Goal: Task Accomplishment & Management: Use online tool/utility

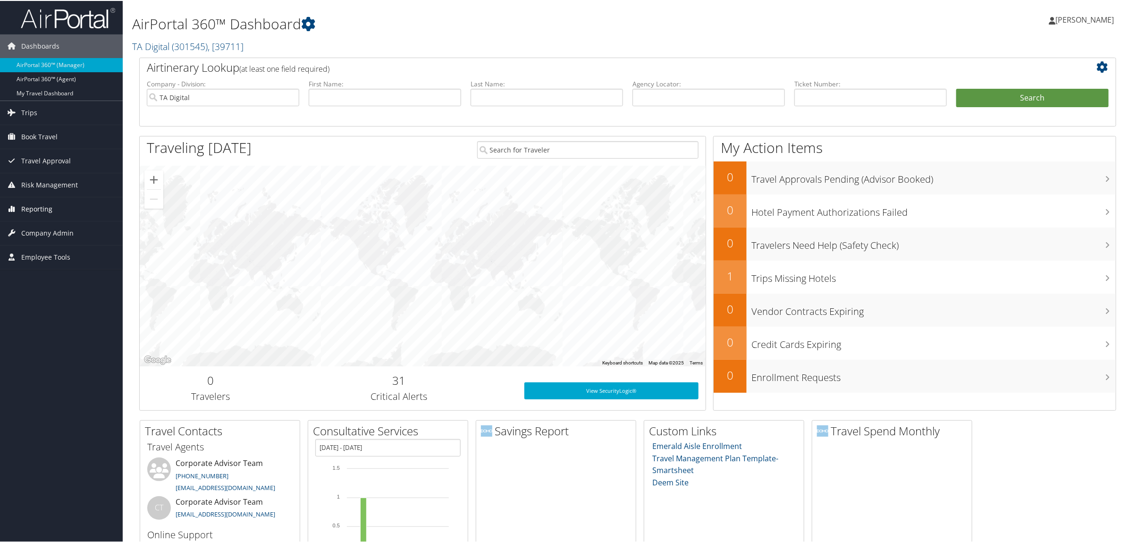
click at [67, 207] on link "Reporting" at bounding box center [61, 208] width 123 height 24
click at [66, 114] on link "Trips" at bounding box center [61, 112] width 123 height 24
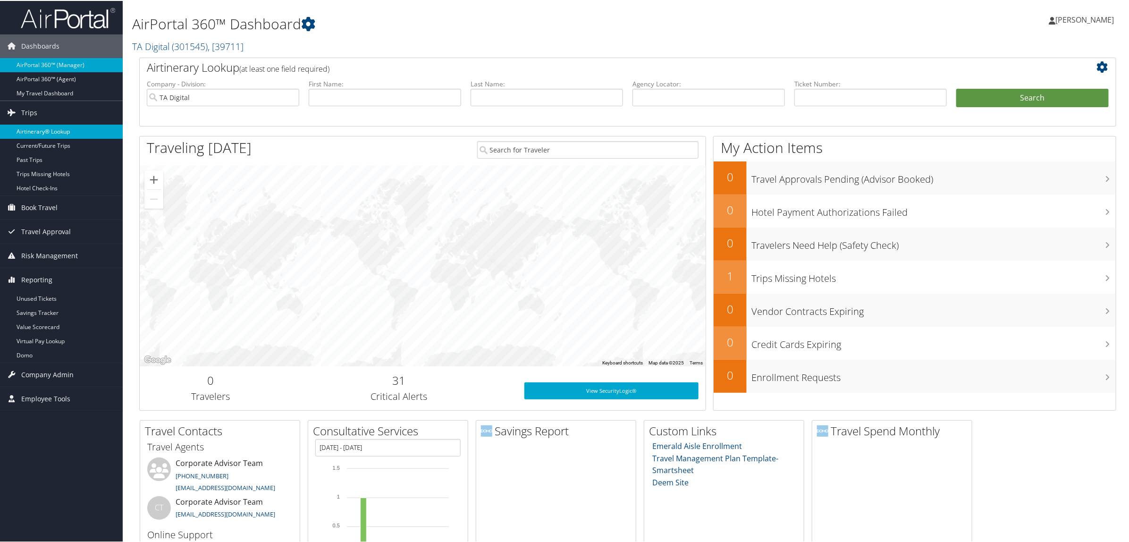
click at [58, 135] on link "Airtinerary® Lookup" at bounding box center [61, 131] width 123 height 14
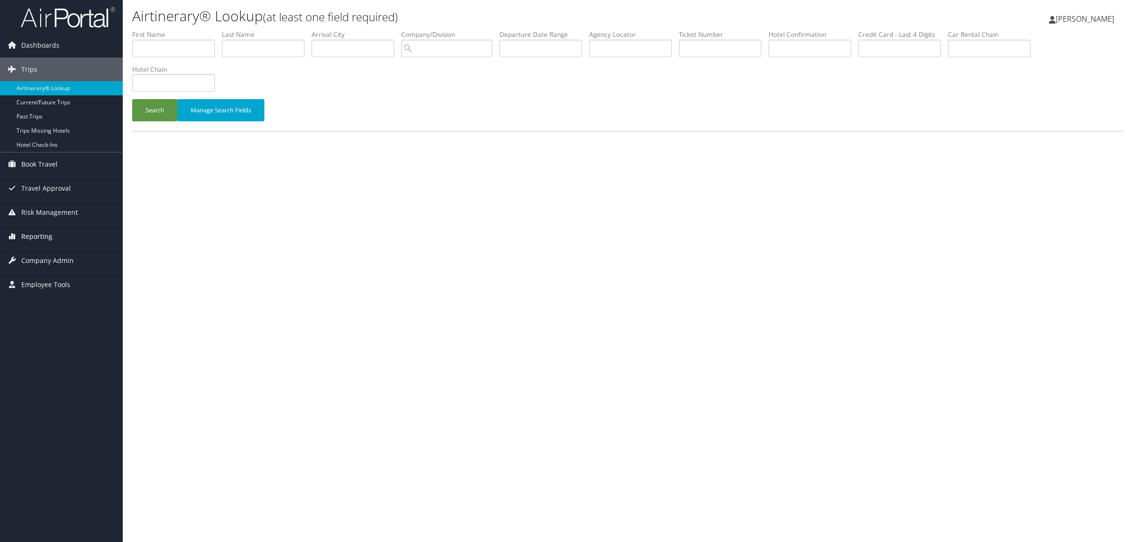
click at [49, 237] on span "Reporting" at bounding box center [36, 237] width 31 height 24
click at [71, 296] on link "Virtual Pay Lookup" at bounding box center [61, 298] width 123 height 14
click at [664, 46] on input "text" at bounding box center [630, 48] width 83 height 17
paste input "DPJMMZ"
click at [149, 112] on button "Search" at bounding box center [154, 110] width 45 height 22
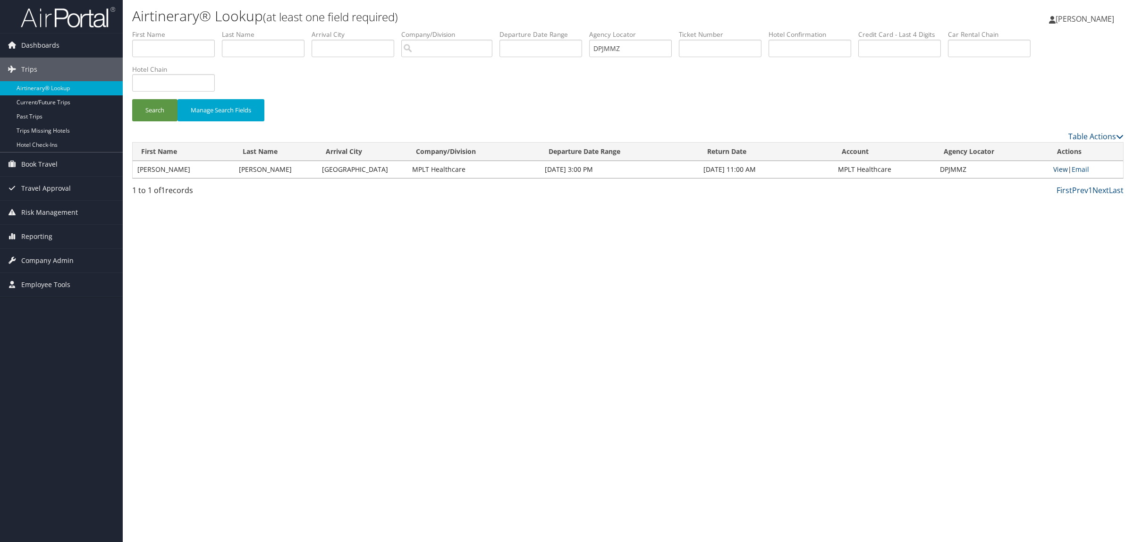
click at [1063, 167] on link "View" at bounding box center [1060, 169] width 15 height 9
drag, startPoint x: 646, startPoint y: 46, endPoint x: 388, endPoint y: 49, distance: 258.2
click at [404, 30] on ul "First Name Last Name Departure City Arrival City Company/Division Airport/City …" at bounding box center [627, 30] width 991 height 0
paste input "10"
click at [157, 102] on button "Search" at bounding box center [154, 110] width 45 height 22
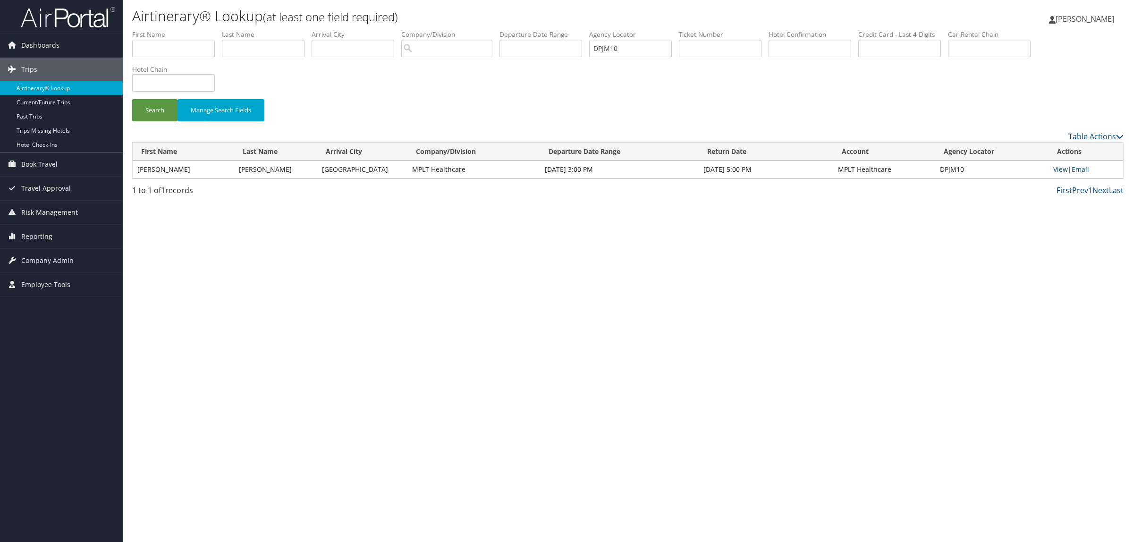
click at [1058, 168] on link "View" at bounding box center [1060, 169] width 15 height 9
drag, startPoint x: 648, startPoint y: 43, endPoint x: 436, endPoint y: 41, distance: 212.4
click at [439, 30] on ul "First Name Last Name Departure City Arrival City Company/Division Airport/City …" at bounding box center [627, 30] width 991 height 0
paste input "S3V"
drag, startPoint x: 156, startPoint y: 108, endPoint x: 257, endPoint y: 130, distance: 103.5
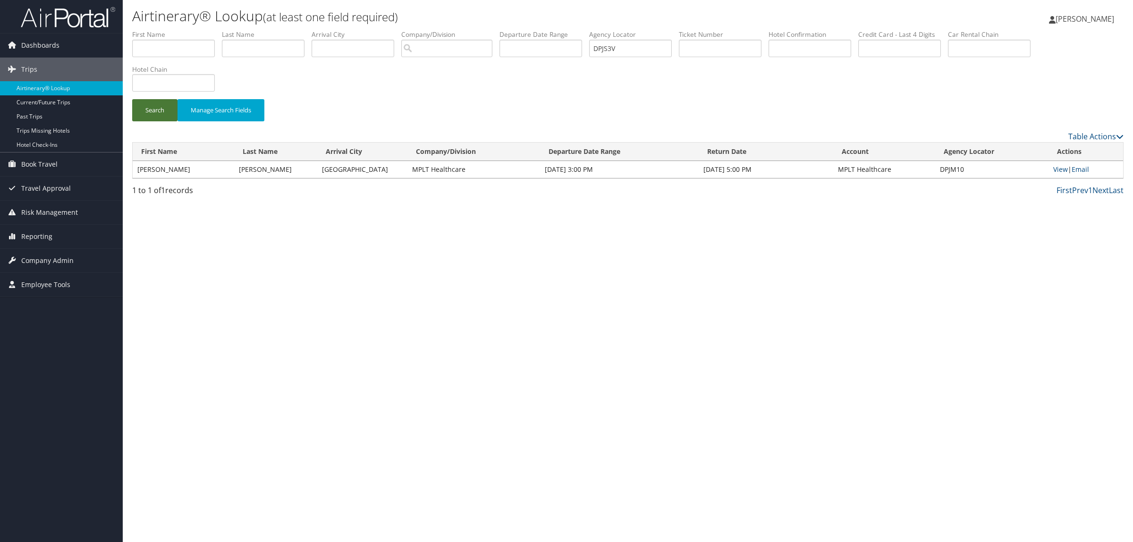
click at [157, 108] on button "Search" at bounding box center [154, 110] width 45 height 22
click at [1065, 171] on link "View" at bounding box center [1063, 169] width 15 height 9
drag, startPoint x: 517, startPoint y: 53, endPoint x: 433, endPoint y: 84, distance: 89.6
click at [469, 30] on ul "First Name Last Name Departure City Arrival City Company/Division Airport/City …" at bounding box center [627, 30] width 991 height 0
paste input "QQJ"
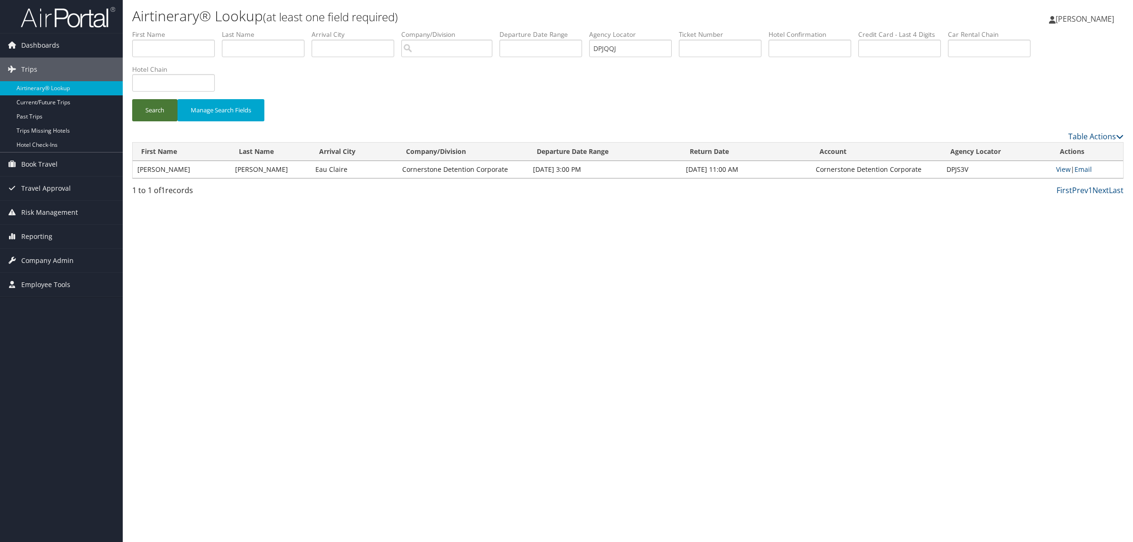
click at [150, 109] on button "Search" at bounding box center [154, 110] width 45 height 22
click at [1058, 169] on link "View" at bounding box center [1060, 169] width 15 height 9
drag, startPoint x: 641, startPoint y: 44, endPoint x: 381, endPoint y: 49, distance: 259.7
click at [389, 30] on ul "First Name Last Name Departure City Arrival City Company/Division Airport/City …" at bounding box center [627, 30] width 991 height 0
paste input "WKN"
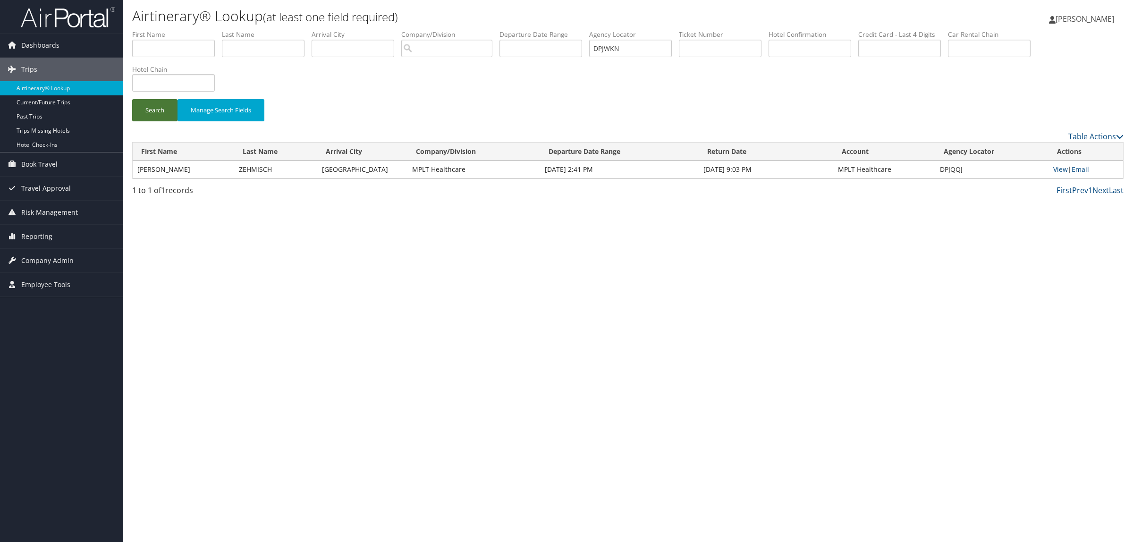
click at [161, 105] on button "Search" at bounding box center [154, 110] width 45 height 22
click at [1062, 166] on link "View" at bounding box center [1060, 169] width 15 height 9
click at [644, 57] on li "Agency Locator DPJWKN" at bounding box center [634, 47] width 90 height 34
drag, startPoint x: 642, startPoint y: 51, endPoint x: 481, endPoint y: 32, distance: 163.0
click at [546, 30] on ul "First Name Last Name Departure City Arrival City Company/Division Airport/City …" at bounding box center [627, 30] width 991 height 0
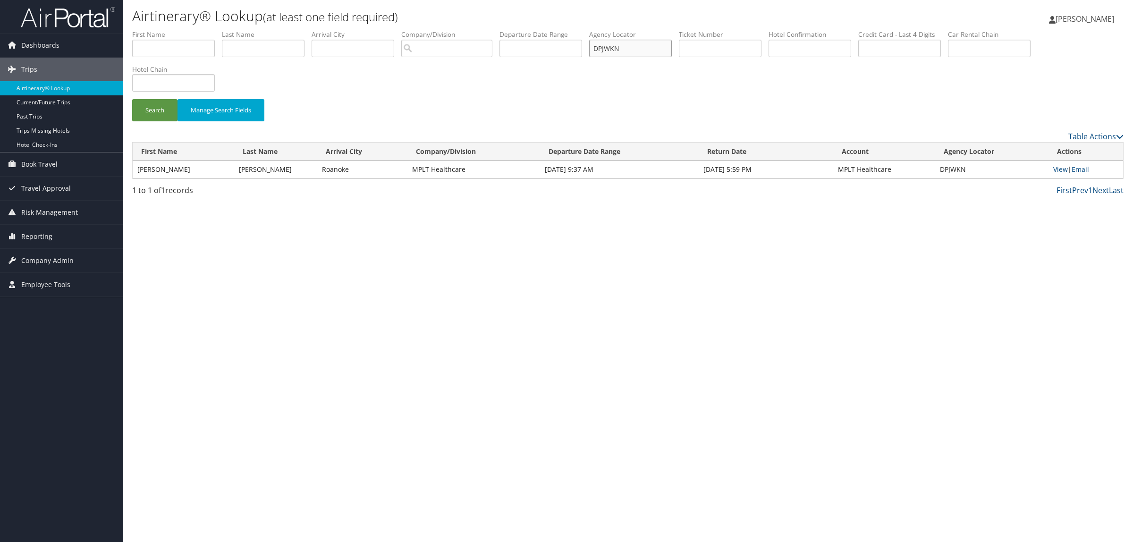
paste input "PZF"
click at [137, 101] on button "Search" at bounding box center [154, 110] width 45 height 22
click at [1061, 168] on link "View" at bounding box center [1062, 169] width 15 height 9
paste input "J12"
drag, startPoint x: 657, startPoint y: 43, endPoint x: 466, endPoint y: 72, distance: 192.8
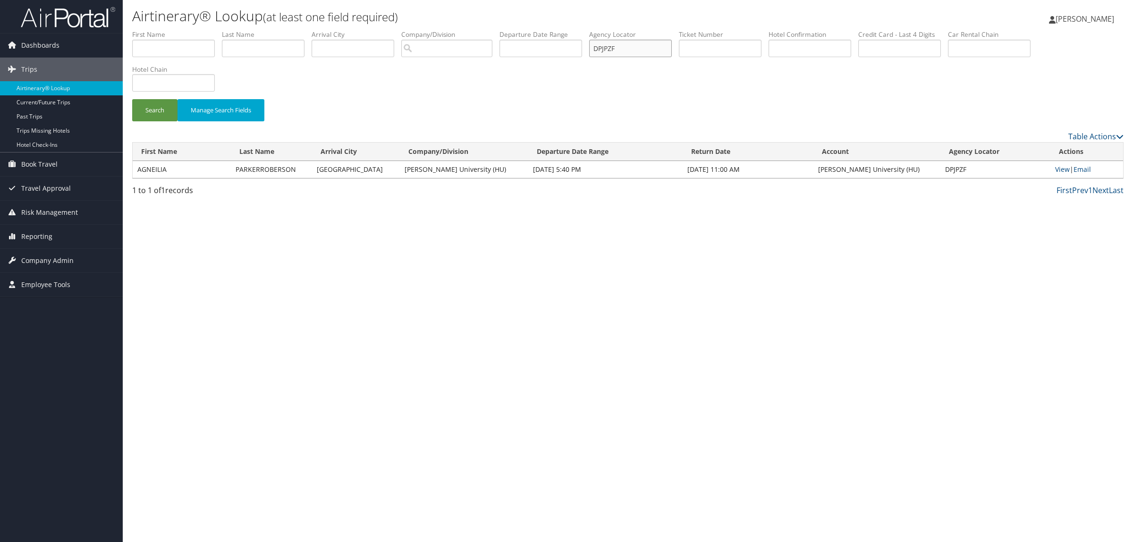
click at [499, 69] on form "First Name Last Name Departure City Arrival City Company/Division Airport/City …" at bounding box center [627, 80] width 991 height 101
click at [150, 104] on button "Search" at bounding box center [154, 110] width 45 height 22
click at [1065, 171] on link "View" at bounding box center [1062, 169] width 15 height 9
paste input "XRW"
click at [178, 106] on button "Manage Search Fields" at bounding box center [220, 110] width 87 height 22
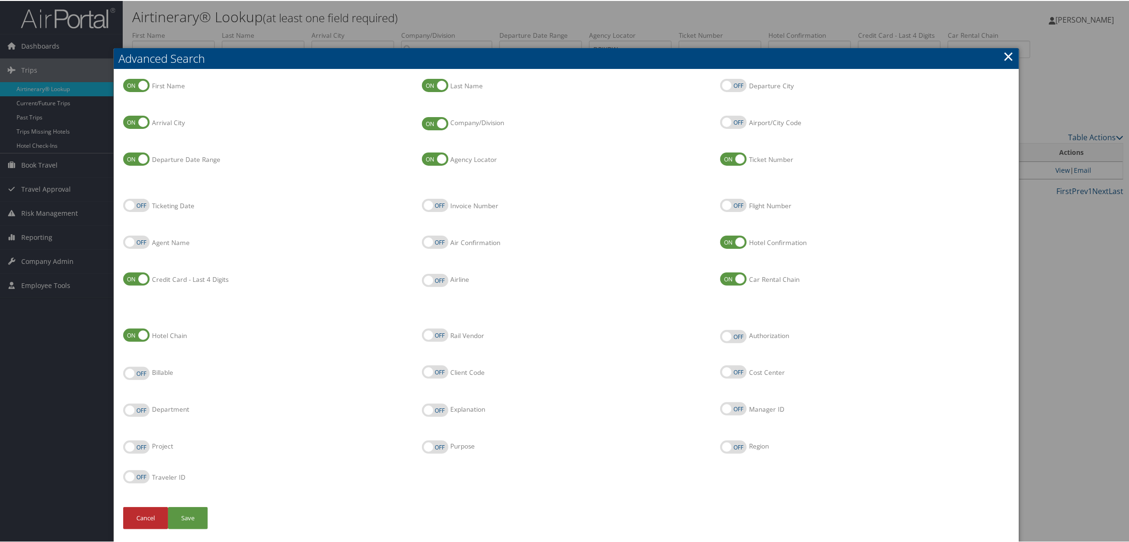
click at [661, 34] on div at bounding box center [566, 271] width 1133 height 542
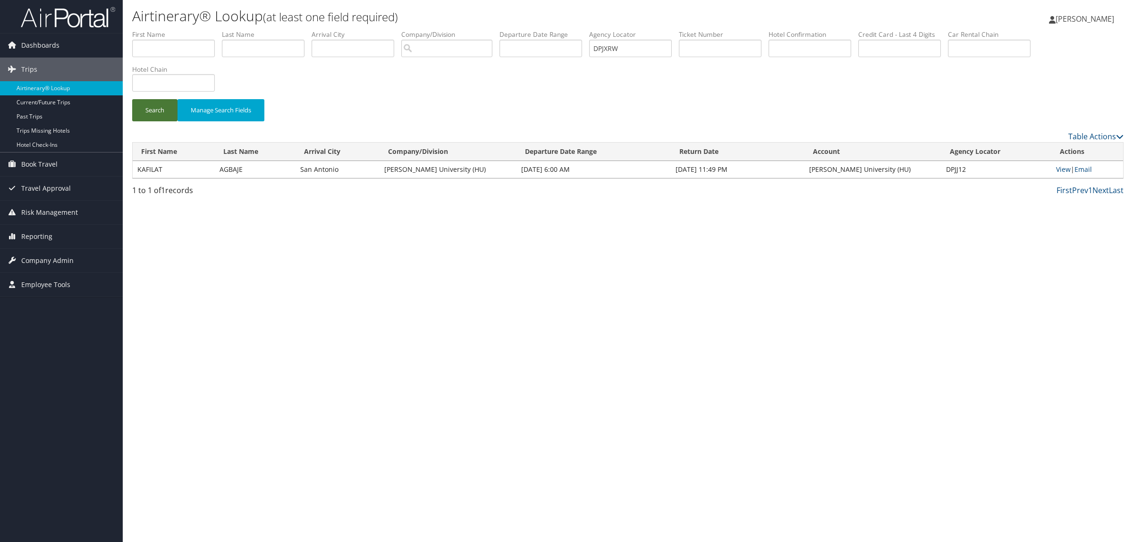
click at [157, 110] on button "Search" at bounding box center [154, 110] width 45 height 22
click at [1060, 172] on link "View" at bounding box center [1063, 169] width 15 height 9
drag, startPoint x: 641, startPoint y: 46, endPoint x: 496, endPoint y: 45, distance: 145.4
click at [507, 30] on ul "First Name Last Name Departure City Arrival City Company/Division Airport/City …" at bounding box center [627, 30] width 991 height 0
paste input "7D"
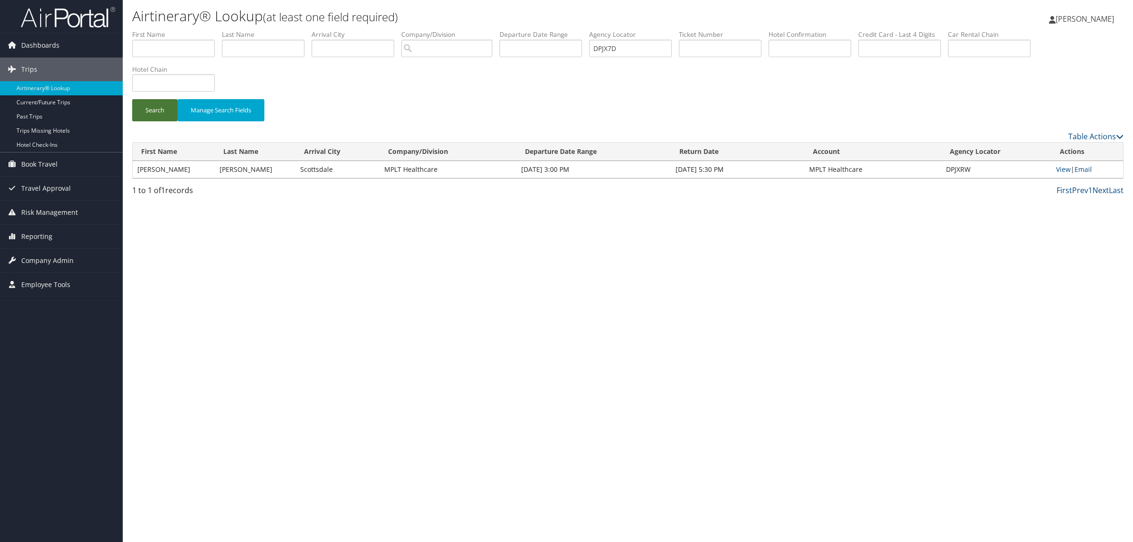
click at [168, 106] on button "Search" at bounding box center [154, 110] width 45 height 22
click at [1065, 169] on link "View" at bounding box center [1063, 169] width 15 height 9
drag, startPoint x: 648, startPoint y: 55, endPoint x: 405, endPoint y: 71, distance: 244.1
click at [467, 30] on ul "First Name Last Name Departure City Arrival City Company/Division Airport/City …" at bounding box center [627, 30] width 991 height 0
paste input "HYZN"
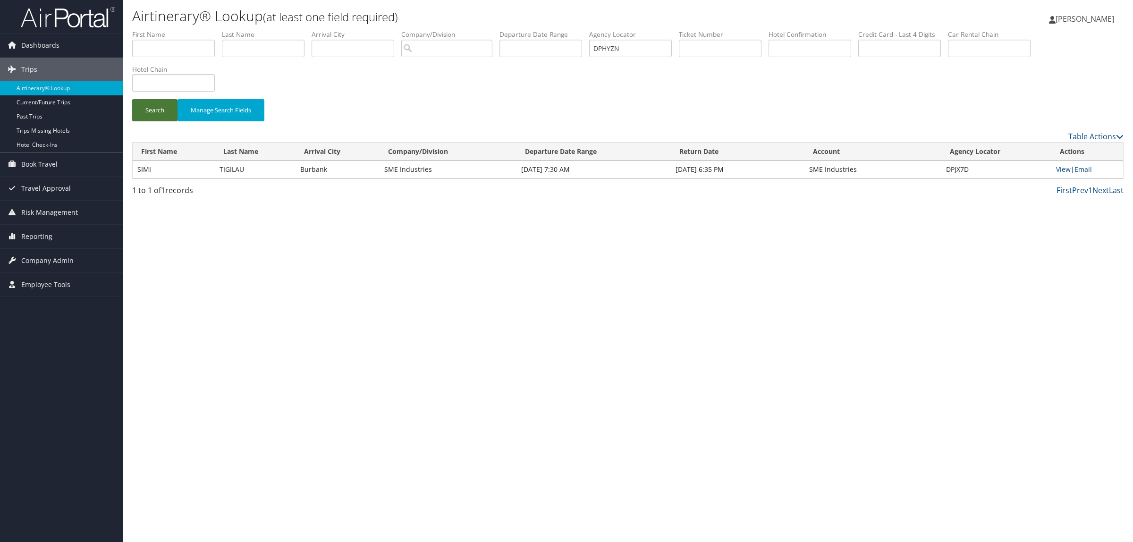
click at [154, 110] on button "Search" at bounding box center [154, 110] width 45 height 22
click at [1059, 169] on link "View" at bounding box center [1063, 169] width 15 height 9
drag, startPoint x: 625, startPoint y: 48, endPoint x: 344, endPoint y: 76, distance: 283.2
click at [460, 30] on ul "First Name Last Name Departure City Arrival City Company/Division Airport/City …" at bounding box center [627, 30] width 991 height 0
paste input "JBJZ"
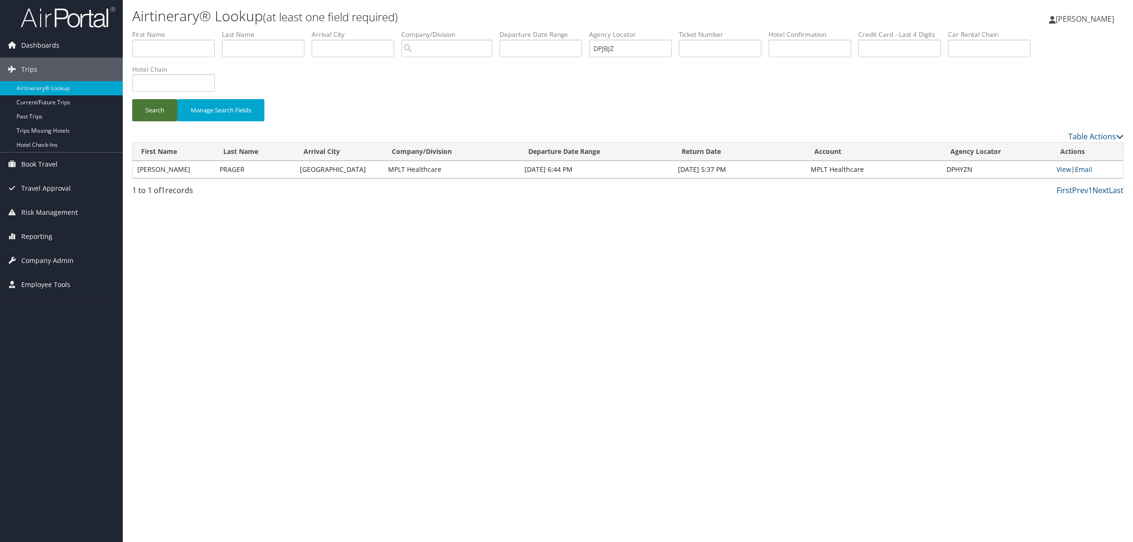
click at [151, 111] on button "Search" at bounding box center [154, 110] width 45 height 22
click at [1067, 171] on link "View" at bounding box center [1063, 169] width 15 height 9
drag, startPoint x: 655, startPoint y: 50, endPoint x: 494, endPoint y: 50, distance: 160.5
click at [516, 30] on ul "First Name Last Name Departure City Arrival City Company/Division Airport/City …" at bounding box center [627, 30] width 991 height 0
paste input "JGL1L"
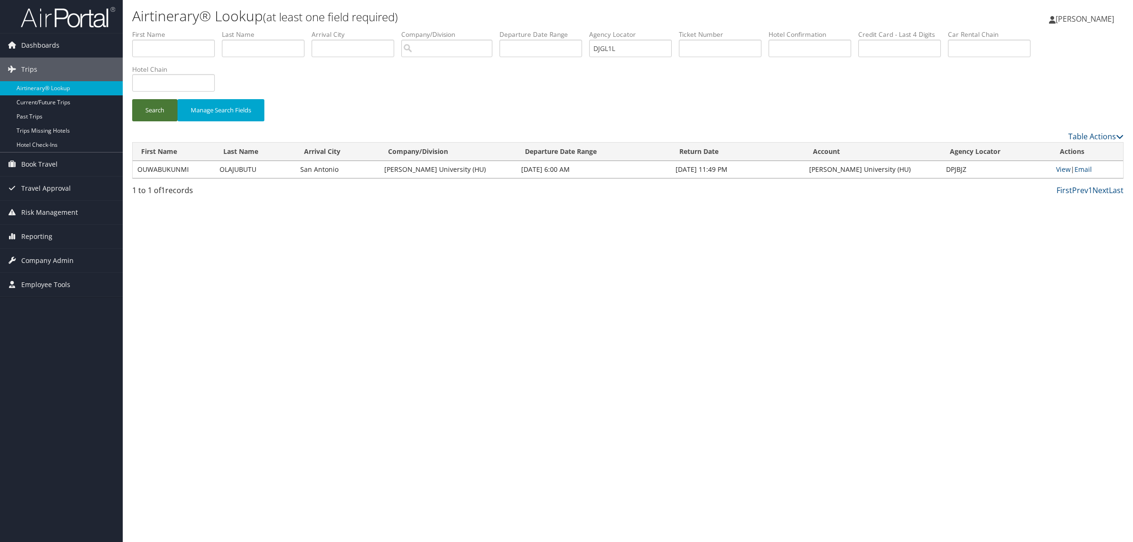
click at [152, 112] on button "Search" at bounding box center [154, 110] width 45 height 22
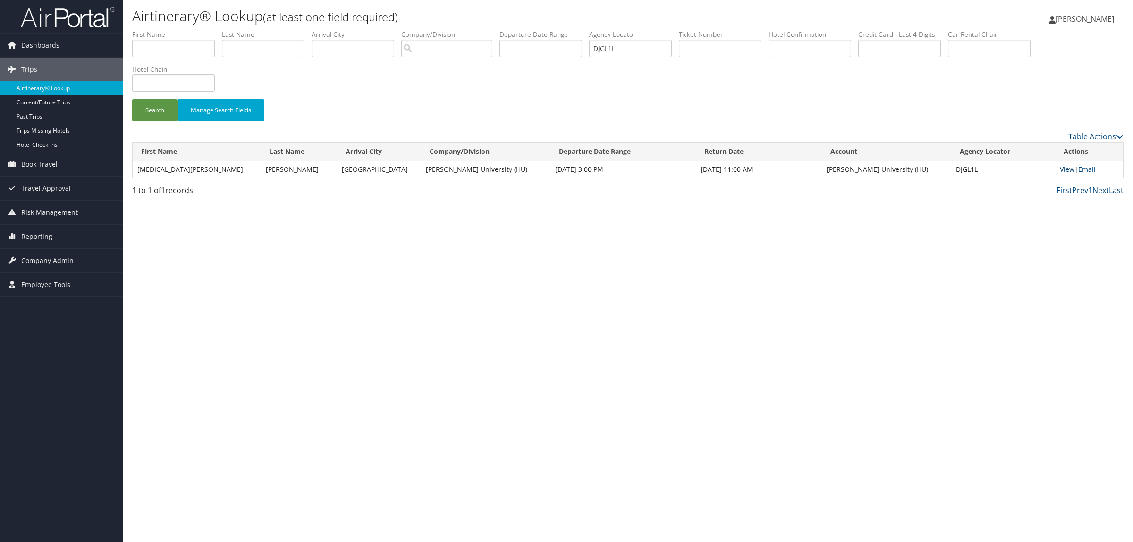
click at [1064, 169] on link "View" at bounding box center [1067, 169] width 15 height 9
drag, startPoint x: 633, startPoint y: 45, endPoint x: 606, endPoint y: 47, distance: 27.0
click at [606, 47] on input "DJGL1L" at bounding box center [630, 48] width 83 height 17
paste input "PJS3V"
click at [158, 116] on button "Search" at bounding box center [154, 110] width 45 height 22
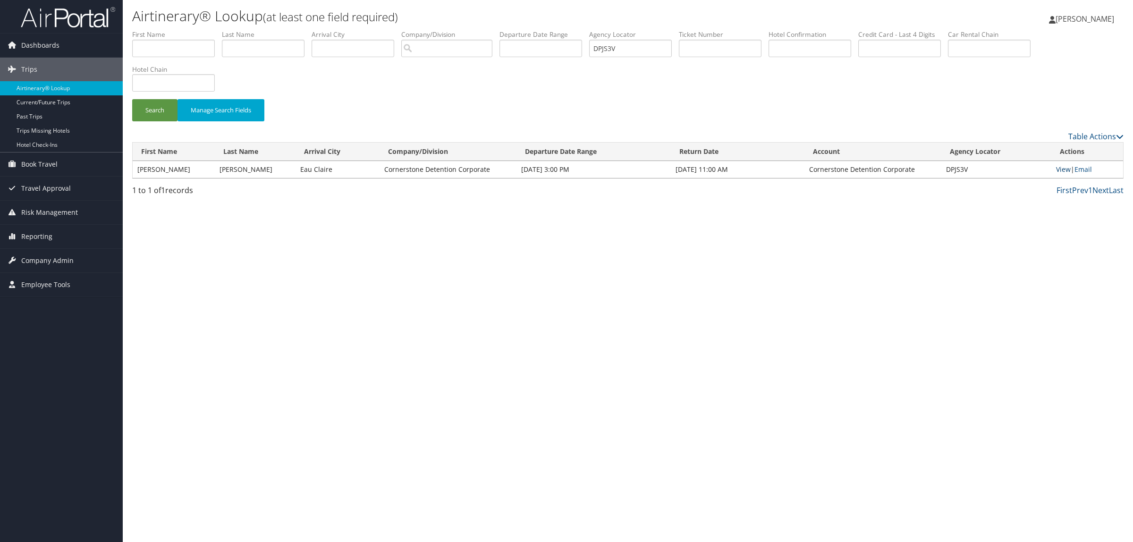
click at [1061, 168] on link "View" at bounding box center [1063, 169] width 15 height 9
drag, startPoint x: 624, startPoint y: 52, endPoint x: 552, endPoint y: 52, distance: 71.8
click at [552, 30] on ul "First Name Last Name Departure City Arrival City Company/Division Airport/City …" at bounding box center [627, 30] width 991 height 0
drag, startPoint x: 651, startPoint y: 45, endPoint x: 503, endPoint y: 42, distance: 148.7
click at [517, 30] on ul "First Name Last Name Departure City Arrival City Company/Division Airport/City …" at bounding box center [627, 30] width 991 height 0
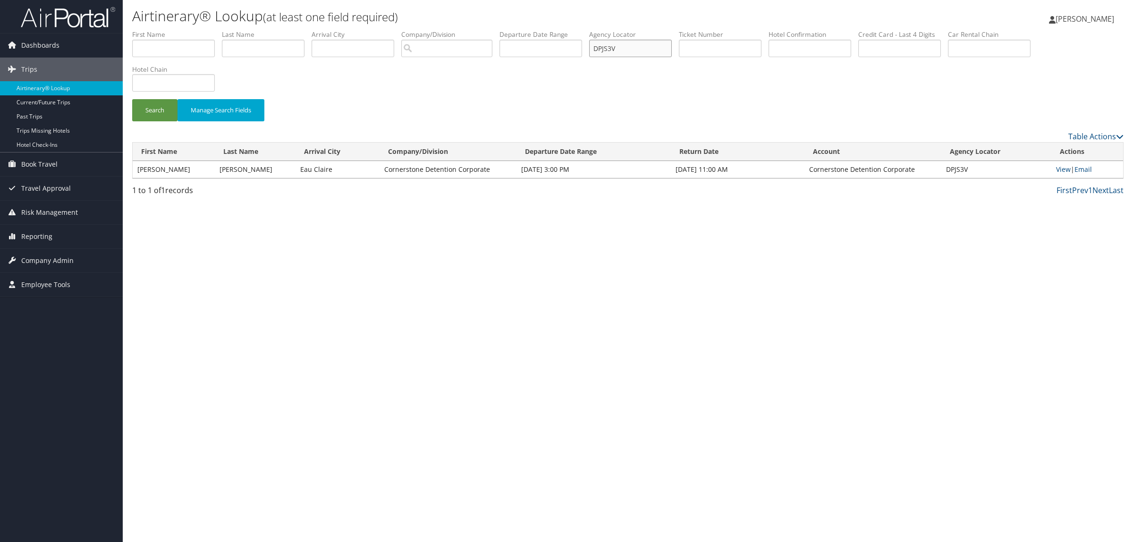
paste input "PZF"
click at [154, 110] on button "Search" at bounding box center [154, 110] width 45 height 22
click at [1071, 165] on td "View | Email" at bounding box center [1087, 169] width 71 height 17
click at [1062, 170] on link "View" at bounding box center [1063, 169] width 15 height 9
drag, startPoint x: 565, startPoint y: 45, endPoint x: 530, endPoint y: 45, distance: 35.4
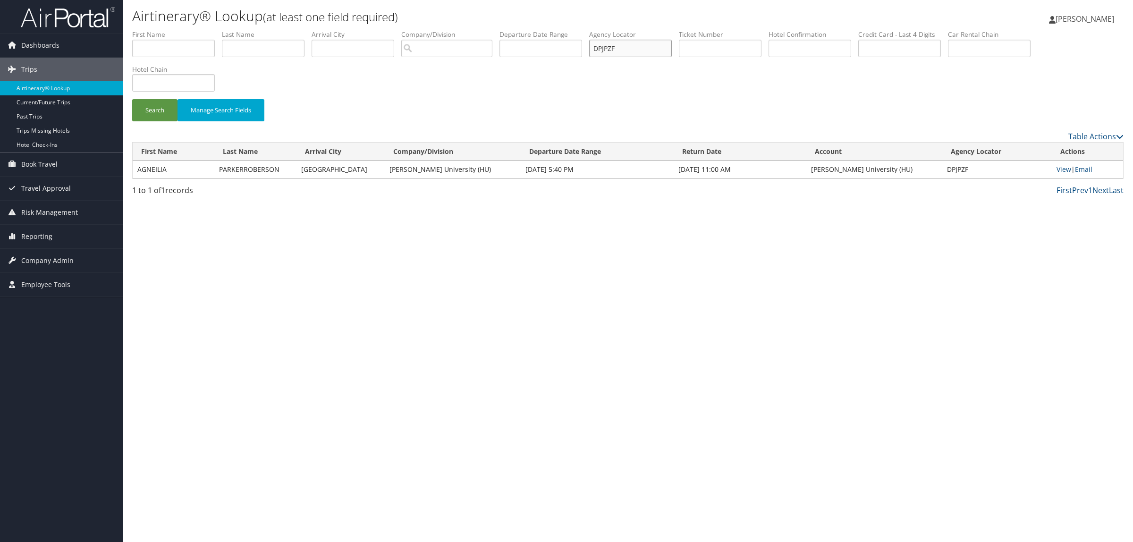
click at [530, 30] on ul "First Name Last Name Departure City Arrival City Company/Division Airport/City …" at bounding box center [627, 30] width 991 height 0
click at [163, 107] on button "Search" at bounding box center [154, 110] width 45 height 22
click at [1066, 166] on link "View" at bounding box center [1063, 169] width 15 height 9
drag, startPoint x: 647, startPoint y: 53, endPoint x: 463, endPoint y: 56, distance: 184.1
click at [473, 30] on ul "First Name Last Name Departure City Arrival City Company/Division Airport/City …" at bounding box center [627, 30] width 991 height 0
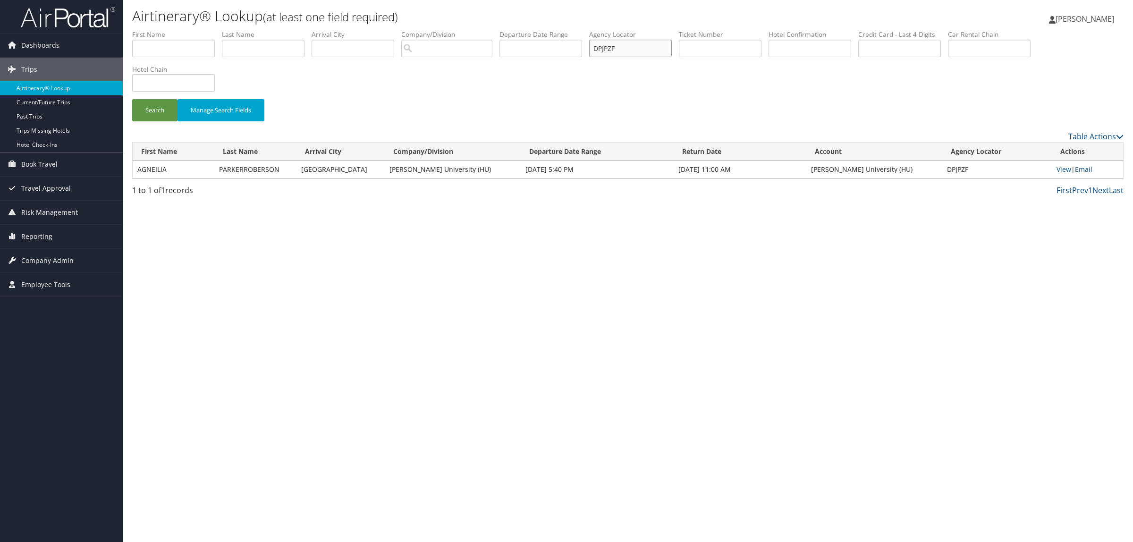
paste input "QQJ"
type input "DPJQQJ"
click at [153, 116] on button "Search" at bounding box center [154, 110] width 45 height 22
click at [1066, 169] on link "View" at bounding box center [1063, 169] width 15 height 9
drag, startPoint x: 652, startPoint y: 46, endPoint x: 591, endPoint y: 53, distance: 62.2
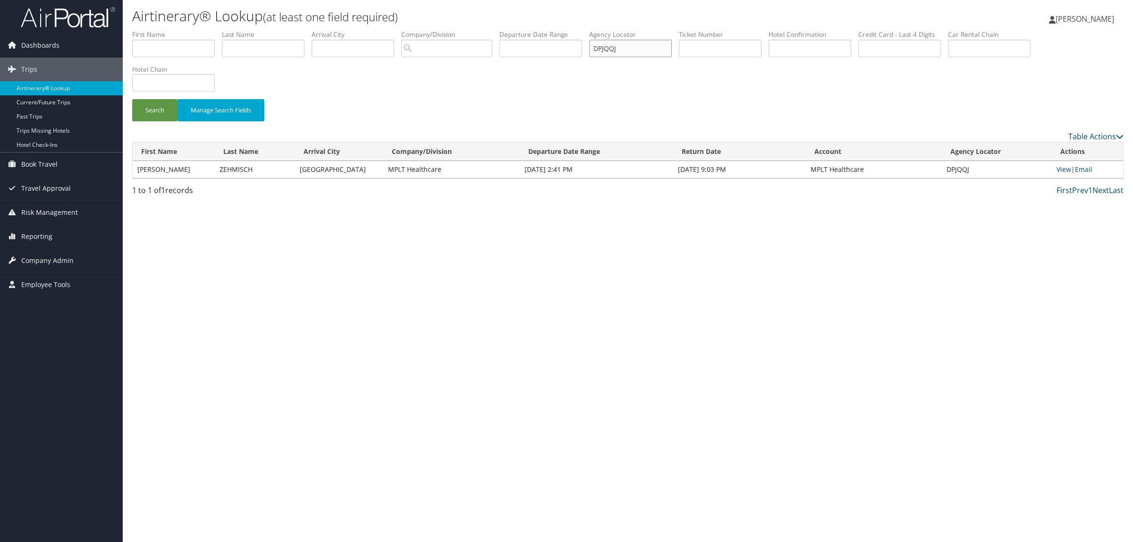
click at [591, 30] on ul "First Name Last Name Departure City Arrival City Company/Division Airport/City …" at bounding box center [627, 30] width 991 height 0
click at [652, 48] on input "DPJQQJ" at bounding box center [630, 48] width 83 height 17
drag, startPoint x: 652, startPoint y: 48, endPoint x: 625, endPoint y: 46, distance: 27.0
click at [625, 46] on input "DPJQQJ" at bounding box center [630, 48] width 83 height 17
click at [654, 101] on div "Search Manage Search Fields" at bounding box center [627, 115] width 1005 height 32
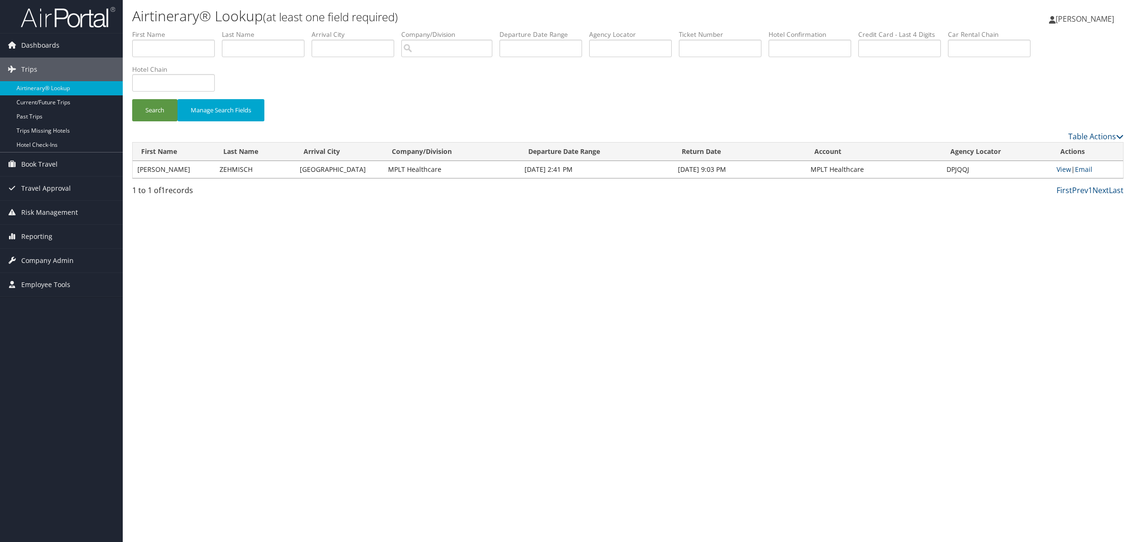
click at [178, 38] on label "First Name" at bounding box center [177, 34] width 90 height 9
click at [178, 41] on input "text" at bounding box center [173, 48] width 83 height 17
type input "tyler"
type input "m"
click at [178, 41] on input "tyler" at bounding box center [173, 48] width 83 height 17
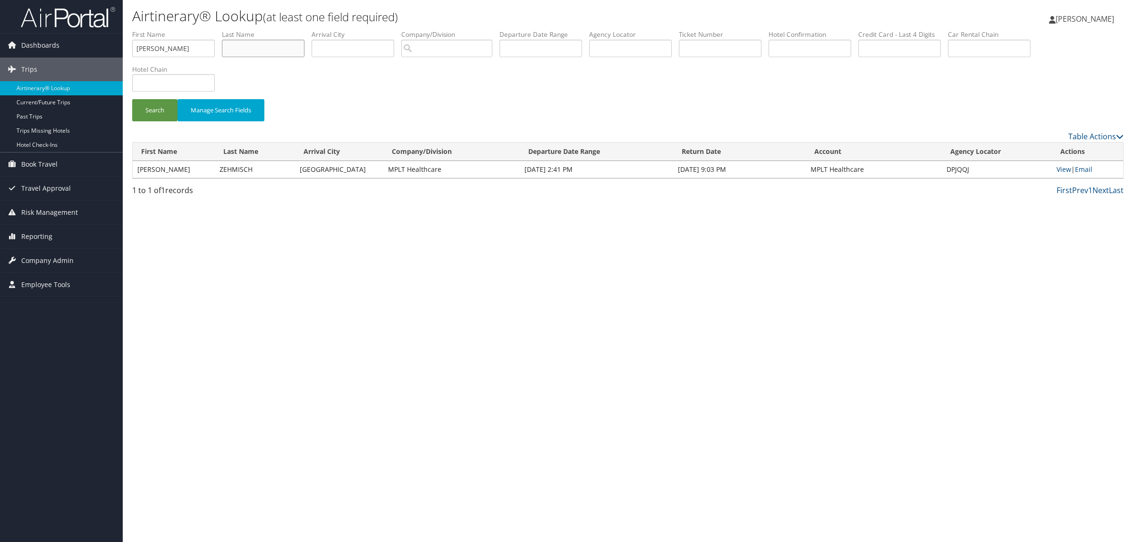
click at [230, 50] on input "text" at bounding box center [263, 48] width 83 height 17
type input "krops"
click at [159, 104] on button "Search" at bounding box center [154, 110] width 45 height 22
drag, startPoint x: 125, startPoint y: 48, endPoint x: 105, endPoint y: 48, distance: 19.8
click at [105, 48] on div "Dashboards AirPortal 360™ (Manager) AirPortal 360™ (Agent) My Travel Dashboard …" at bounding box center [566, 271] width 1133 height 542
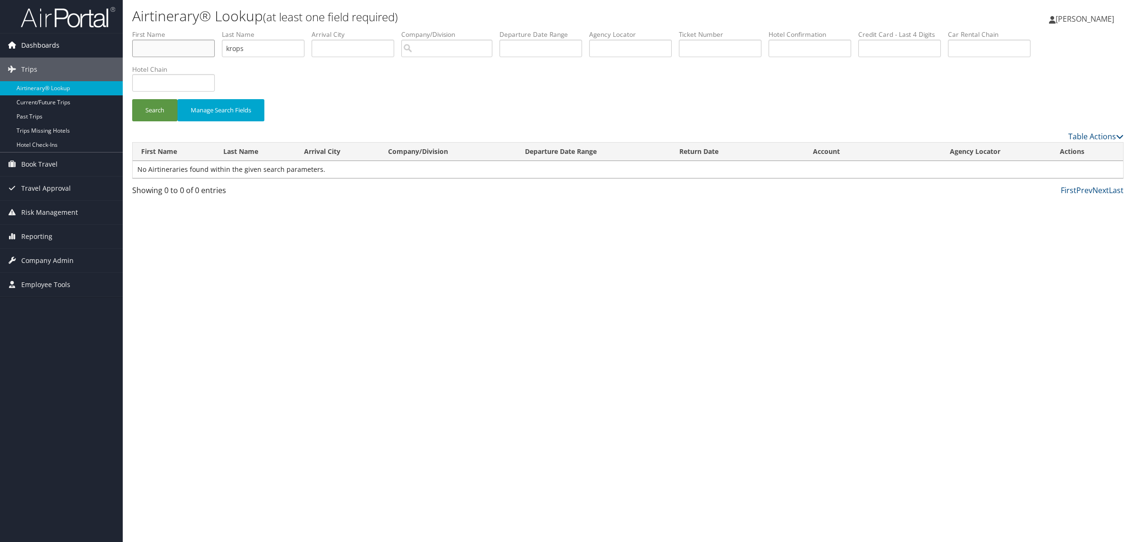
click at [132, 99] on button "Search" at bounding box center [154, 110] width 45 height 22
click at [228, 45] on input "krops" at bounding box center [263, 48] width 83 height 17
click at [132, 99] on button "Search" at bounding box center [154, 110] width 45 height 22
type input "morrisonkrops"
click at [132, 99] on button "Search" at bounding box center [154, 110] width 45 height 22
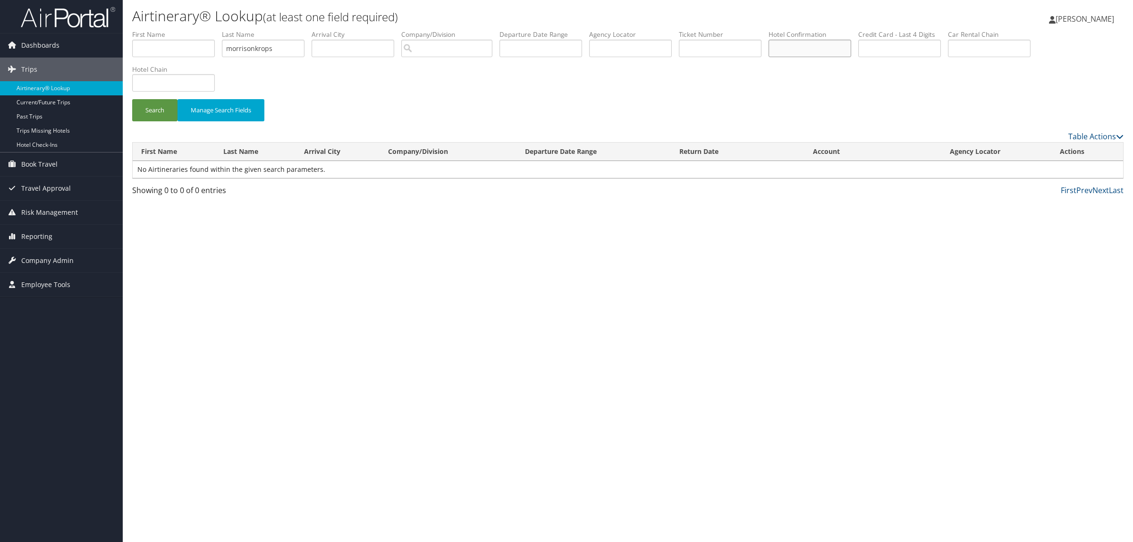
click at [822, 46] on input "text" at bounding box center [810, 48] width 83 height 17
type input "86470236"
click at [132, 99] on button "Search" at bounding box center [154, 110] width 45 height 22
drag, startPoint x: 282, startPoint y: 50, endPoint x: 209, endPoint y: 51, distance: 72.7
click at [209, 30] on ul "First Name Last Name morrisonkrops Departure City Arrival City Company/Division…" at bounding box center [627, 30] width 991 height 0
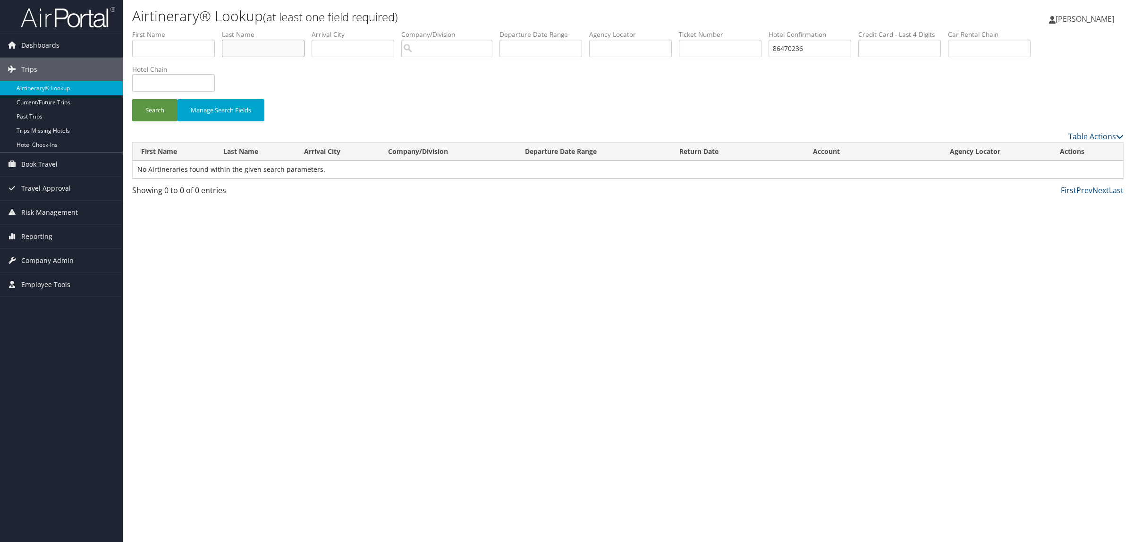
click at [132, 99] on button "Search" at bounding box center [154, 110] width 45 height 22
drag, startPoint x: 946, startPoint y: 170, endPoint x: 978, endPoint y: 169, distance: 31.2
click at [978, 169] on td "D2Y4LC" at bounding box center [997, 169] width 109 height 17
copy td "D2Y4LC"
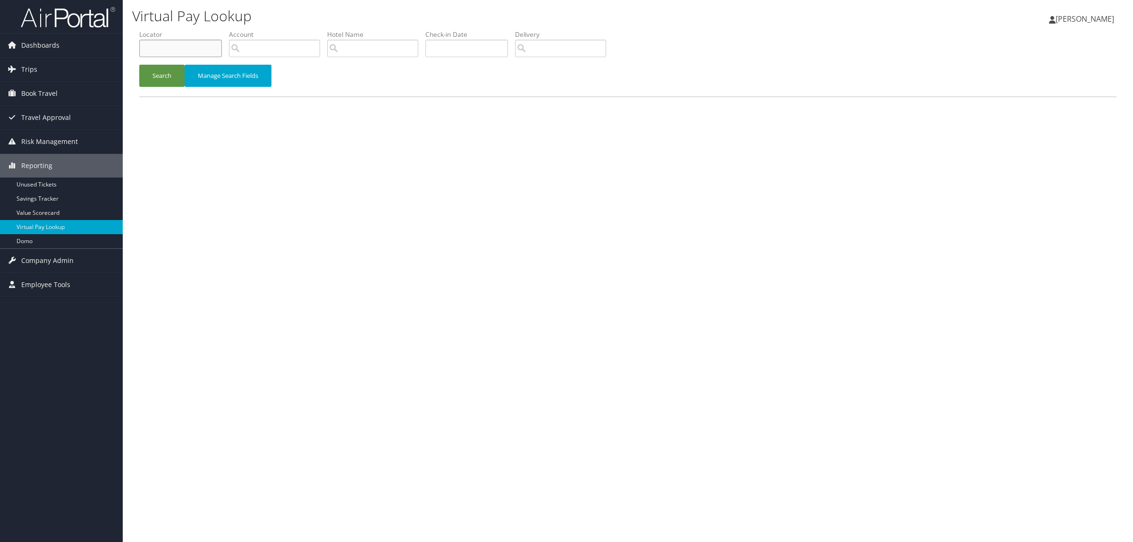
click at [159, 53] on input "text" at bounding box center [180, 48] width 83 height 17
paste input "D2YB5Q"
type input "D2YB5Q"
click at [163, 74] on button "Search" at bounding box center [161, 76] width 45 height 22
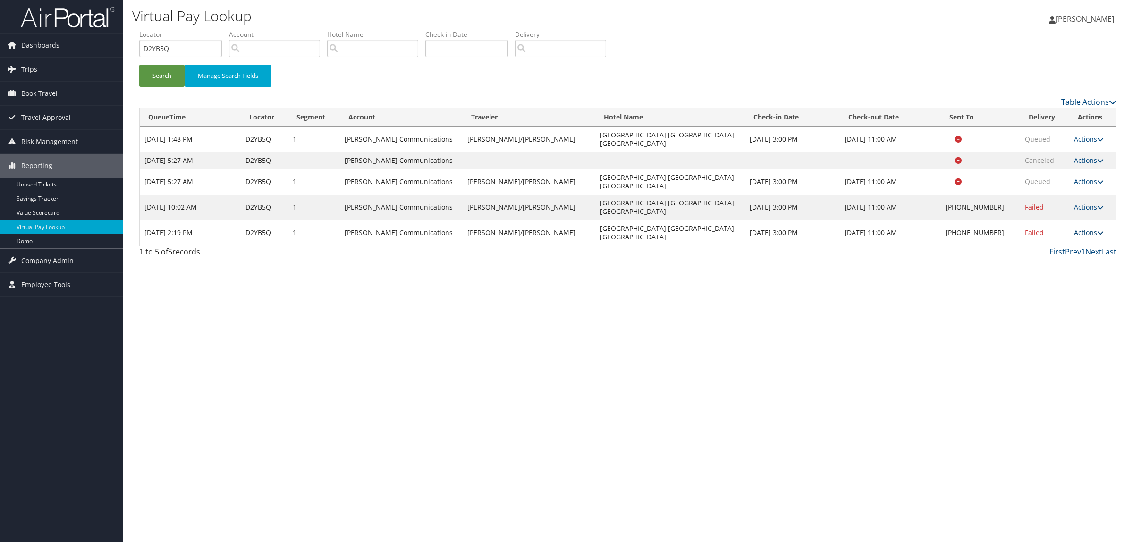
click at [1082, 228] on link "Actions" at bounding box center [1089, 232] width 30 height 9
click at [1065, 209] on link "Resend" at bounding box center [1056, 217] width 81 height 16
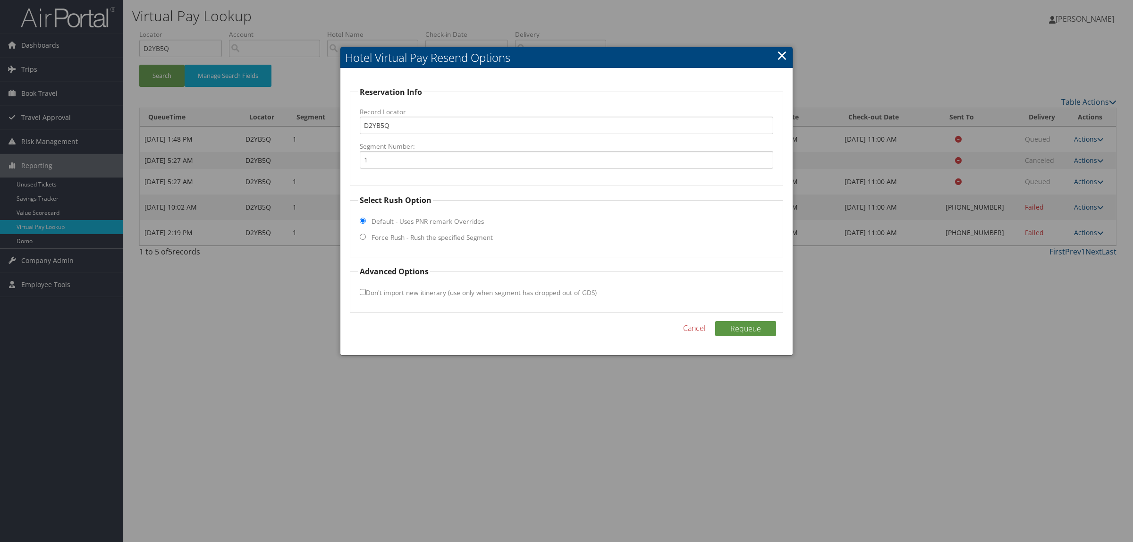
click at [458, 238] on label "Force Rush - Rush the specified Segment" at bounding box center [432, 237] width 121 height 9
click at [366, 238] on input "Force Rush - Rush the specified Segment" at bounding box center [363, 237] width 6 height 6
radio input "true"
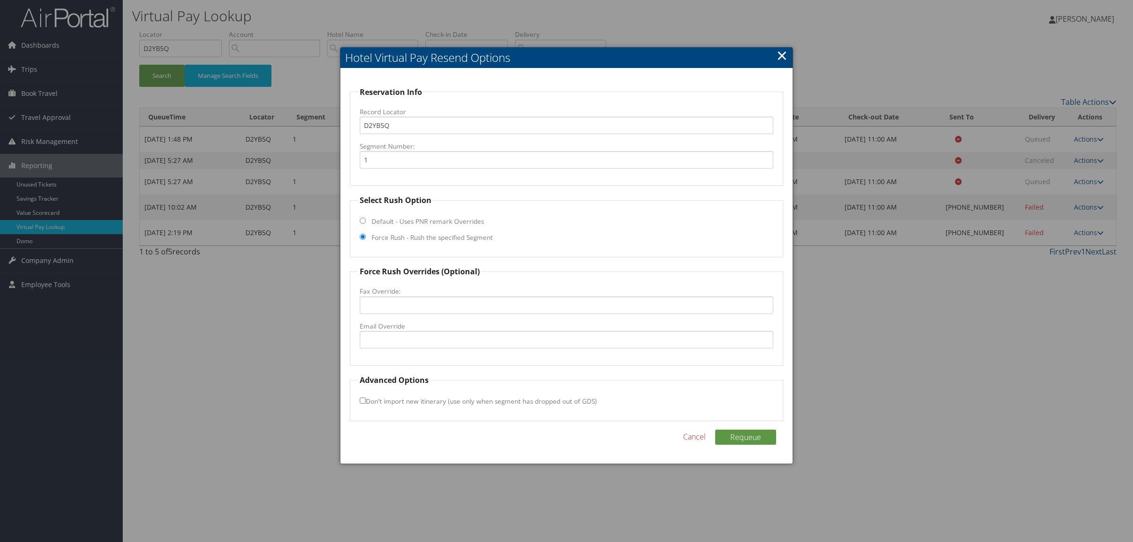
click at [416, 329] on label "Email Override" at bounding box center [567, 325] width 414 height 9
click at [416, 331] on input "Email Override" at bounding box center [567, 339] width 414 height 17
type input "HAMPTONPENSACOLABEACH@INNISFREEHOTELS.COM"
click at [750, 439] on button "Requeue" at bounding box center [745, 437] width 61 height 15
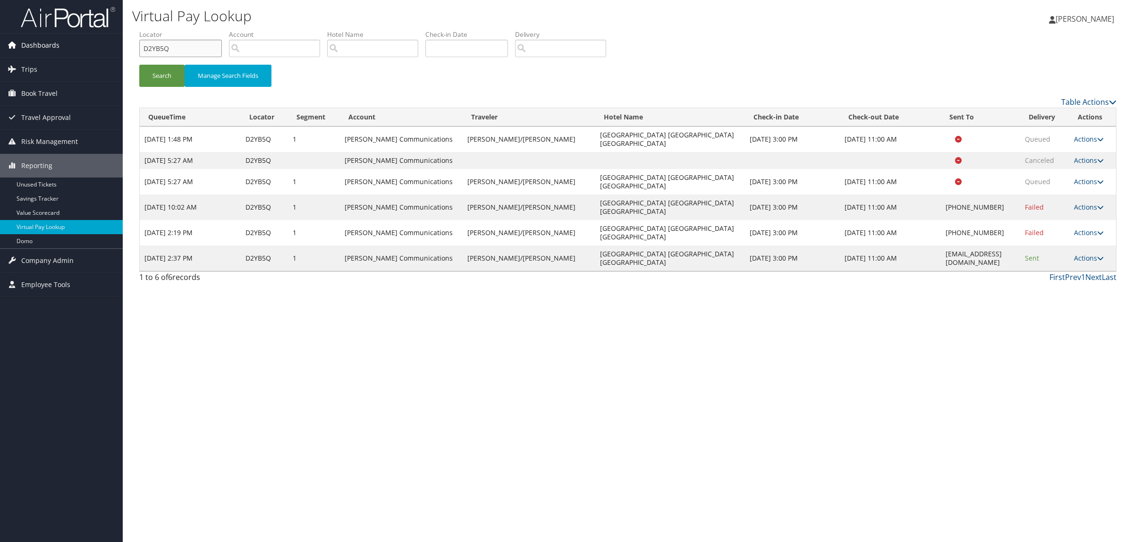
click at [77, 55] on div "Dashboards AirPortal 360™ (Manager) AirPortal 360™ (Agent) My Travel Dashboard …" at bounding box center [566, 271] width 1133 height 542
paste input "NBBGS"
type input "DNBBGS"
click at [163, 72] on button "Search" at bounding box center [161, 76] width 45 height 22
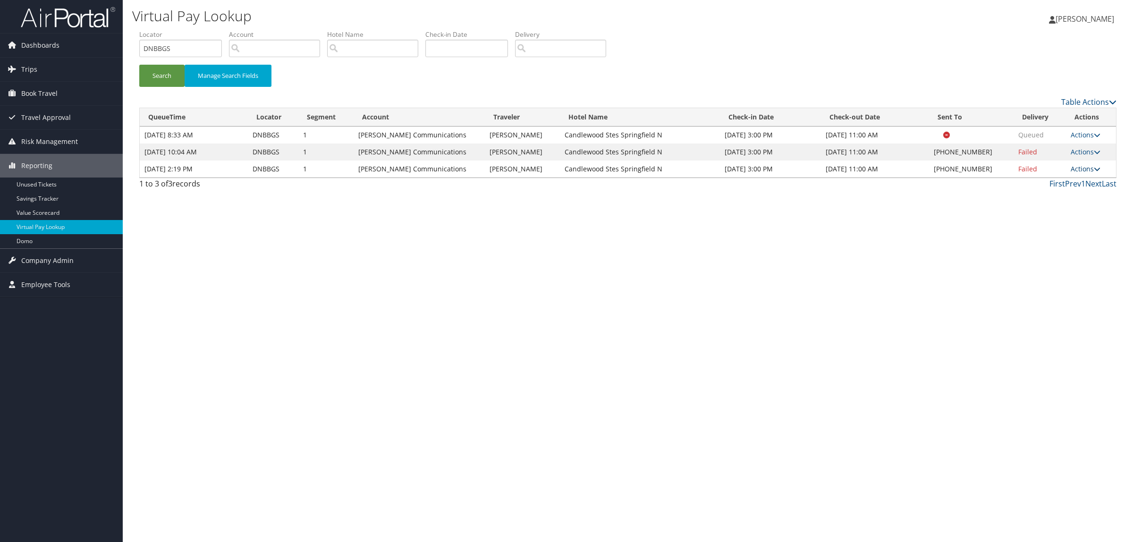
click at [1080, 167] on link "Actions" at bounding box center [1086, 168] width 30 height 9
click at [1056, 178] on link "Resend" at bounding box center [1056, 183] width 81 height 16
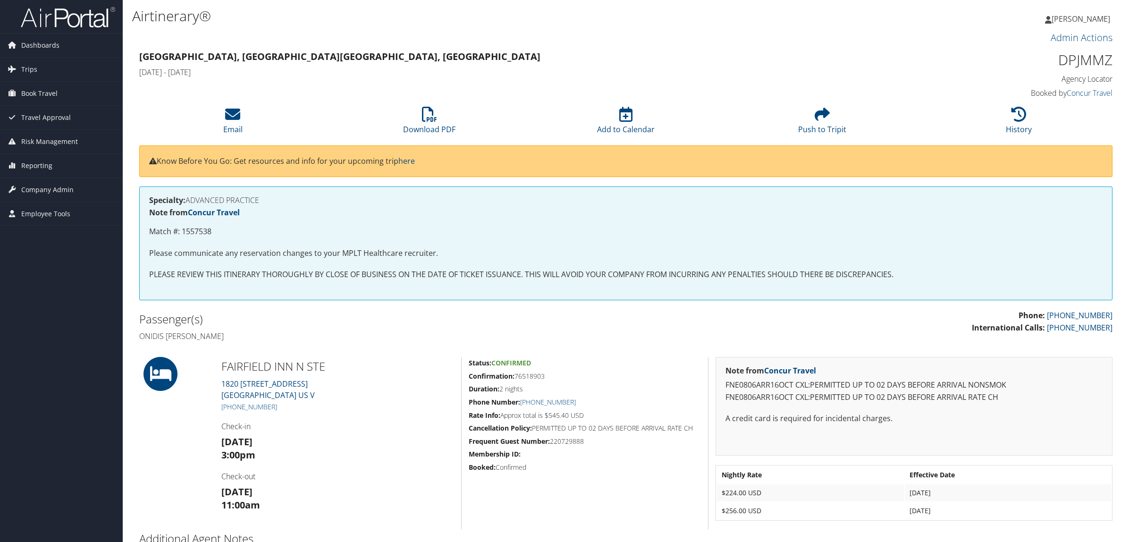
scroll to position [104, 0]
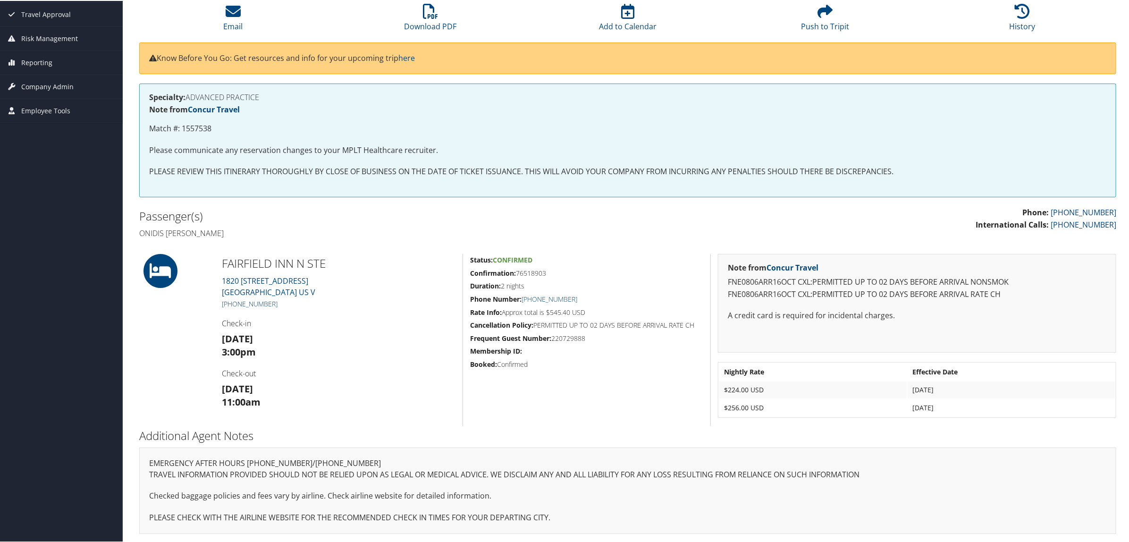
drag, startPoint x: 277, startPoint y: 300, endPoint x: 232, endPoint y: 304, distance: 44.6
click at [232, 304] on h5 "[PHONE_NUMBER]" at bounding box center [339, 302] width 234 height 9
copy link "386) 254-4700"
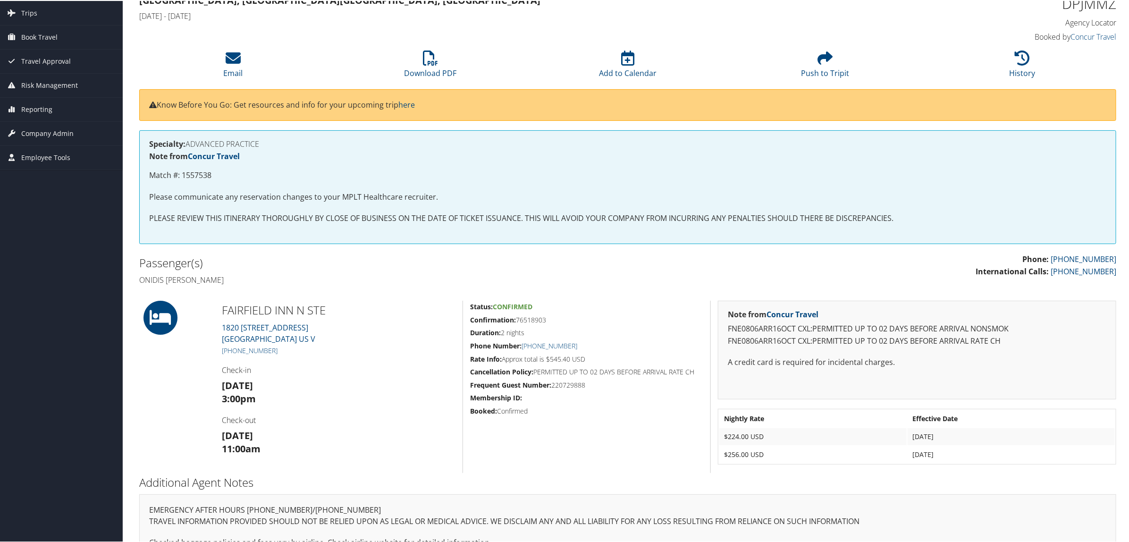
scroll to position [0, 0]
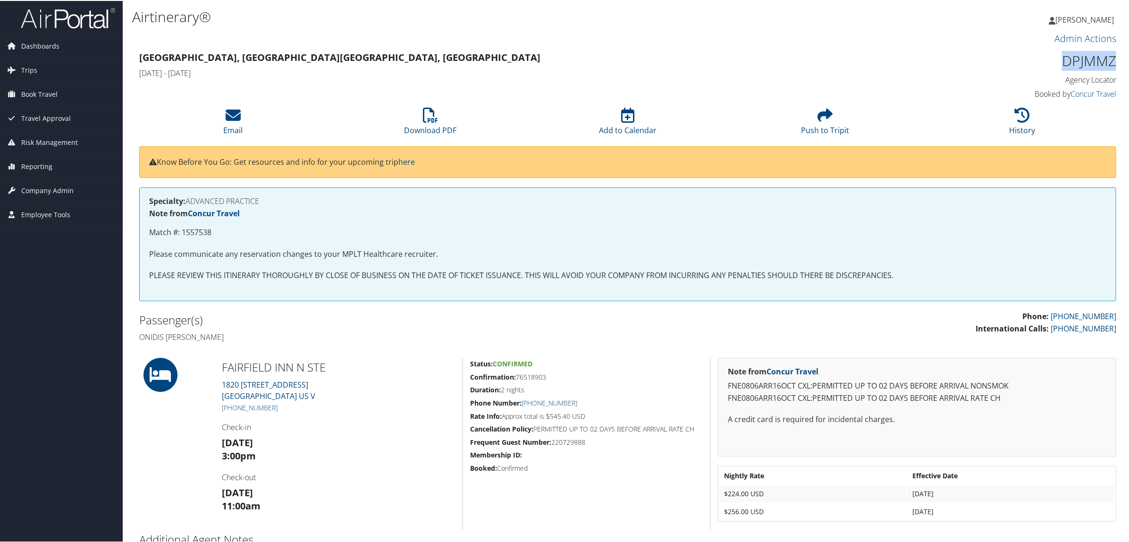
drag, startPoint x: 1057, startPoint y: 60, endPoint x: 1112, endPoint y: 58, distance: 54.4
click at [1112, 58] on h1 "DPJMMZ" at bounding box center [1000, 60] width 234 height 20
copy h1 "DPJMMZ"
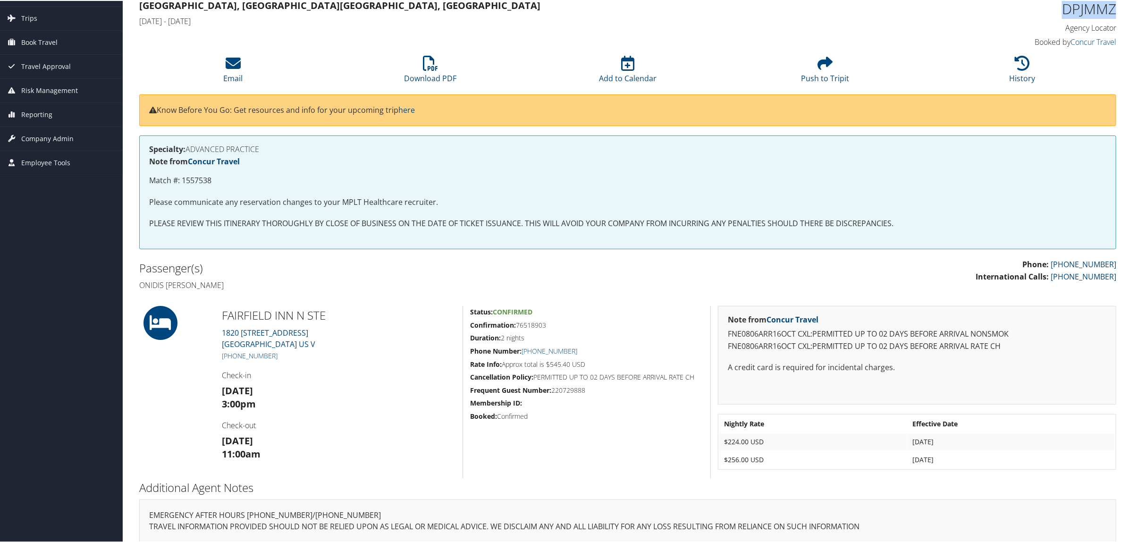
scroll to position [104, 0]
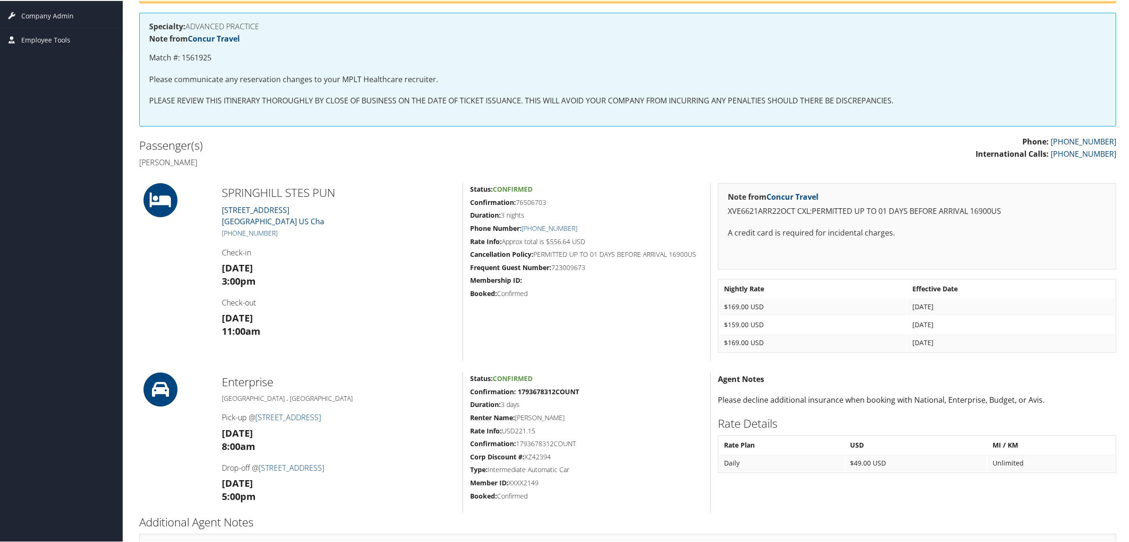
scroll to position [236, 0]
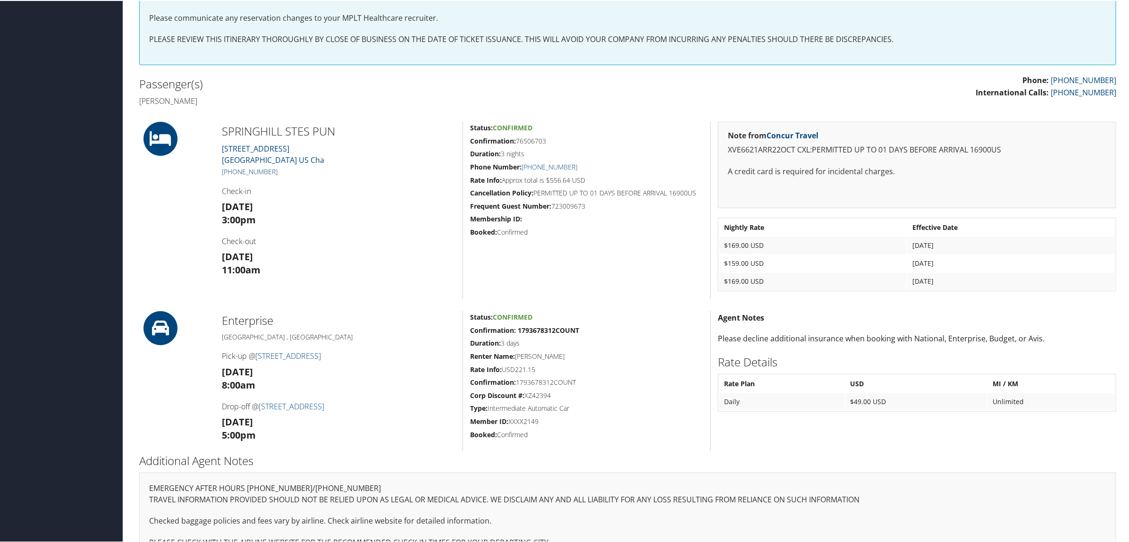
drag, startPoint x: 283, startPoint y: 171, endPoint x: 233, endPoint y: 166, distance: 50.8
click at [233, 166] on h5 "[PHONE_NUMBER]" at bounding box center [339, 170] width 234 height 9
copy link "941) 347-4224"
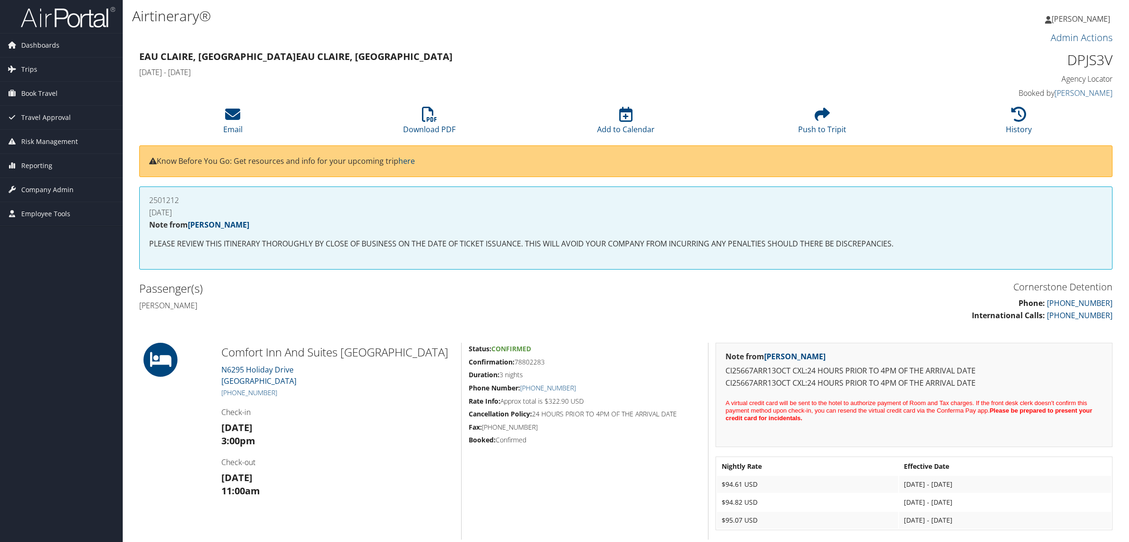
scroll to position [59, 0]
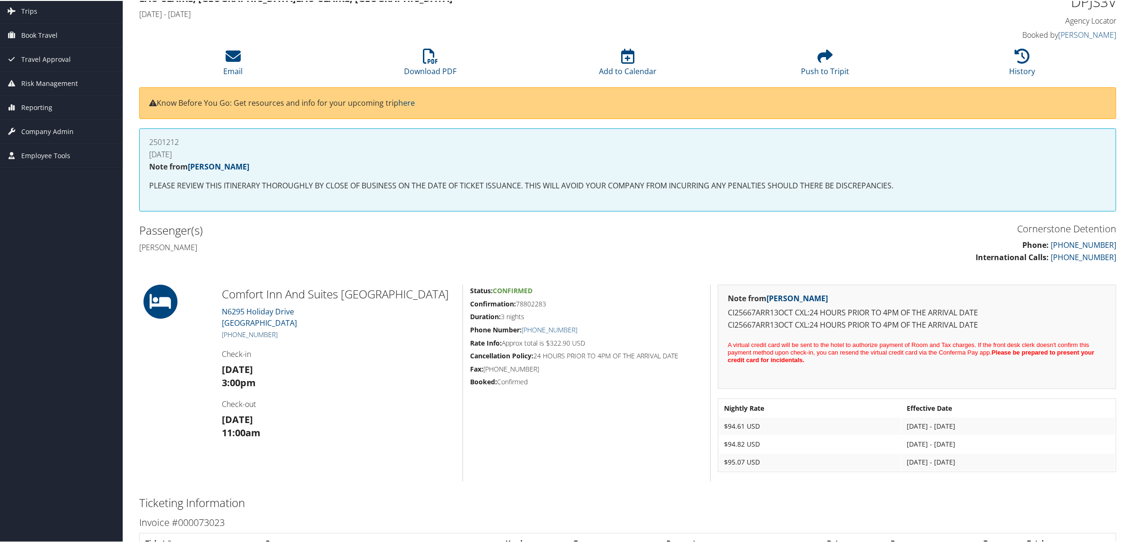
drag, startPoint x: 281, startPoint y: 329, endPoint x: 232, endPoint y: 329, distance: 49.6
click at [232, 329] on h5 "[PHONE_NUMBER]" at bounding box center [339, 333] width 234 height 9
copy link "715) 670-7001"
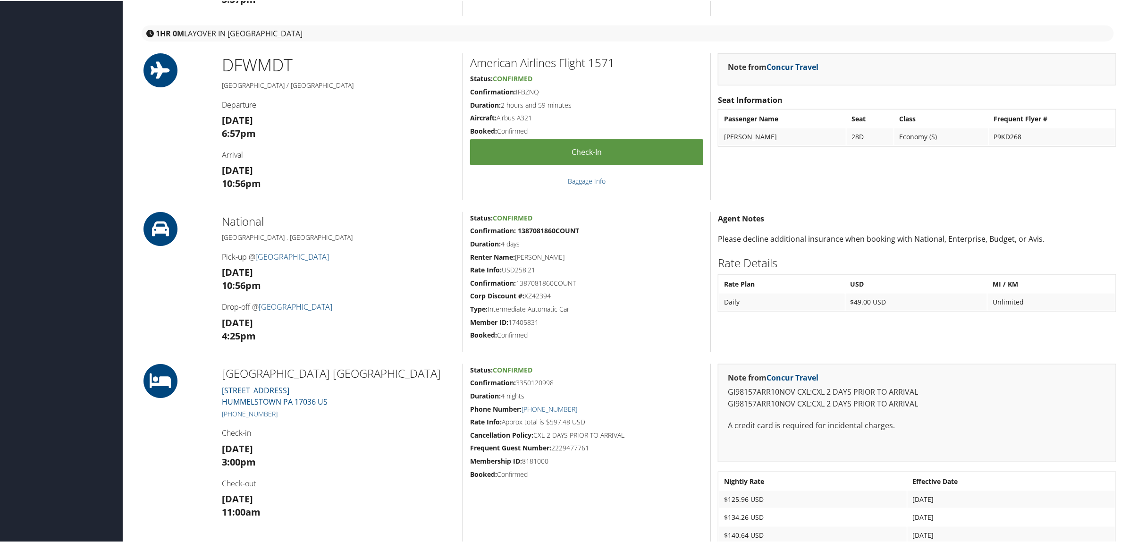
scroll to position [654, 0]
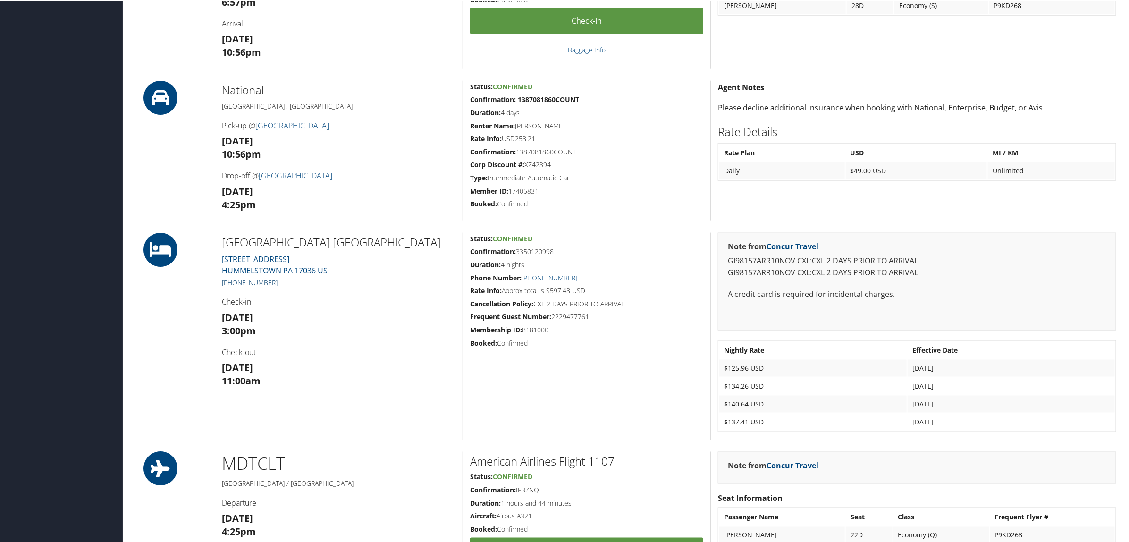
drag, startPoint x: 280, startPoint y: 278, endPoint x: 229, endPoint y: 284, distance: 50.9
click at [229, 284] on h5 "[PHONE_NUMBER]" at bounding box center [339, 281] width 234 height 9
drag, startPoint x: 282, startPoint y: 237, endPoint x: 376, endPoint y: 234, distance: 94.0
click at [376, 234] on div "[GEOGRAPHIC_DATA] [GEOGRAPHIC_DATA] [STREET_ADDRESS] [PHONE_NUMBER] Check-in [D…" at bounding box center [339, 335] width 248 height 207
copy h2 "[GEOGRAPHIC_DATA] [GEOGRAPHIC_DATA]"
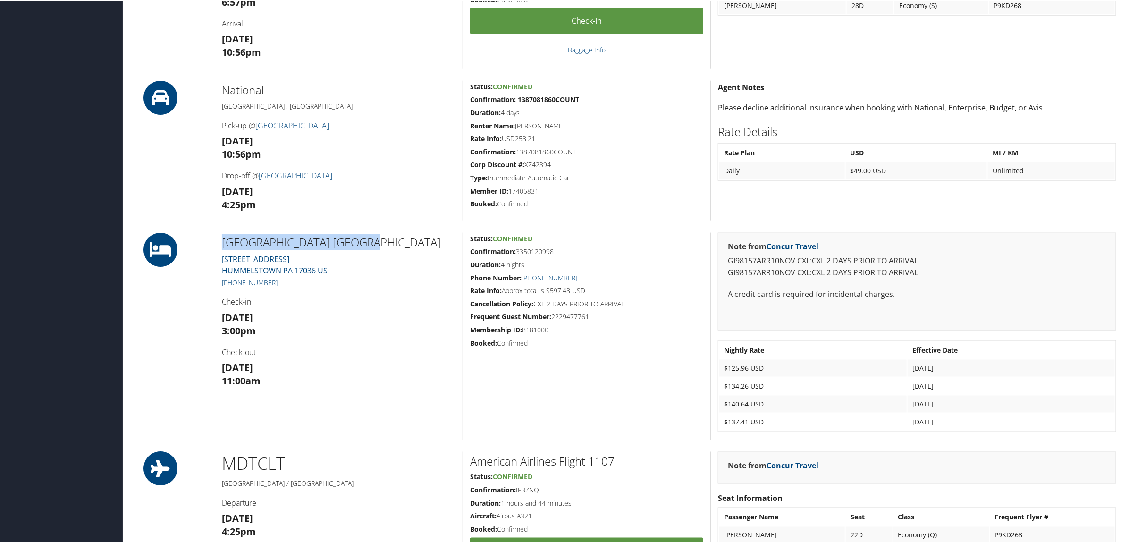
copy h2 "[GEOGRAPHIC_DATA] [GEOGRAPHIC_DATA]"
drag, startPoint x: 281, startPoint y: 279, endPoint x: 232, endPoint y: 282, distance: 49.2
click at [232, 282] on h5 "+1 (717) 566-9292" at bounding box center [339, 281] width 234 height 9
copy link "717) 566-9292"
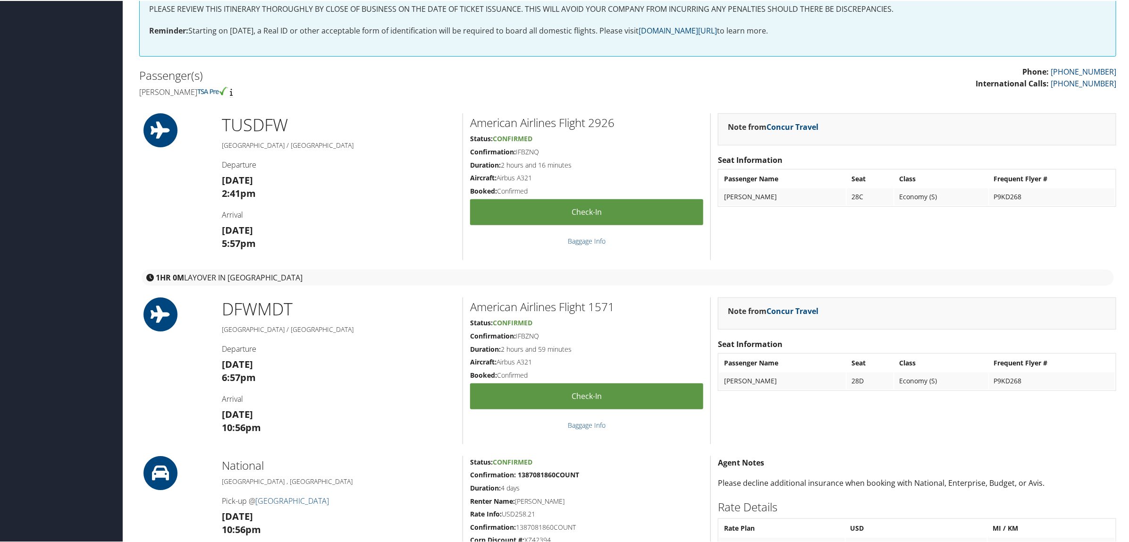
scroll to position [182, 0]
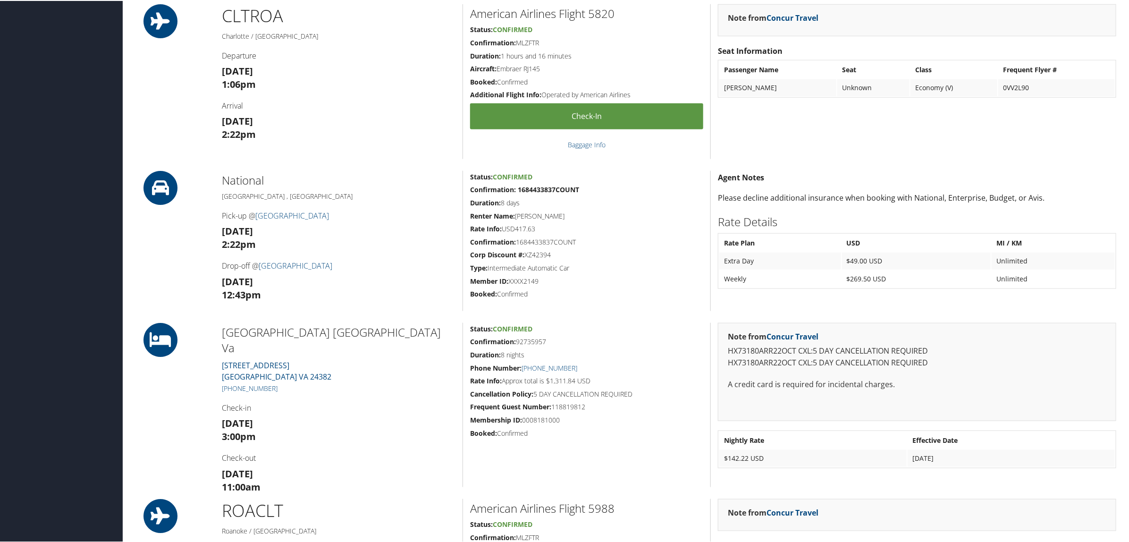
scroll to position [590, 0]
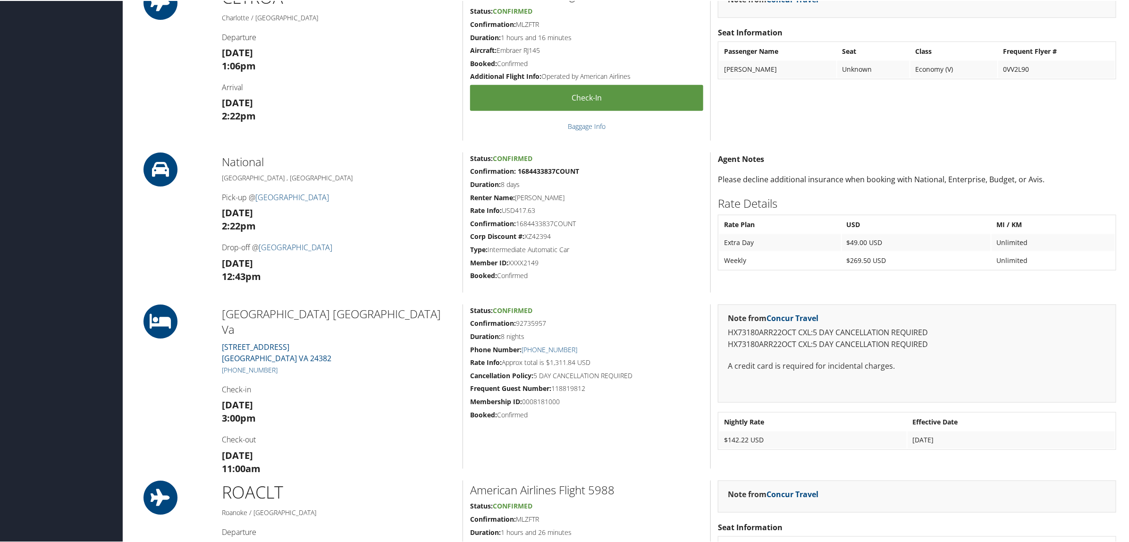
drag, startPoint x: 285, startPoint y: 355, endPoint x: 234, endPoint y: 357, distance: 50.6
click at [234, 364] on h5 "+1 (276) 228-6090" at bounding box center [339, 368] width 234 height 9
copy link "276) 228-6090"
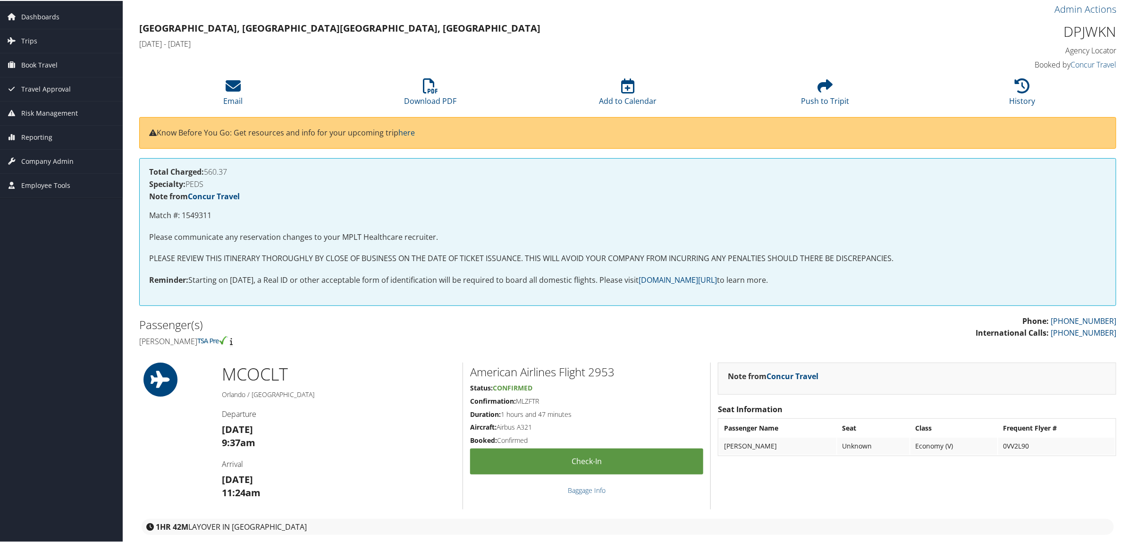
scroll to position [0, 0]
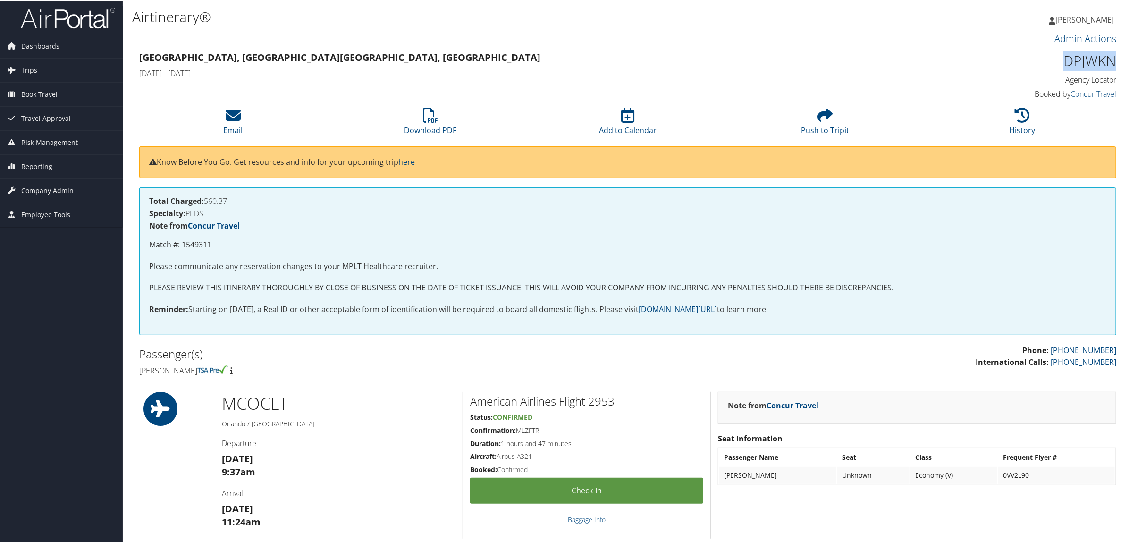
drag, startPoint x: 1061, startPoint y: 64, endPoint x: 1113, endPoint y: 64, distance: 51.5
click at [1113, 64] on div "DPJWKN Agency Locator Agency Locator DPJWKN Booked by Concur Travel Booked by C…" at bounding box center [1000, 75] width 248 height 54
copy h1 "DPJWKN"
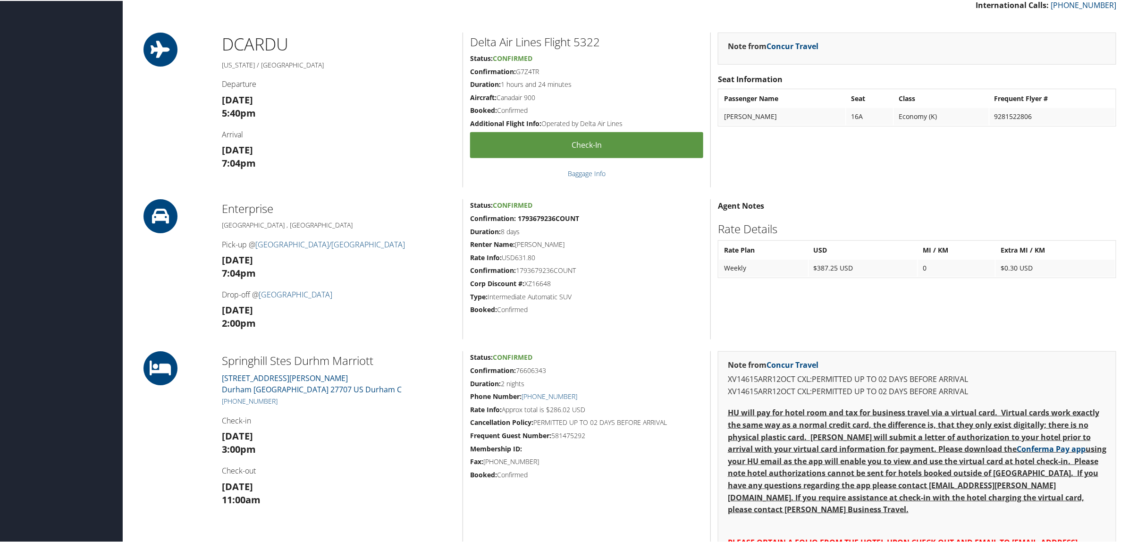
scroll to position [354, 0]
drag, startPoint x: 222, startPoint y: 356, endPoint x: 372, endPoint y: 364, distance: 150.3
click at [372, 364] on h2 "Springhill Stes Durhm Marriott" at bounding box center [339, 360] width 234 height 16
copy h2 "Springhill Stes Durhm Marriot"
drag, startPoint x: 284, startPoint y: 395, endPoint x: 233, endPoint y: 397, distance: 51.5
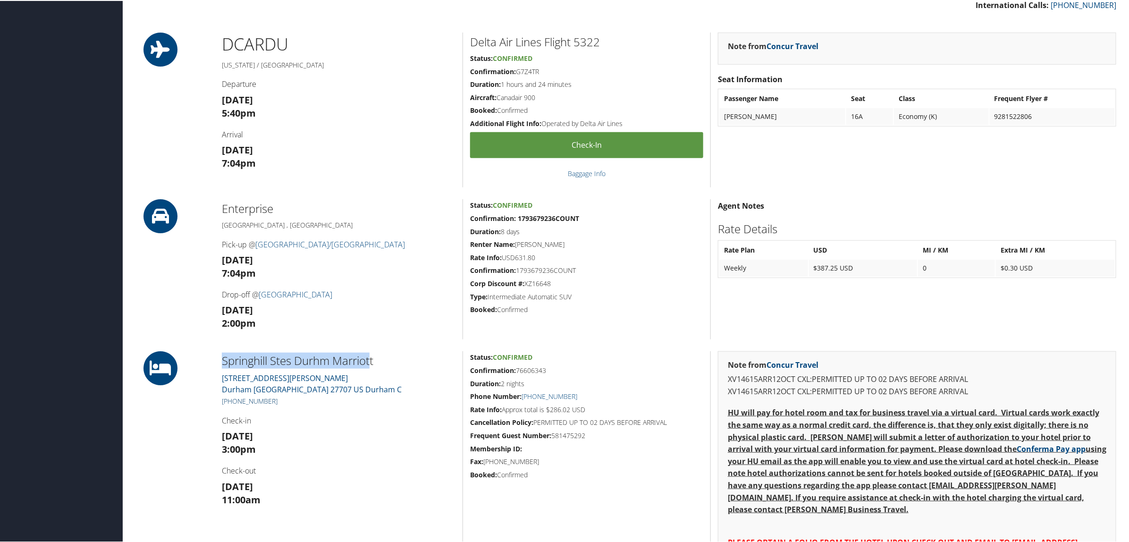
click at [233, 397] on div "Springhill Stes Durhm Marriott [STREET_ADDRESS][PERSON_NAME] [PHONE_NUMBER] Che…" at bounding box center [339, 509] width 248 height 318
copy link "919) 403-1111"
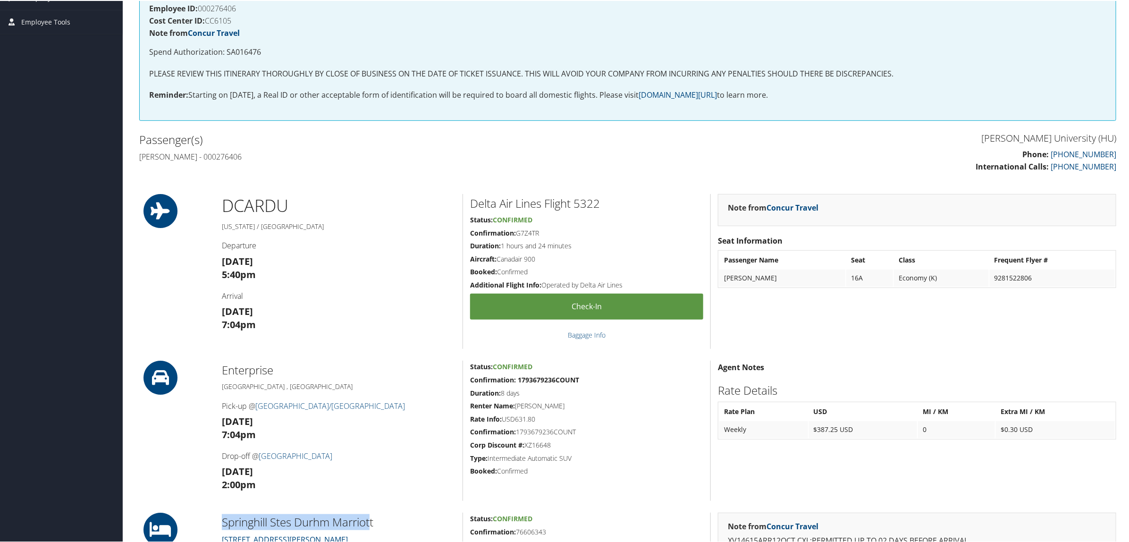
scroll to position [177, 0]
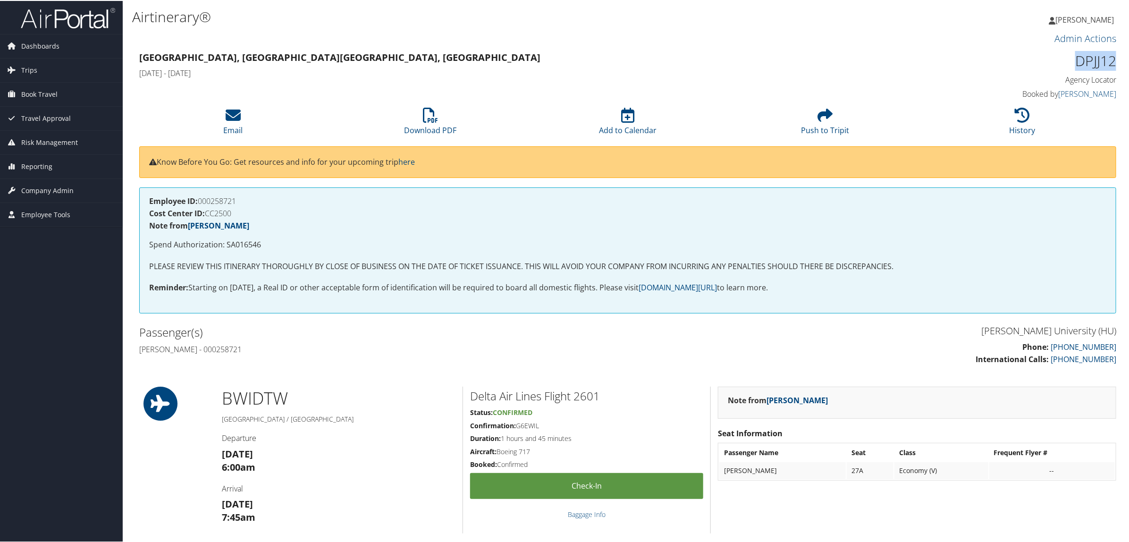
drag, startPoint x: 1068, startPoint y: 58, endPoint x: 1119, endPoint y: 59, distance: 51.5
click at [1119, 59] on div "DPJJ12 Agency Locator Agency Locator DPJJ12 Booked by Pooja Malik Booked by Poo…" at bounding box center [1000, 75] width 248 height 54
copy h1 "DPJJ12"
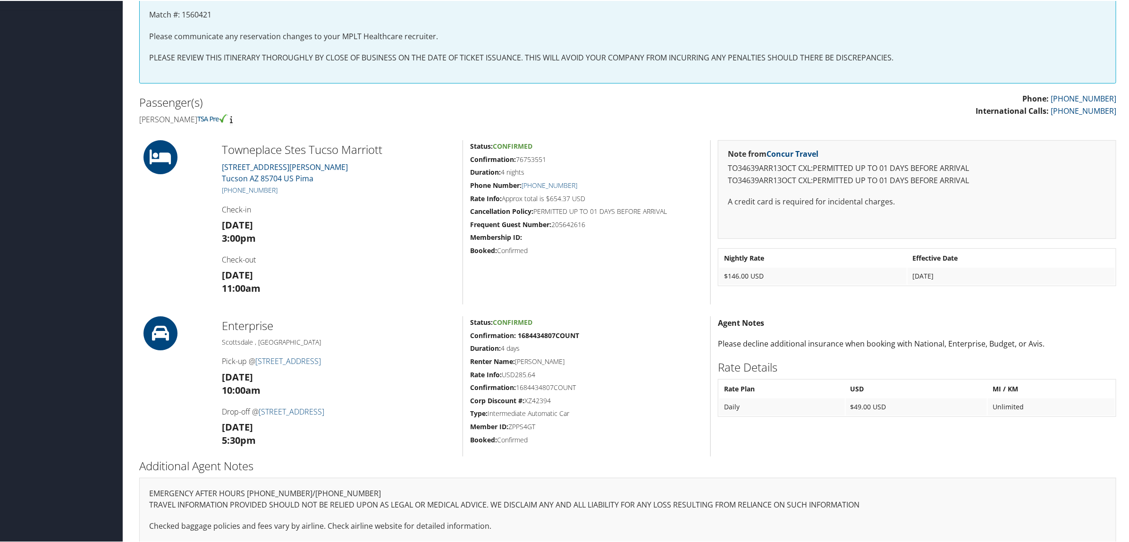
scroll to position [236, 0]
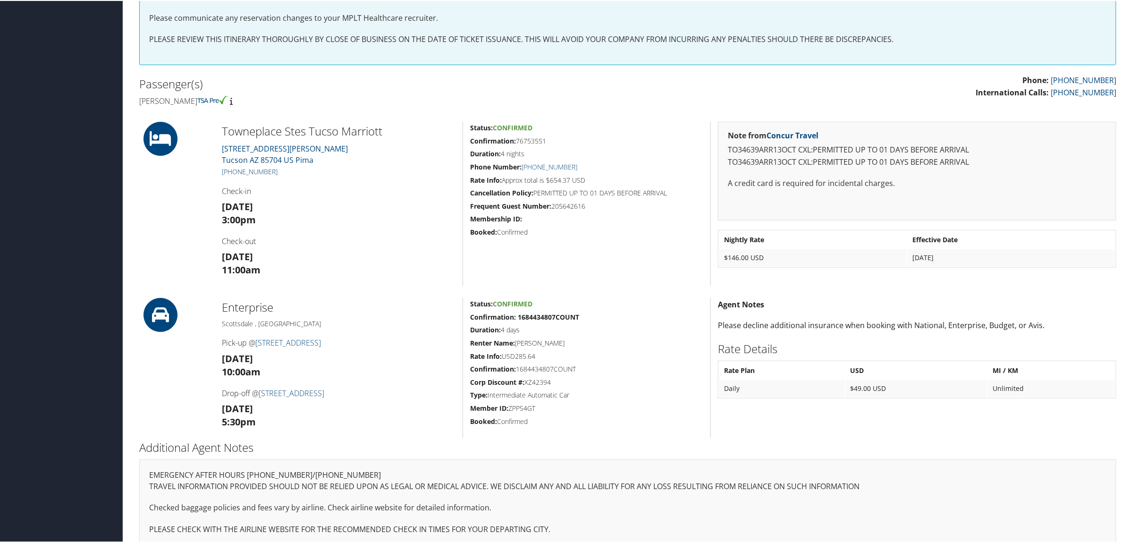
drag, startPoint x: 279, startPoint y: 173, endPoint x: 229, endPoint y: 169, distance: 50.2
click at [229, 169] on h5 "[PHONE_NUMBER]" at bounding box center [339, 170] width 234 height 9
copy link "[PHONE_NUMBER]"
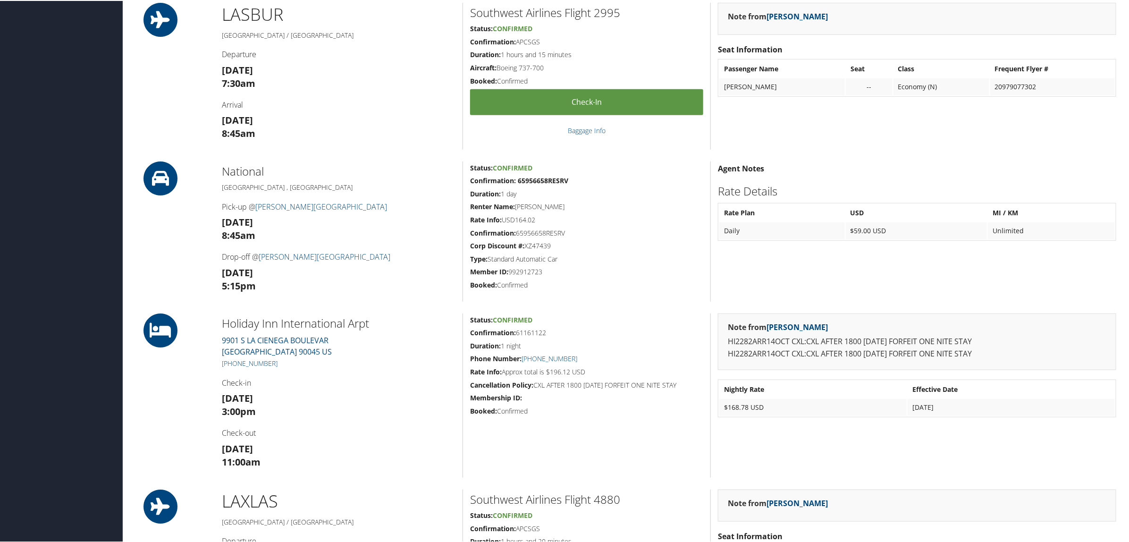
scroll to position [354, 0]
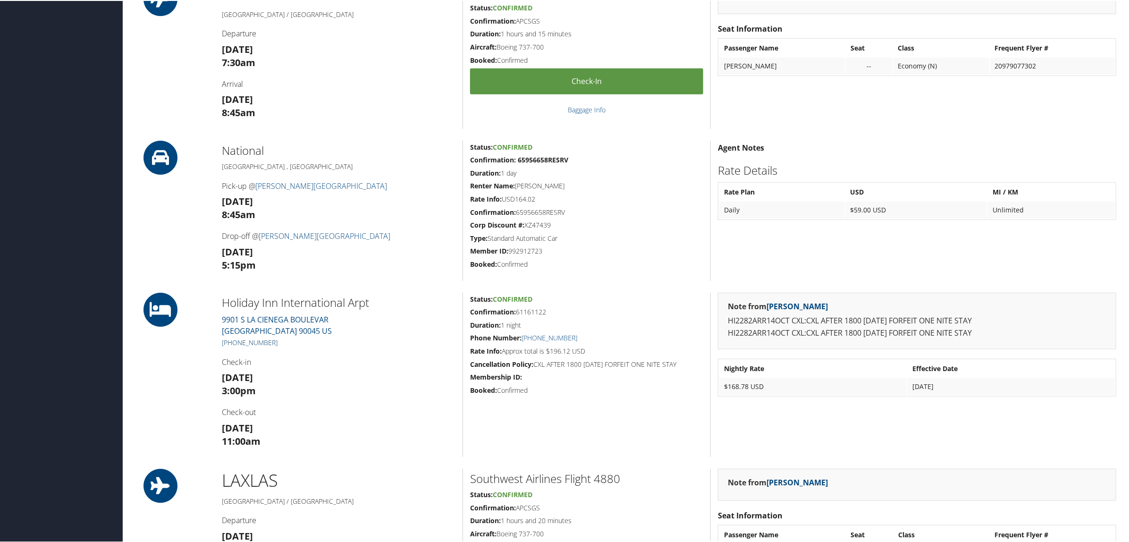
drag, startPoint x: 282, startPoint y: 340, endPoint x: 229, endPoint y: 346, distance: 53.6
click at [229, 346] on h5 "[PHONE_NUMBER]" at bounding box center [339, 341] width 234 height 9
copy link "[PHONE_NUMBER]"
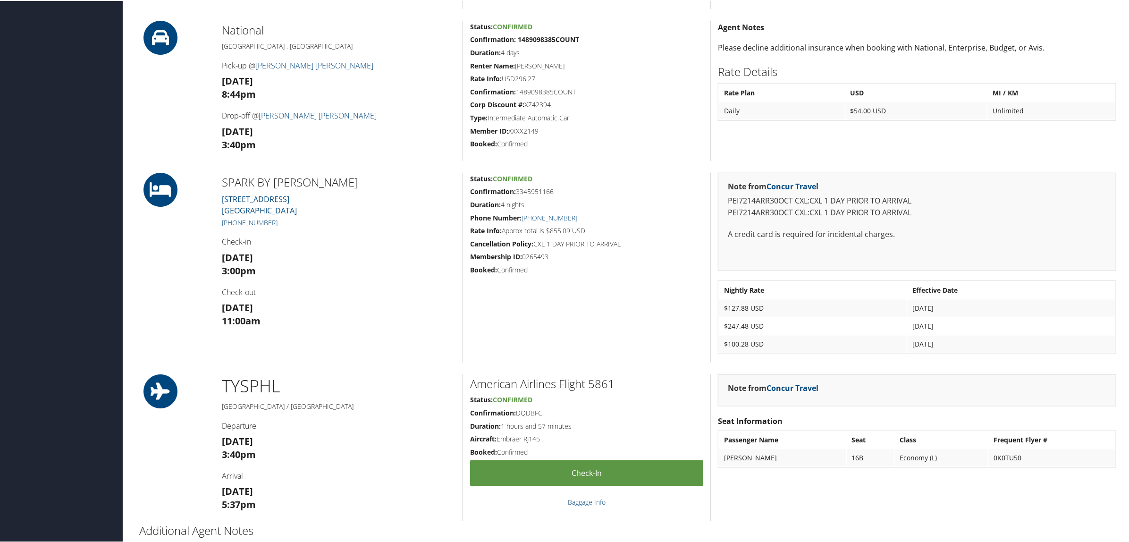
scroll to position [531, 0]
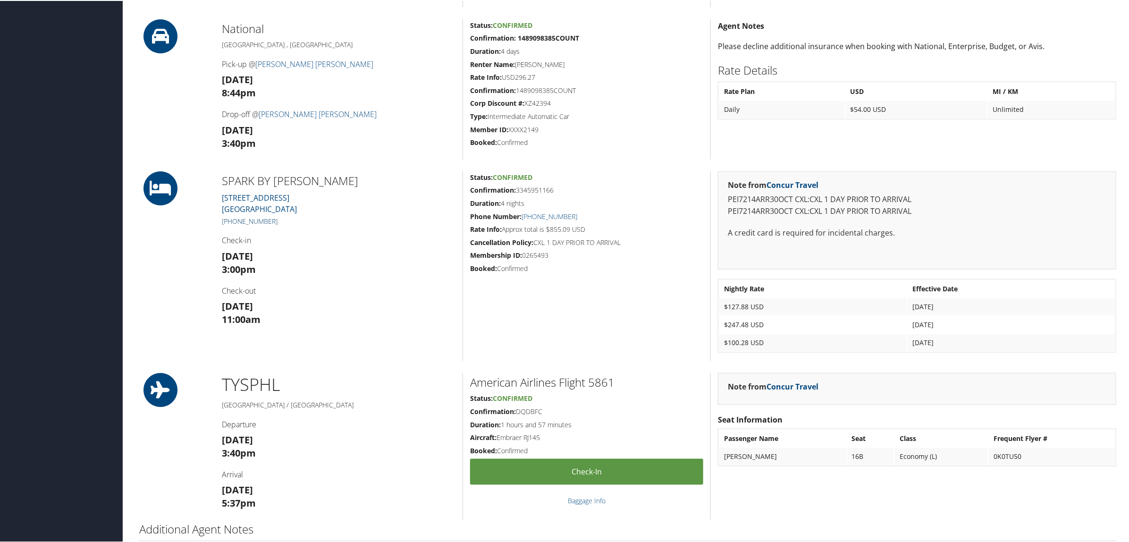
drag, startPoint x: 286, startPoint y: 215, endPoint x: 229, endPoint y: 215, distance: 56.6
click at [229, 216] on h5 "[PHONE_NUMBER]" at bounding box center [339, 220] width 234 height 9
copy link "[PHONE_NUMBER]"
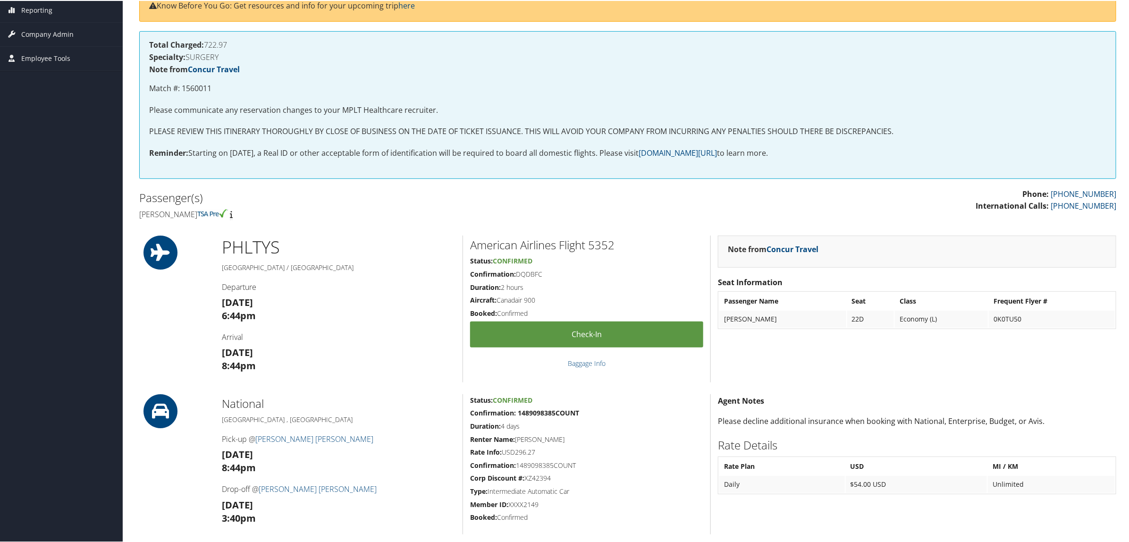
scroll to position [0, 0]
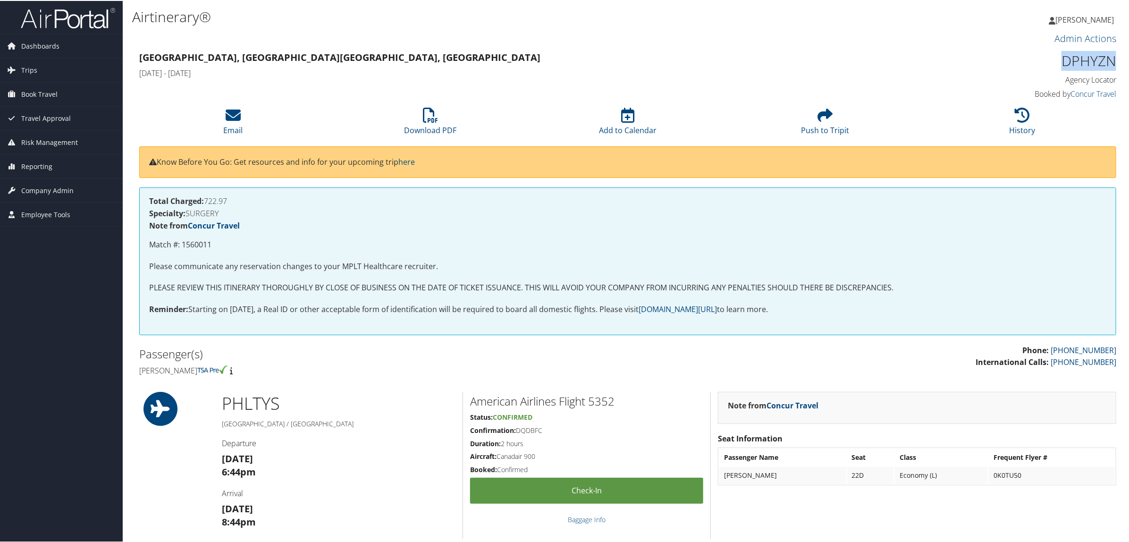
drag, startPoint x: 1056, startPoint y: 65, endPoint x: 1112, endPoint y: 64, distance: 55.2
click at [1112, 64] on h1 "DPHYZN" at bounding box center [1000, 60] width 234 height 20
copy h1 "DPHYZN"
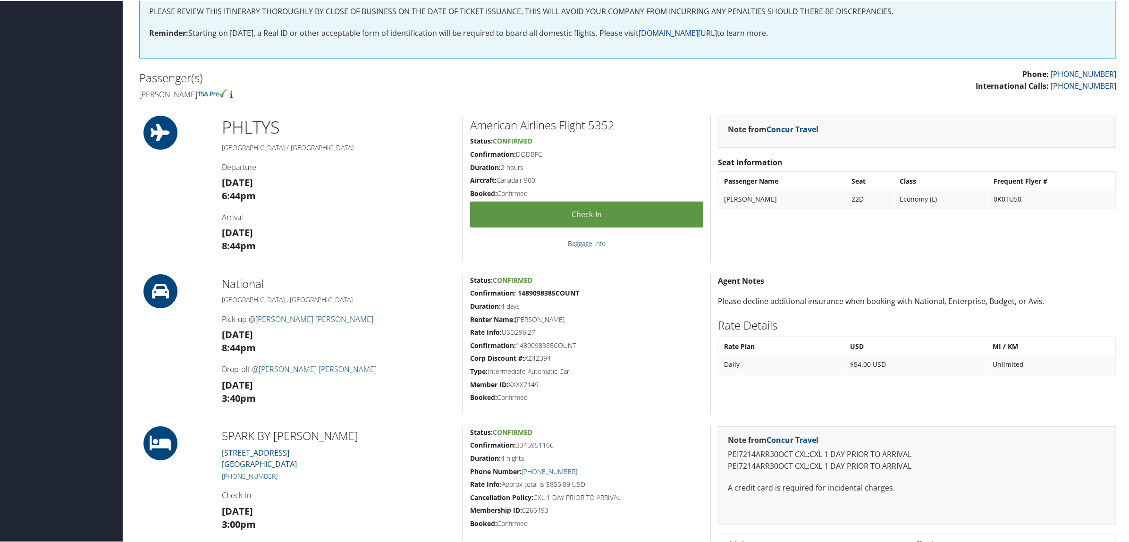
scroll to position [295, 0]
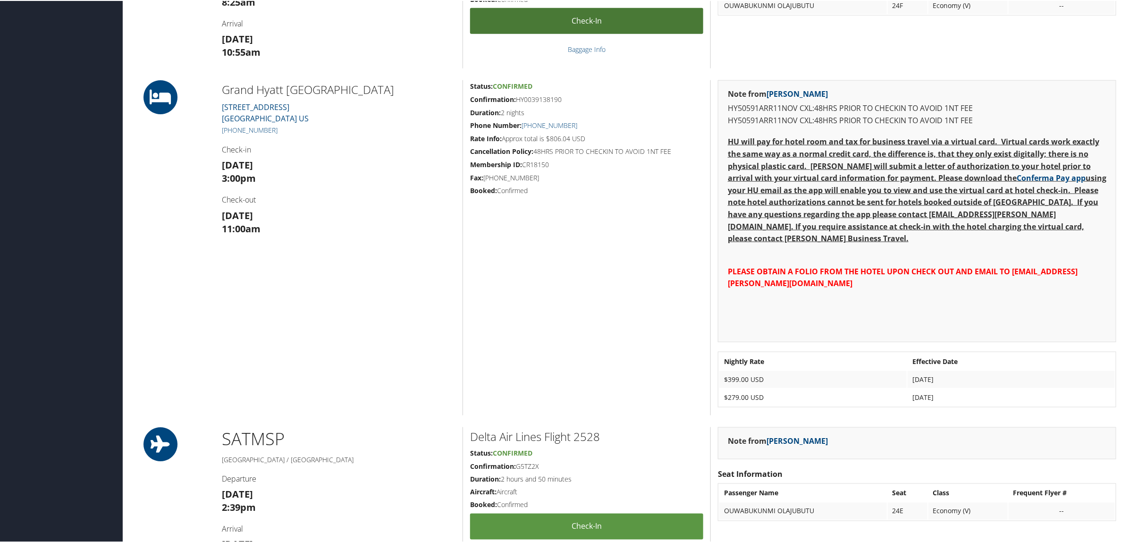
scroll to position [590, 0]
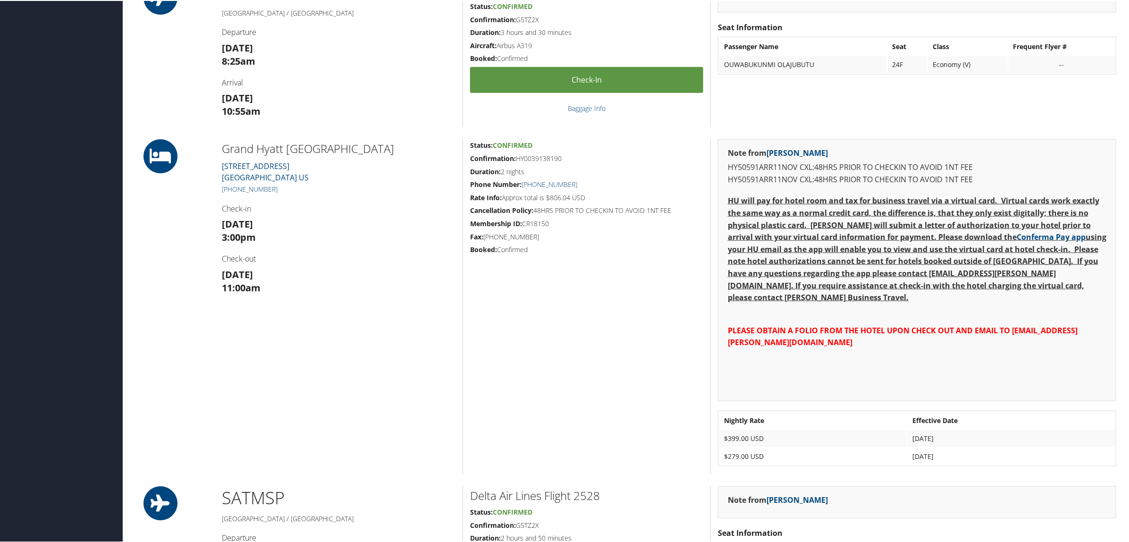
drag, startPoint x: 284, startPoint y: 148, endPoint x: 393, endPoint y: 138, distance: 109.5
click at [393, 138] on div "Grand Hyatt San Antonio Riverwalk 600 East Market St SAN ANTONIO TX 78205 US +1…" at bounding box center [339, 305] width 248 height 335
drag, startPoint x: 216, startPoint y: 147, endPoint x: 404, endPoint y: 147, distance: 187.4
click at [405, 144] on div "Grand Hyatt San Antonio Riverwalk 600 East Market St SAN ANTONIO TX 78205 US +1…" at bounding box center [339, 305] width 248 height 335
copy h2 "Grand Hyatt San Antonio Riverwalk"
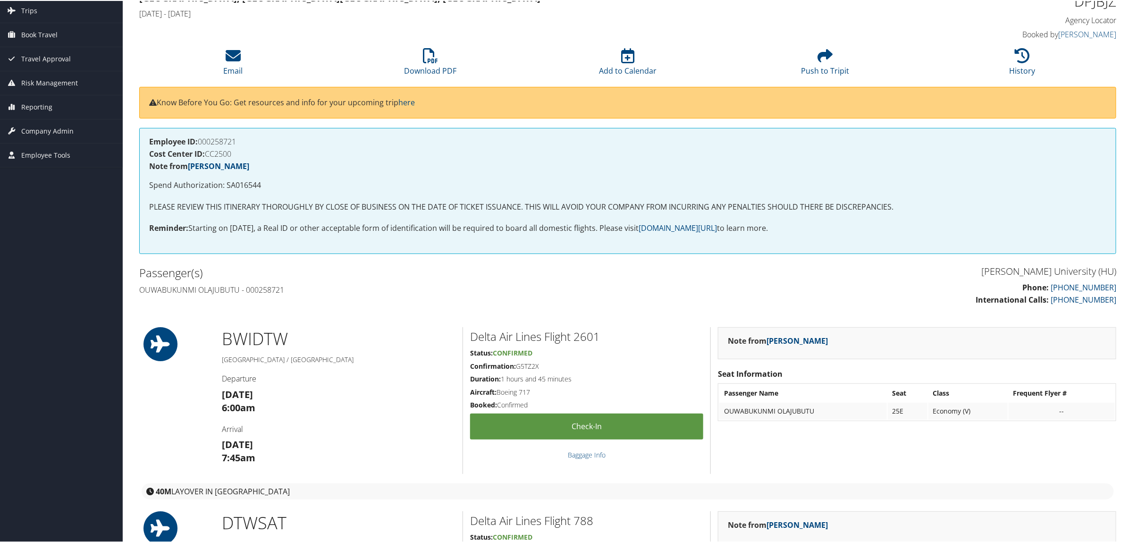
scroll to position [59, 0]
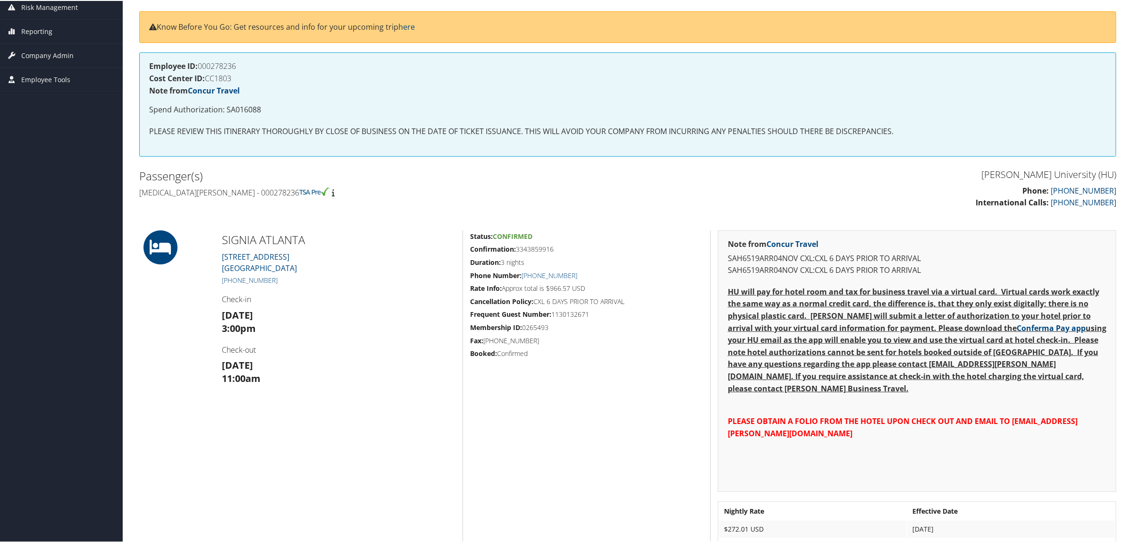
scroll to position [118, 0]
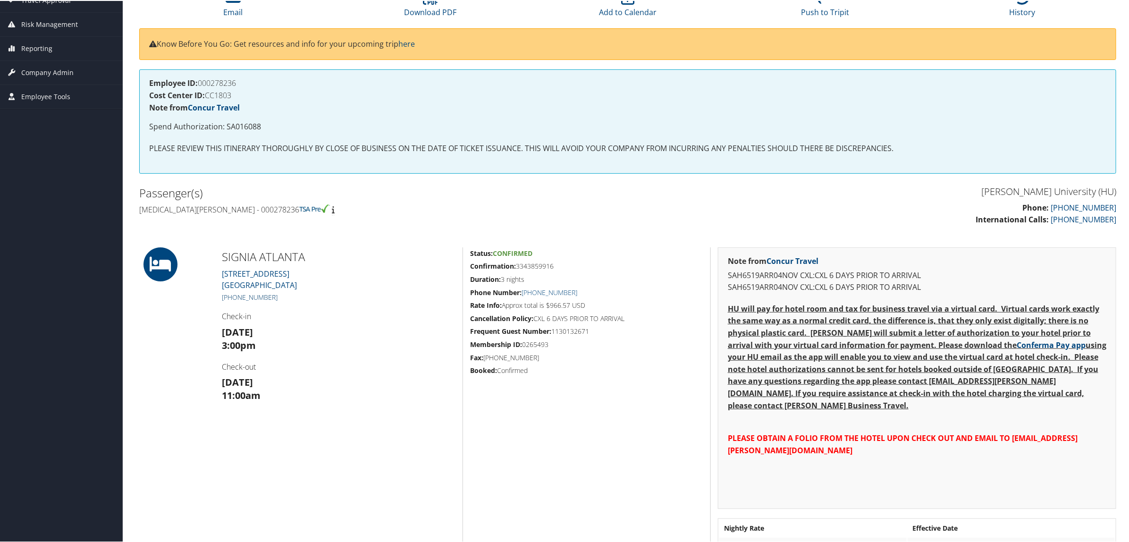
drag, startPoint x: 284, startPoint y: 291, endPoint x: 232, endPoint y: 298, distance: 51.9
click at [232, 298] on h5 "+1 (404) 223-4414" at bounding box center [339, 296] width 234 height 9
copy link "404) 223-4414"
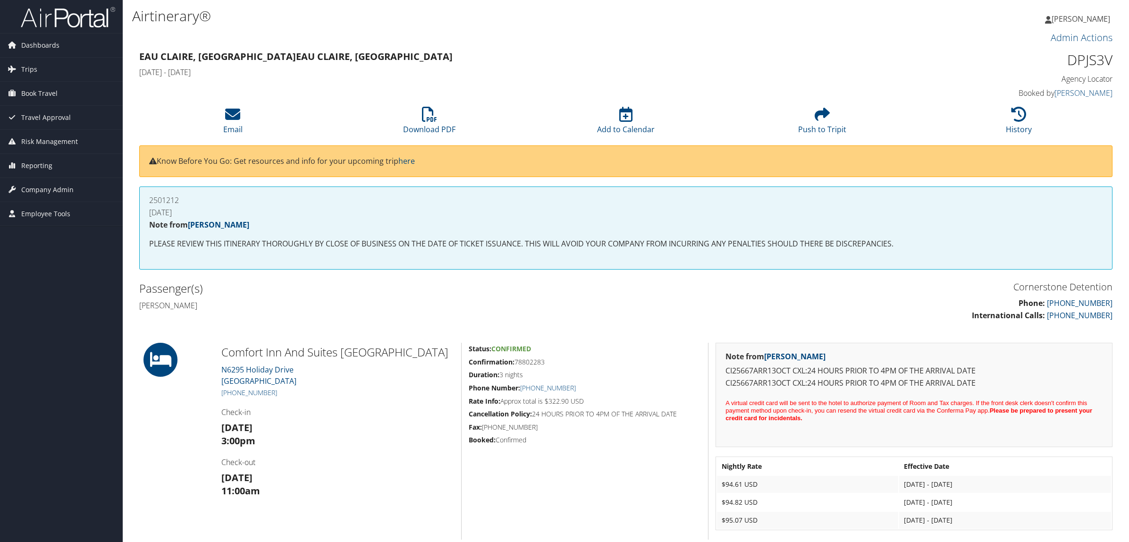
scroll to position [236, 0]
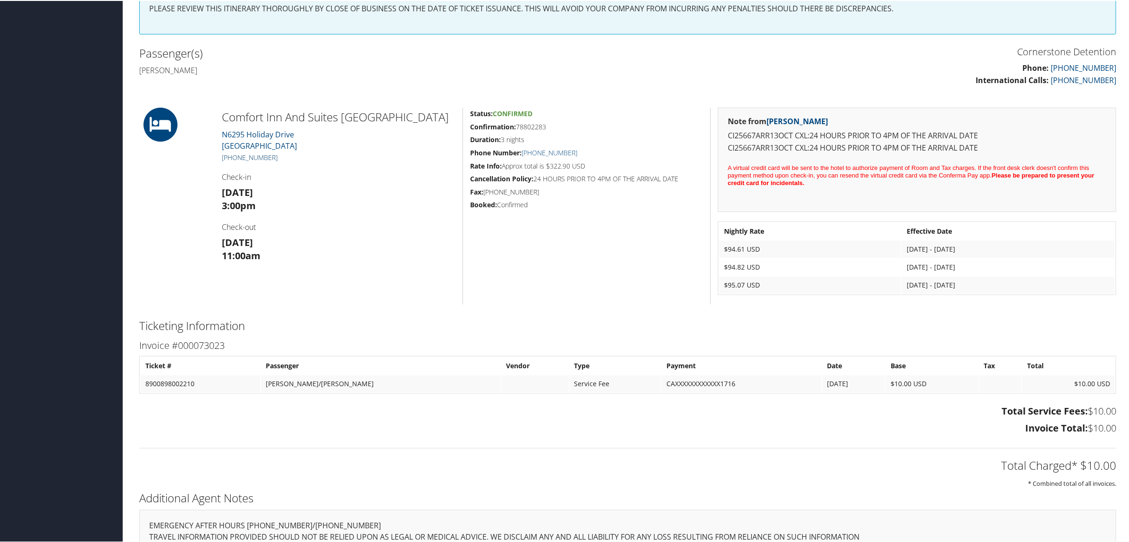
drag, startPoint x: 279, startPoint y: 153, endPoint x: 232, endPoint y: 156, distance: 46.8
click at [232, 156] on h5 "[PHONE_NUMBER]" at bounding box center [339, 156] width 234 height 9
copy link "715) 670-7001"
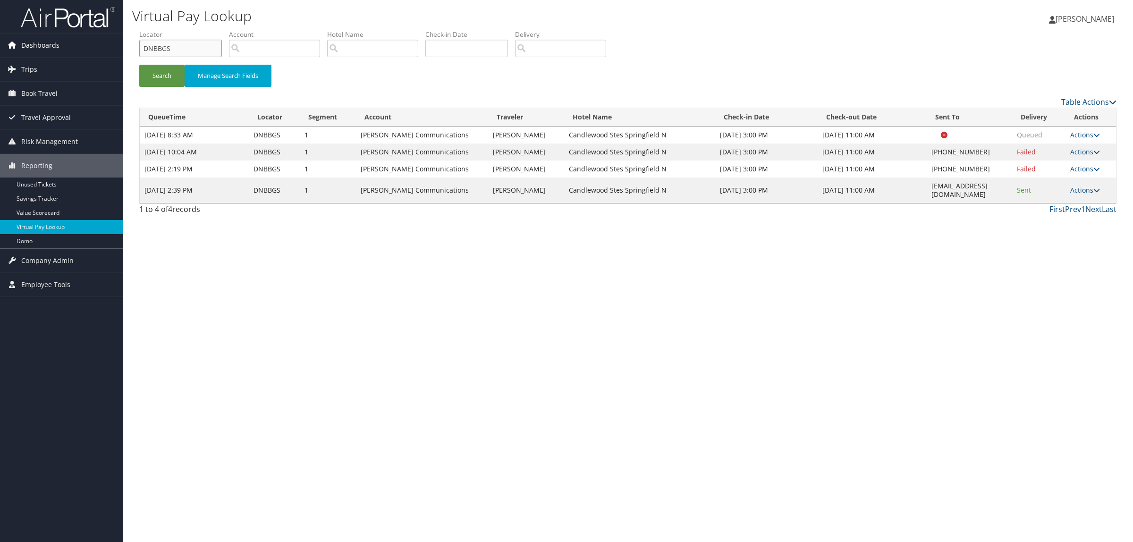
drag, startPoint x: 157, startPoint y: 45, endPoint x: 97, endPoint y: 44, distance: 60.0
click at [97, 44] on div "Dashboards AirPortal 360™ (Manager) AirPortal 360™ (Agent) My Travel Dashboard …" at bounding box center [566, 271] width 1133 height 542
paste input "2Y4LC"
type input "D2Y4LC"
click at [168, 67] on button "Search" at bounding box center [161, 76] width 45 height 22
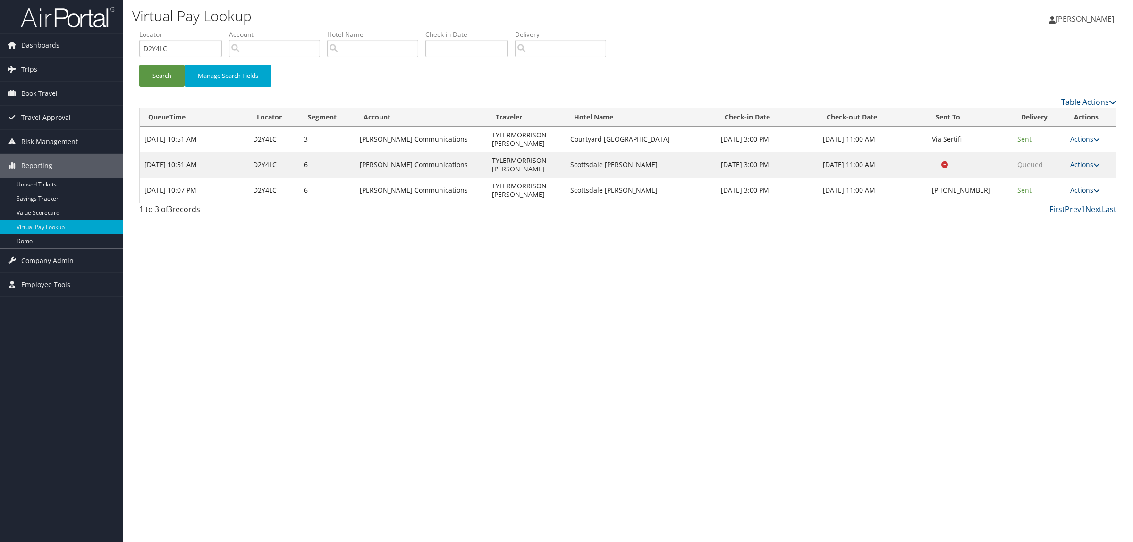
click at [1074, 188] on link "Actions" at bounding box center [1085, 190] width 30 height 9
click at [946, 279] on div "Virtual Pay Lookup Hope Ewing Hope Ewing My Settings Travel Agency Contacts Log…" at bounding box center [628, 271] width 1010 height 542
click at [1077, 135] on link "Actions" at bounding box center [1085, 139] width 30 height 9
click at [1068, 169] on link "Logs" at bounding box center [1067, 169] width 59 height 16
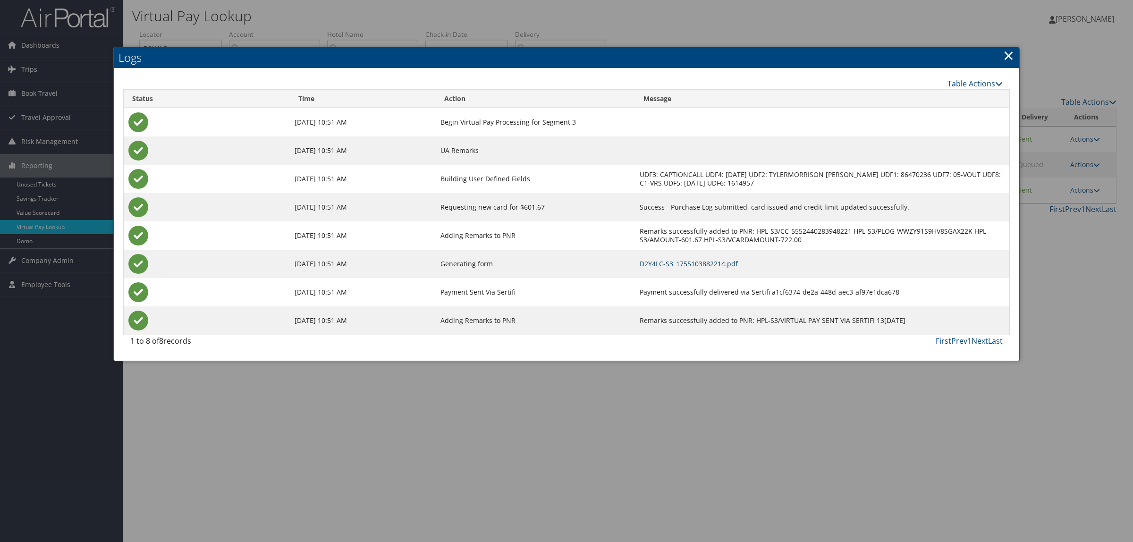
click at [692, 259] on link "D2Y4LC-S3_1755103882214.pdf" at bounding box center [689, 263] width 98 height 9
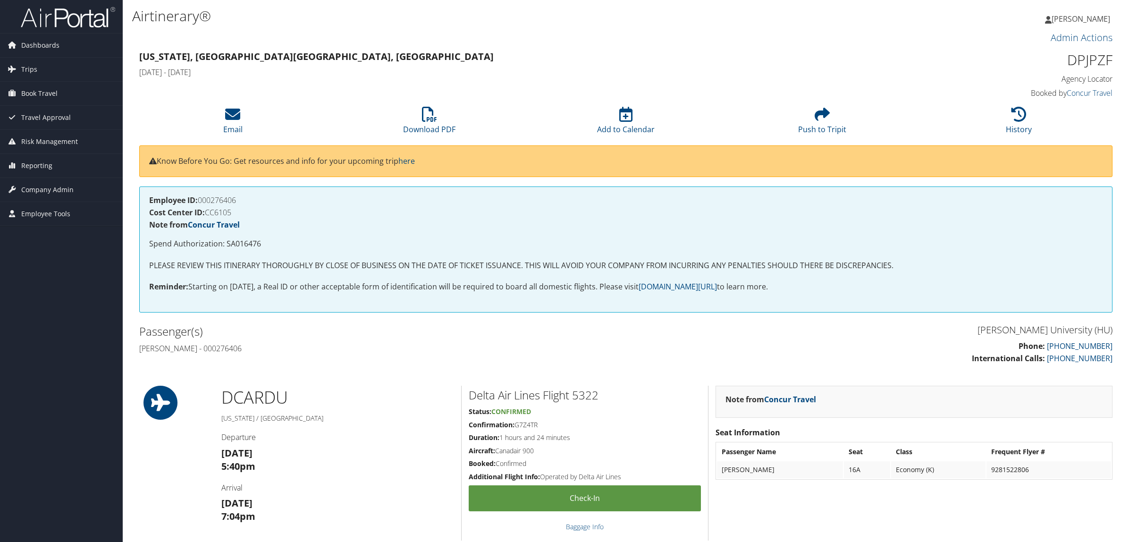
scroll to position [354, 0]
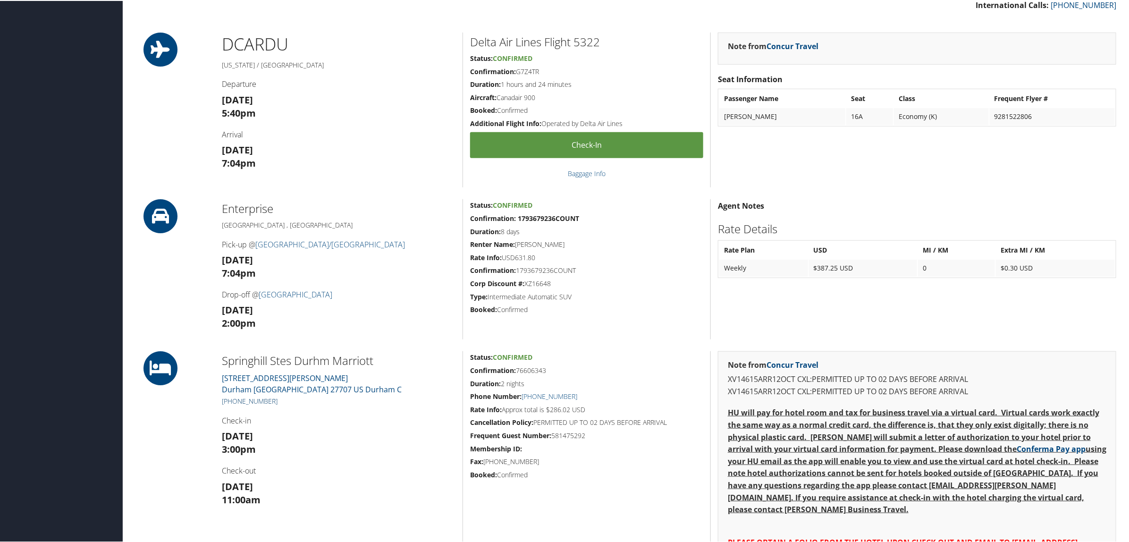
drag, startPoint x: 284, startPoint y: 395, endPoint x: 234, endPoint y: 397, distance: 50.6
click at [234, 397] on div "Springhill Stes Durhm Marriott [STREET_ADDRESS][PERSON_NAME] [PHONE_NUMBER] Che…" at bounding box center [339, 509] width 248 height 318
copy link "919) 403-1111"
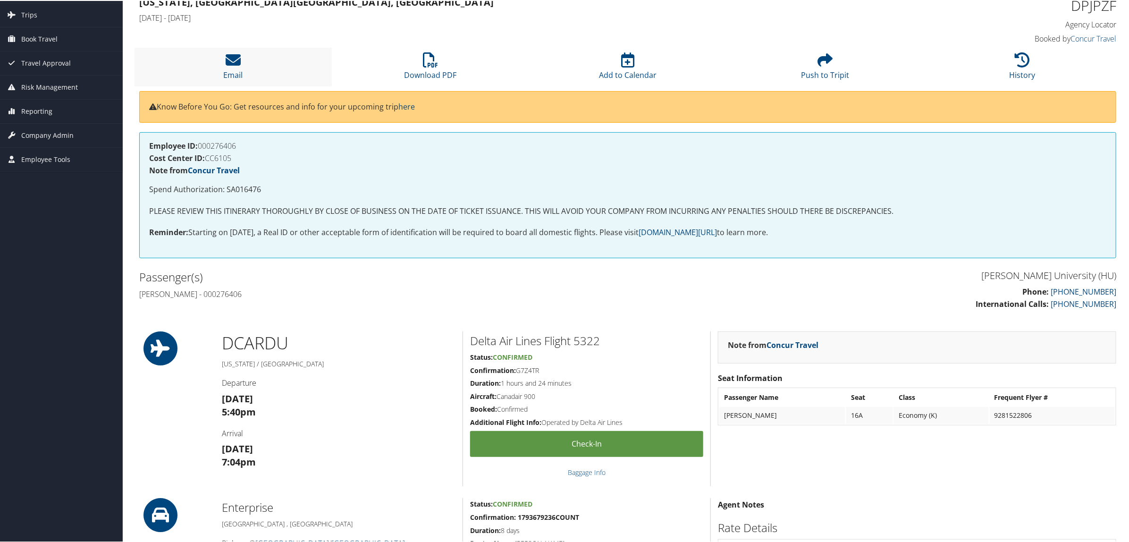
scroll to position [0, 0]
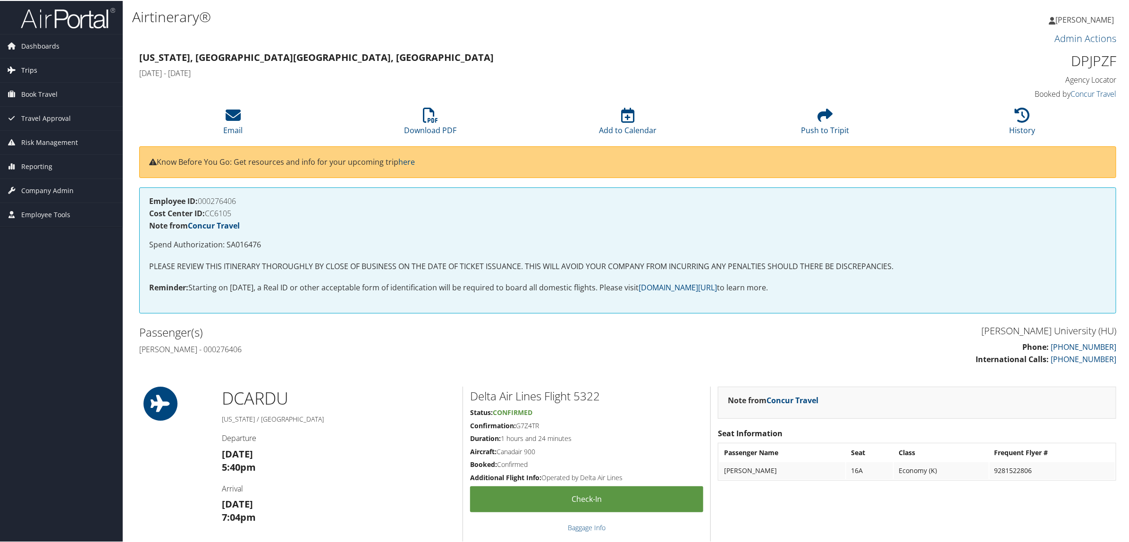
click at [46, 68] on link "Trips" at bounding box center [61, 70] width 123 height 24
click at [58, 90] on link "Airtinerary® Lookup" at bounding box center [61, 88] width 123 height 14
click at [74, 39] on link "Dashboards" at bounding box center [61, 46] width 123 height 24
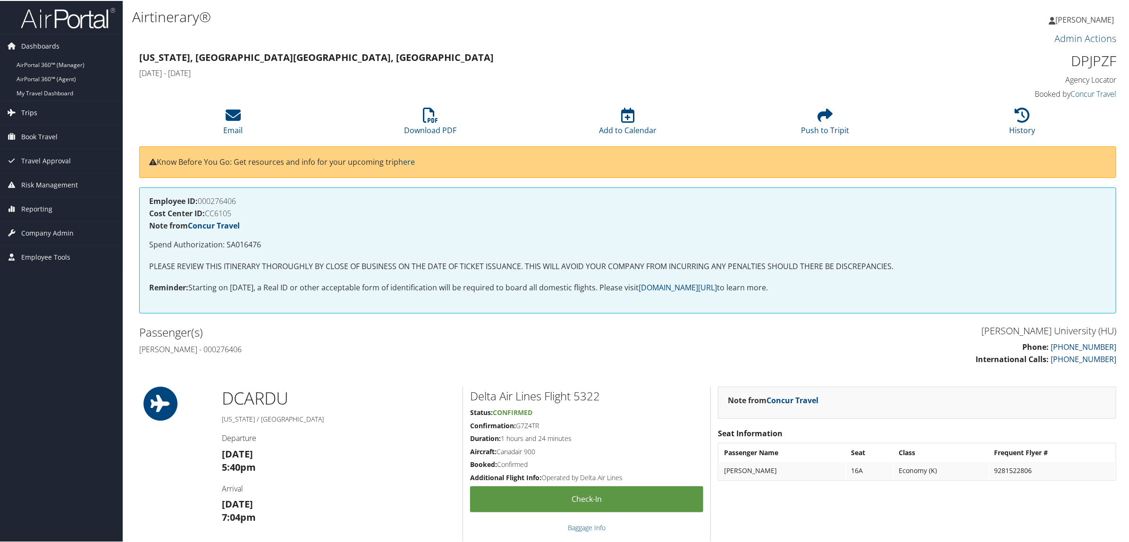
click at [54, 114] on link "Trips" at bounding box center [61, 112] width 123 height 24
click at [69, 131] on link "Airtinerary® Lookup" at bounding box center [61, 131] width 123 height 14
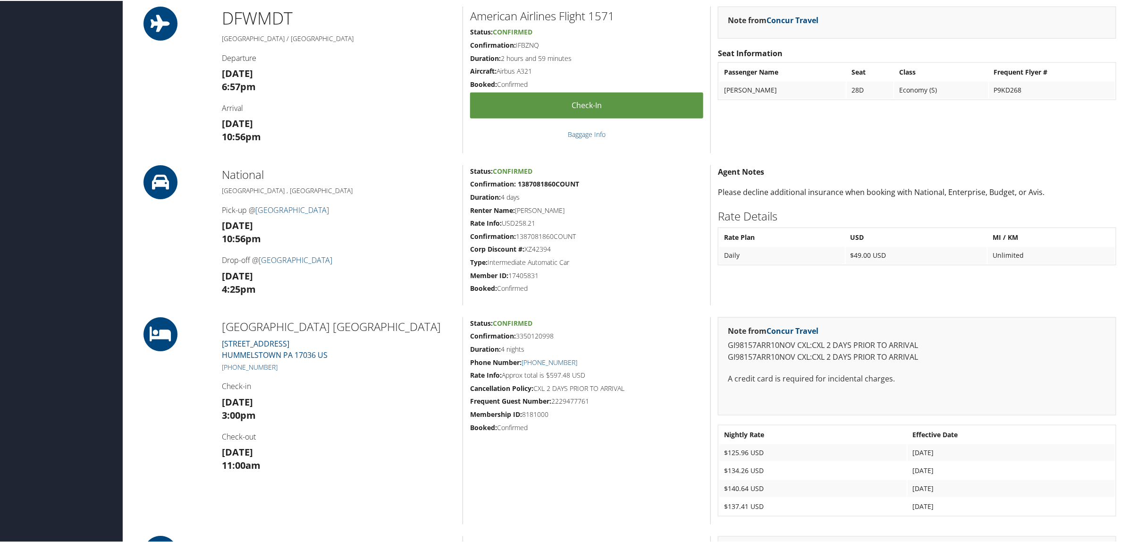
scroll to position [590, 0]
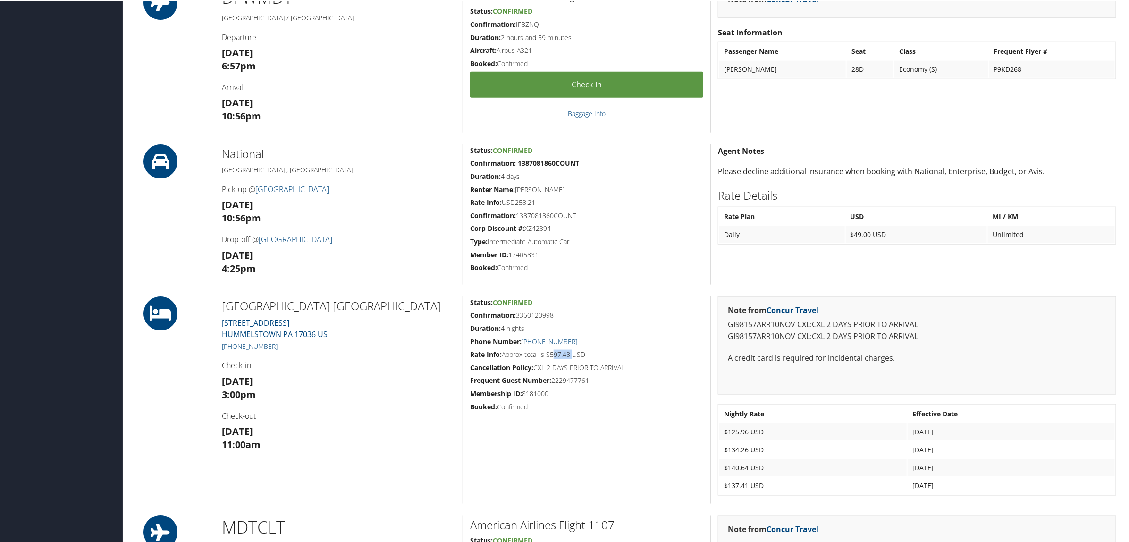
drag, startPoint x: 551, startPoint y: 349, endPoint x: 570, endPoint y: 353, distance: 19.7
click at [570, 353] on h5 "Rate Info: Approx total is $597.48 USD" at bounding box center [586, 353] width 233 height 9
copy h5 "597.48"
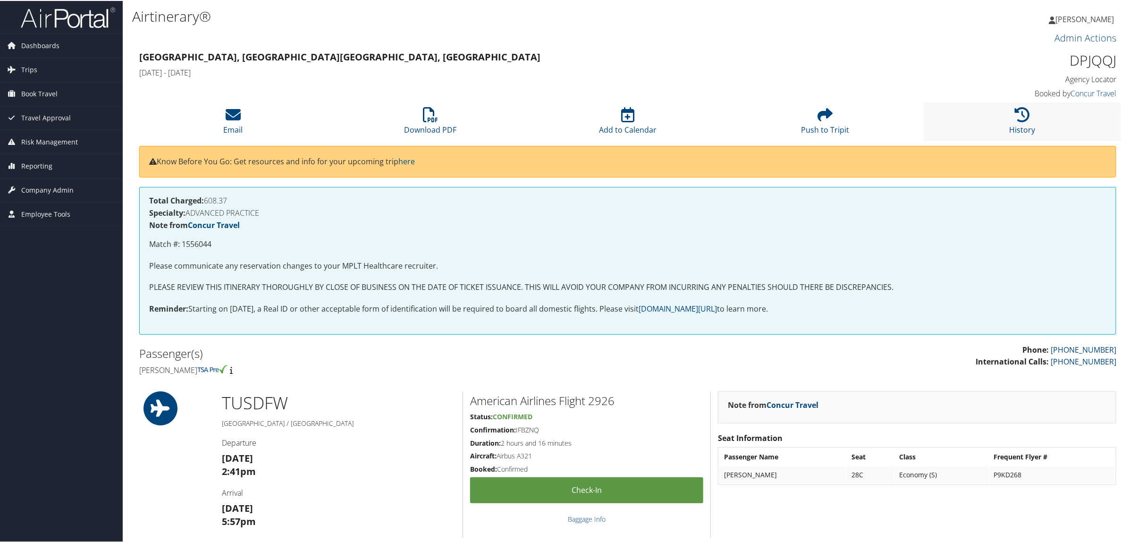
scroll to position [0, 0]
drag, startPoint x: 1077, startPoint y: 60, endPoint x: 1119, endPoint y: 57, distance: 41.6
click at [1119, 57] on div "DPJQQJ Agency Locator Agency Locator DPJQQJ Booked by Concur Travel Booked by C…" at bounding box center [1000, 75] width 248 height 54
copy h1 "DPJQQJ"
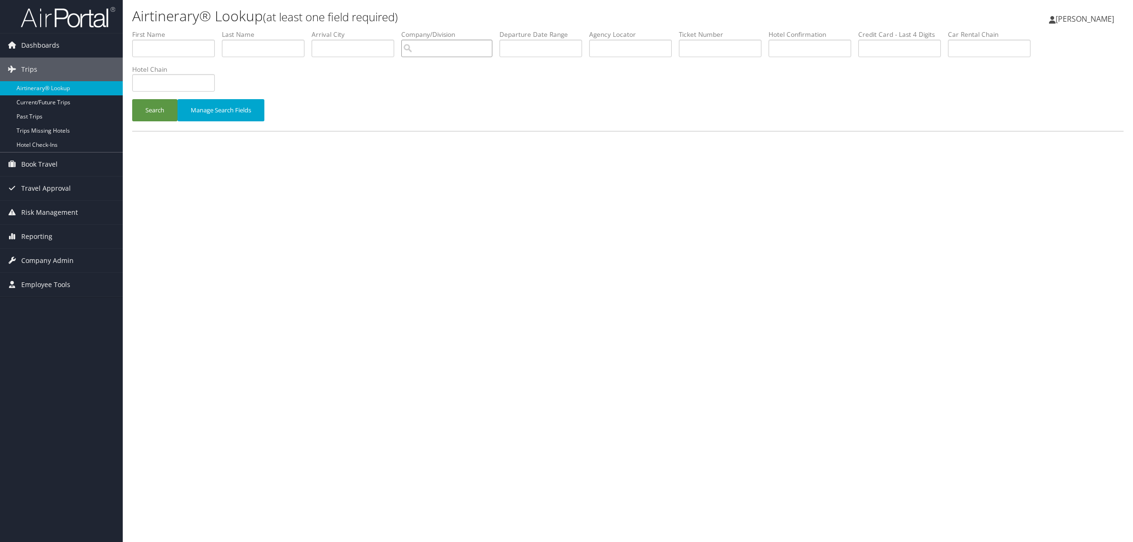
drag, startPoint x: 444, startPoint y: 41, endPoint x: 439, endPoint y: 45, distance: 7.0
click at [442, 41] on input "search" at bounding box center [446, 48] width 91 height 17
click at [503, 78] on div "Account" at bounding box center [483, 75] width 143 height 9
type input "Sorenson Communications"
click at [157, 110] on button "Search" at bounding box center [154, 110] width 45 height 22
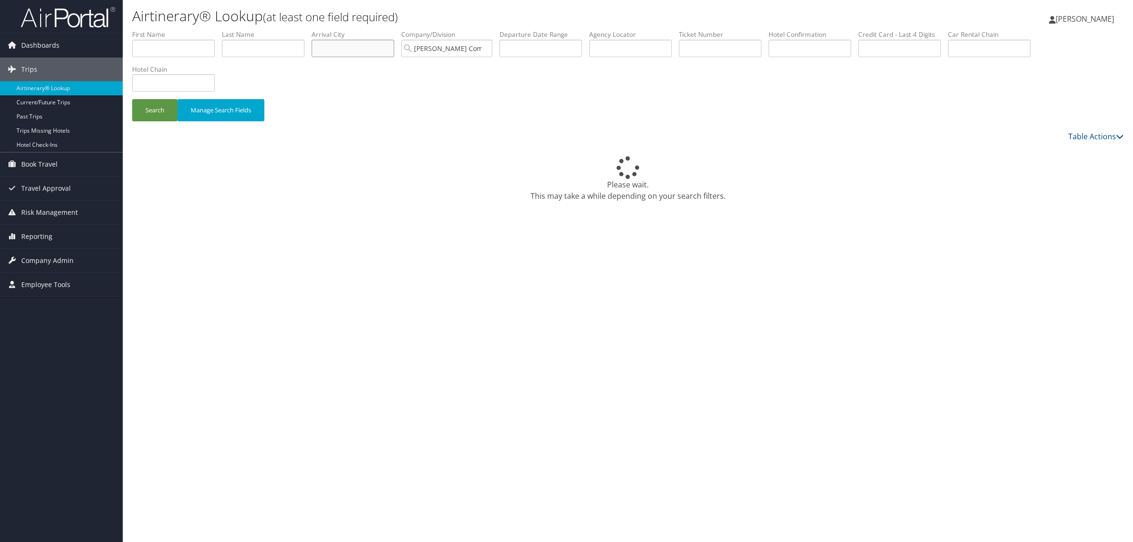
click at [347, 51] on input "text" at bounding box center [353, 48] width 83 height 17
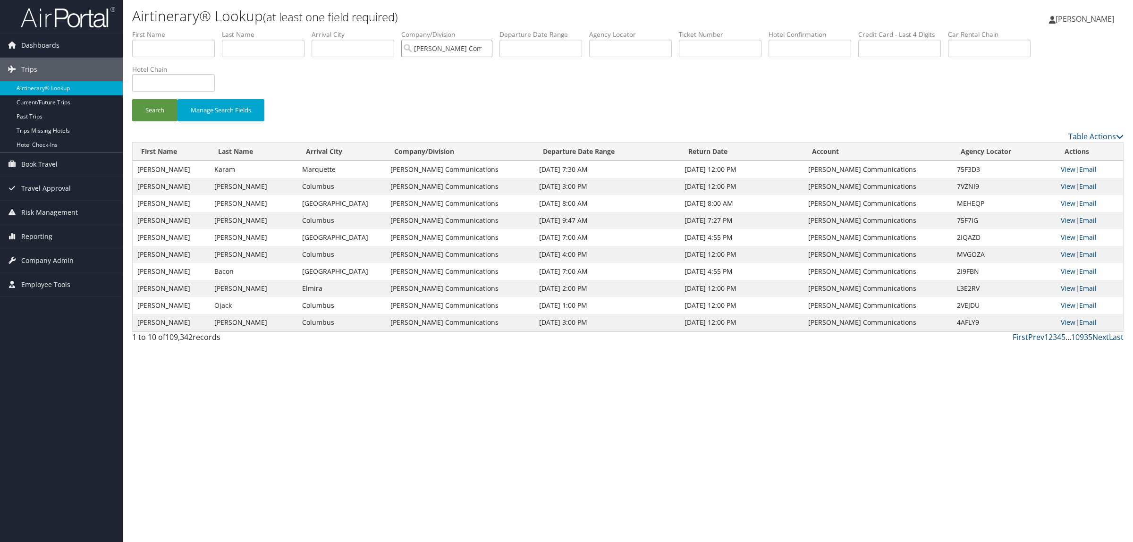
scroll to position [0, 13]
drag, startPoint x: 419, startPoint y: 47, endPoint x: 591, endPoint y: 48, distance: 171.8
click at [591, 30] on ul "First Name Last Name Departure City Arrival City Company/Division Sorenson Comm…" at bounding box center [627, 30] width 991 height 0
paste input "DPJPZF"
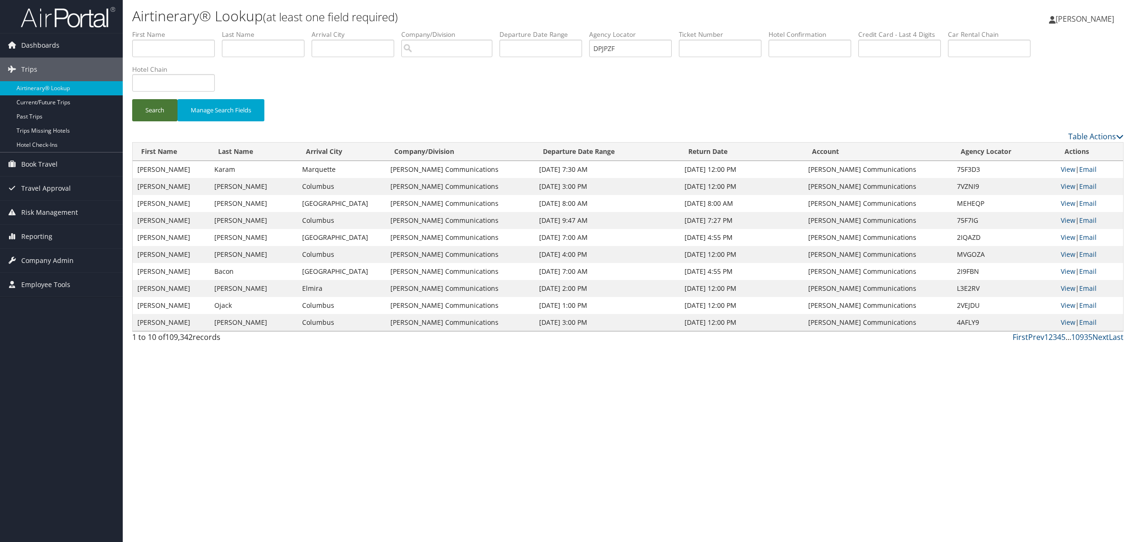
click at [147, 120] on button "Search" at bounding box center [154, 110] width 45 height 22
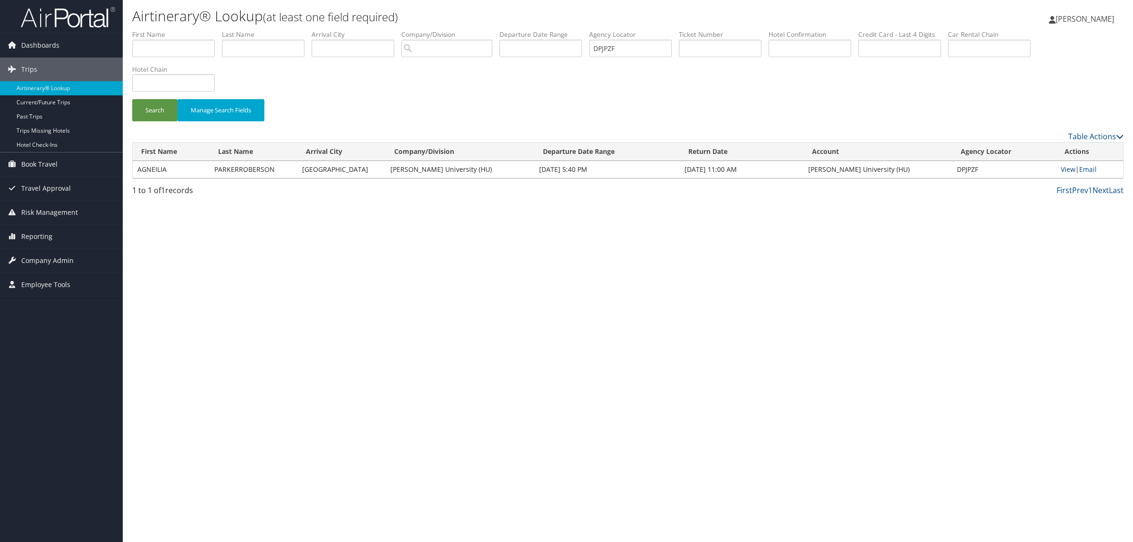
click at [1070, 170] on link "View" at bounding box center [1068, 169] width 15 height 9
drag, startPoint x: 586, startPoint y: 54, endPoint x: 570, endPoint y: 52, distance: 15.8
click at [570, 30] on ul "First Name Last Name Departure City Arrival City Company/Division Airport/City …" at bounding box center [627, 30] width 991 height 0
paste input "ZNV"
type input "DPJZNV"
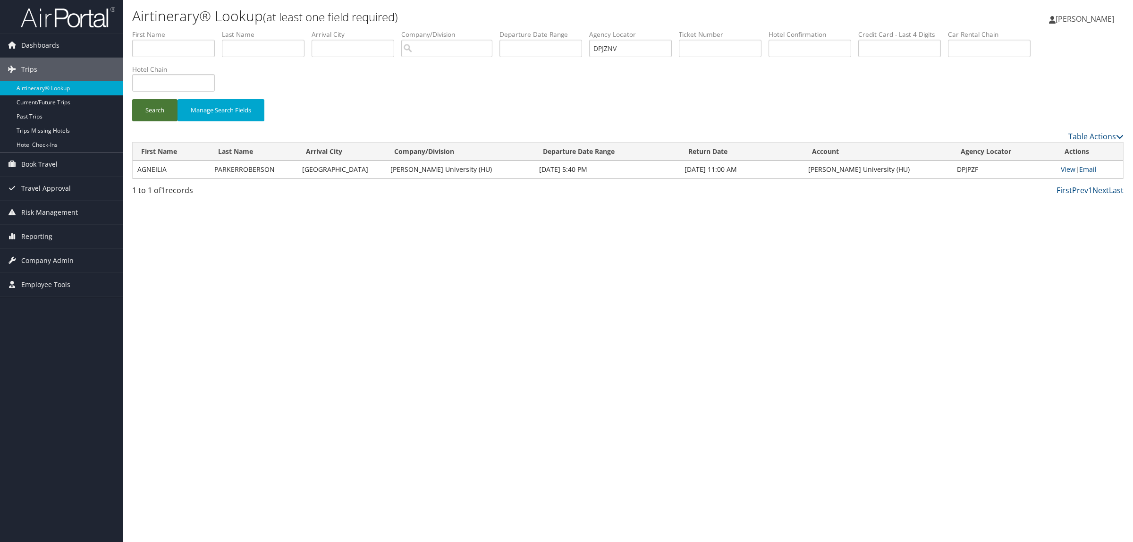
click at [156, 115] on button "Search" at bounding box center [154, 110] width 45 height 22
click at [1067, 174] on td "View | Email" at bounding box center [1089, 169] width 67 height 17
click at [1065, 169] on link "View" at bounding box center [1068, 169] width 15 height 9
drag, startPoint x: 668, startPoint y: 53, endPoint x: 428, endPoint y: 83, distance: 242.1
click at [428, 83] on form "First Name Last Name Departure City Arrival City Company/Division Airport/City …" at bounding box center [627, 80] width 991 height 101
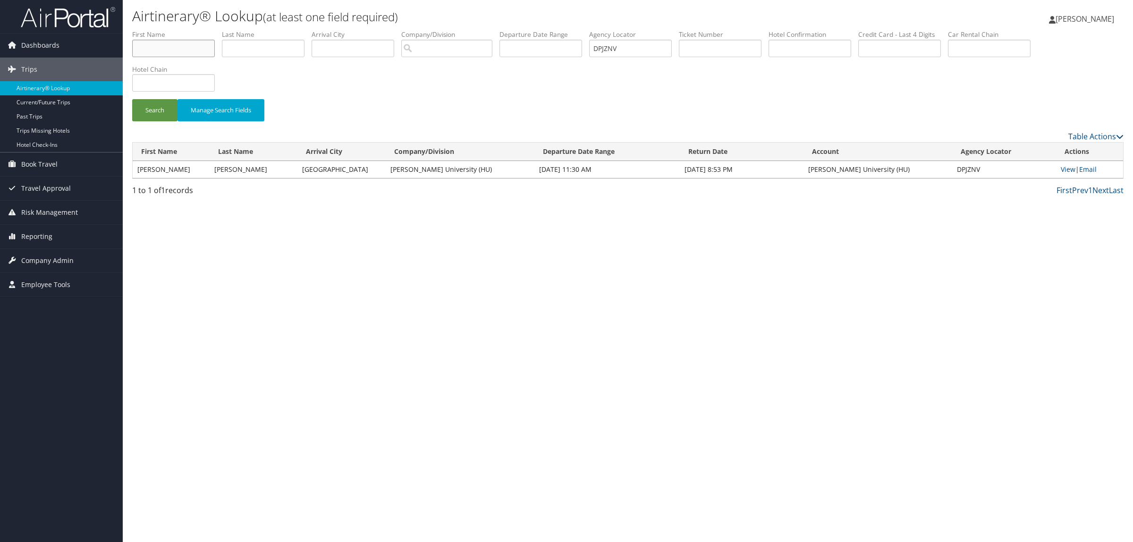
click at [187, 43] on input "text" at bounding box center [173, 48] width 83 height 17
paste input "FARIDA FOX"
drag, startPoint x: 158, startPoint y: 50, endPoint x: 211, endPoint y: 44, distance: 52.8
click at [211, 44] on input "FARIDA FOX" at bounding box center [173, 48] width 83 height 17
type input "FARIDA"
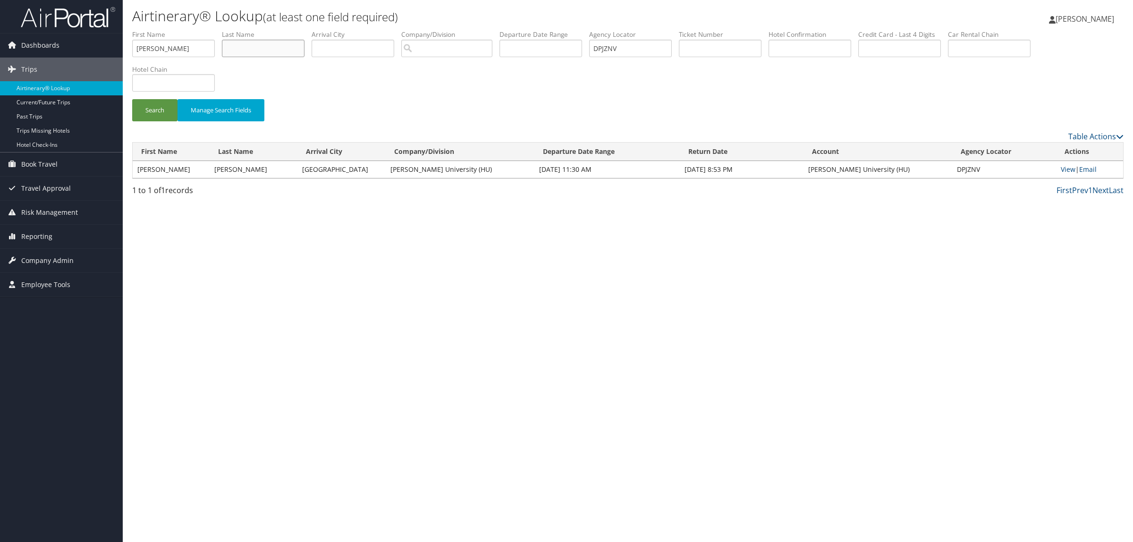
paste input "FARIDA FOX"
drag, startPoint x: 253, startPoint y: 50, endPoint x: 105, endPoint y: 57, distance: 147.9
click at [105, 57] on div "Dashboards AirPortal 360™ (Manager) AirPortal 360™ (Agent) My Travel Dashboard …" at bounding box center [566, 271] width 1133 height 542
type input "FOX"
drag, startPoint x: 452, startPoint y: 65, endPoint x: 435, endPoint y: 65, distance: 16.5
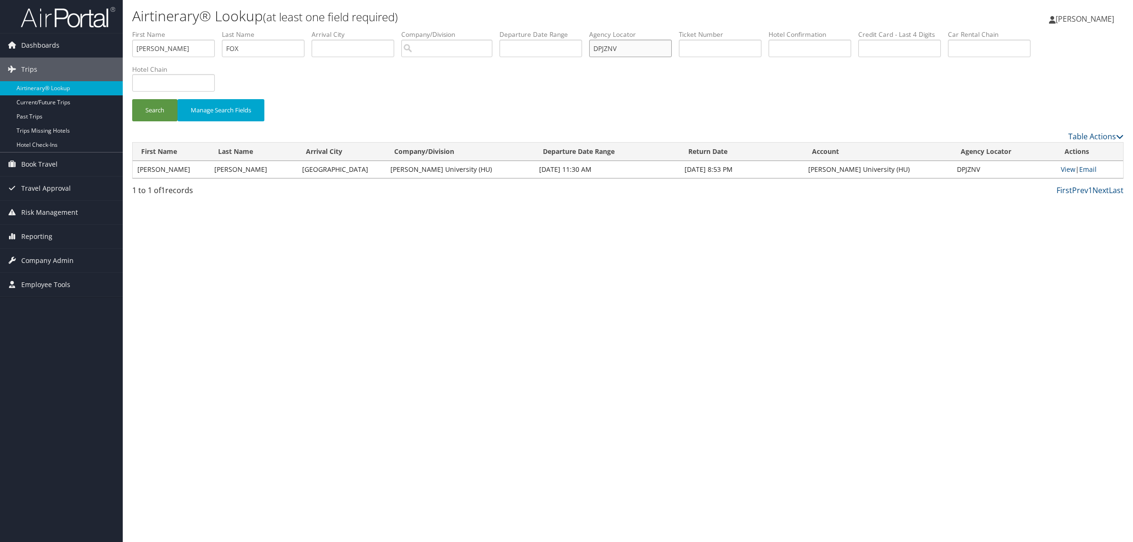
click at [437, 65] on form "First Name FARIDA Last Name FOX Departure City Arrival City Company/Division Ai…" at bounding box center [627, 80] width 991 height 101
click at [524, 58] on li "Departure Date Range" at bounding box center [544, 47] width 90 height 34
click at [541, 55] on input "text" at bounding box center [540, 48] width 83 height 17
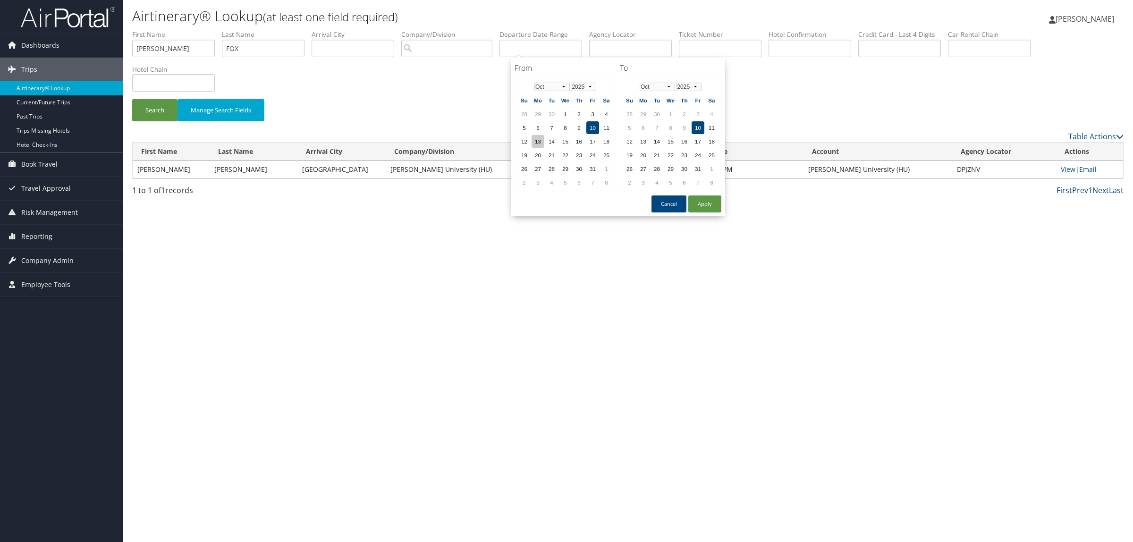
click at [537, 140] on td "13" at bounding box center [538, 141] width 13 height 13
click at [710, 200] on button "Apply" at bounding box center [704, 203] width 33 height 17
type input "10/13/2025"
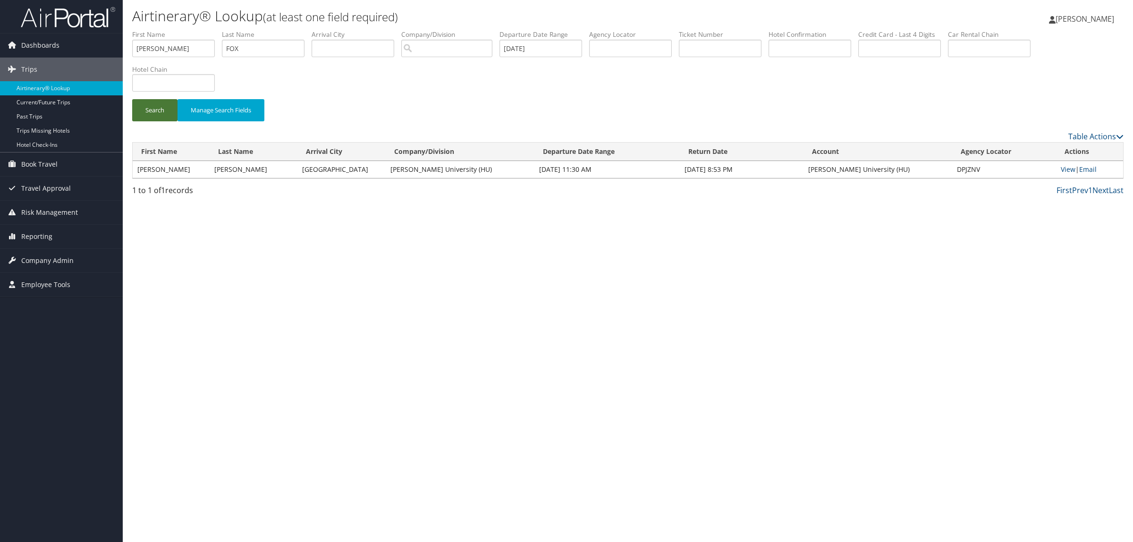
click at [161, 112] on button "Search" at bounding box center [154, 110] width 45 height 22
click at [1067, 165] on link "View" at bounding box center [1067, 169] width 15 height 9
drag, startPoint x: 957, startPoint y: 168, endPoint x: 983, endPoint y: 169, distance: 26.0
click at [983, 169] on td "DBDY2N" at bounding box center [1003, 169] width 105 height 17
copy td "DBDY2N"
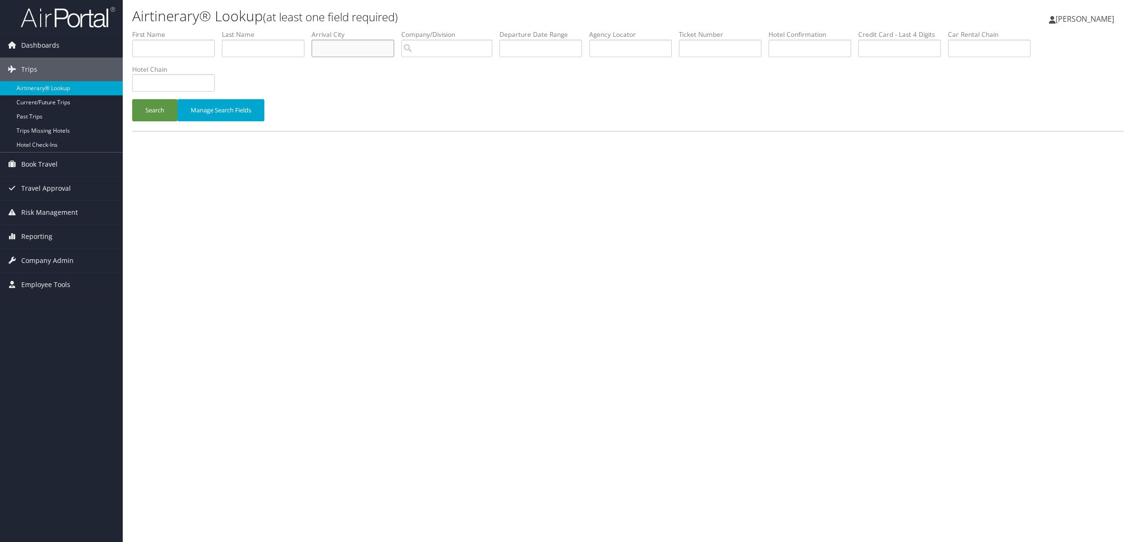
click at [350, 46] on input "text" at bounding box center [353, 48] width 83 height 17
click at [480, 52] on input "search" at bounding box center [446, 48] width 91 height 17
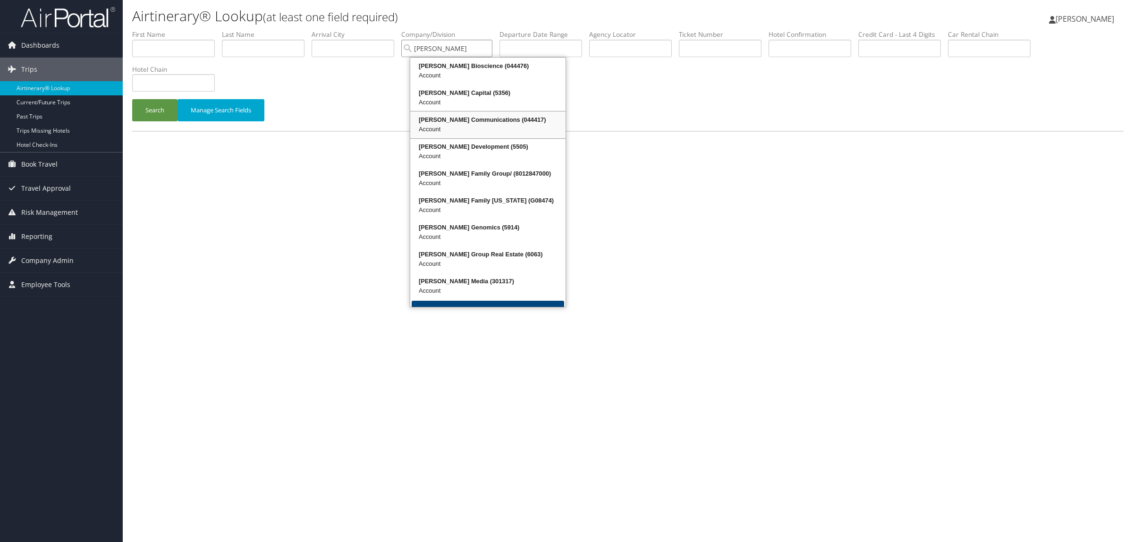
click at [522, 119] on div "[PERSON_NAME] Communications (044417)" at bounding box center [488, 119] width 152 height 9
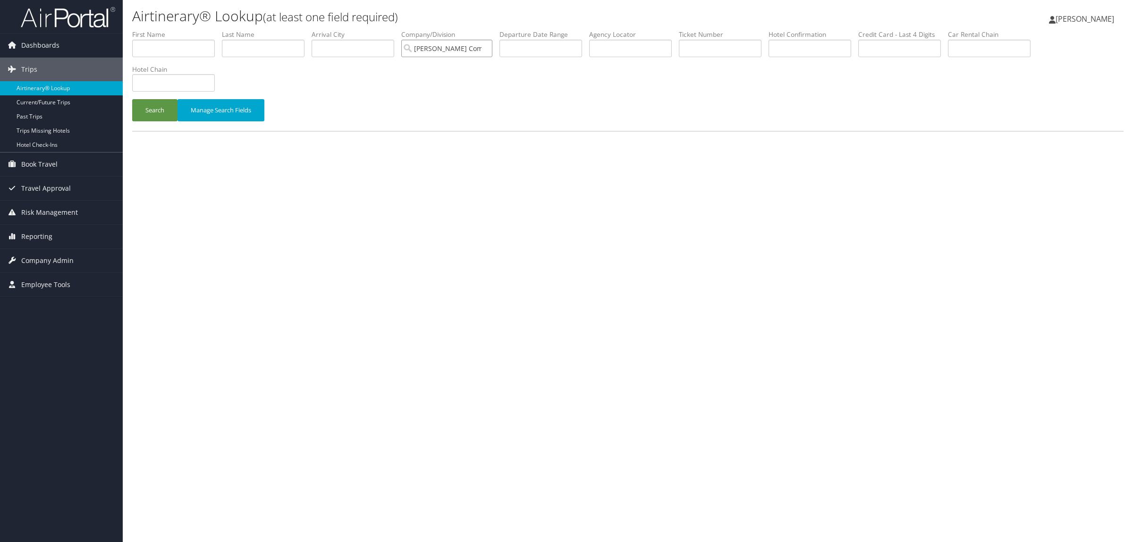
type input "[PERSON_NAME] Communications"
click at [556, 46] on input "text" at bounding box center [540, 48] width 83 height 17
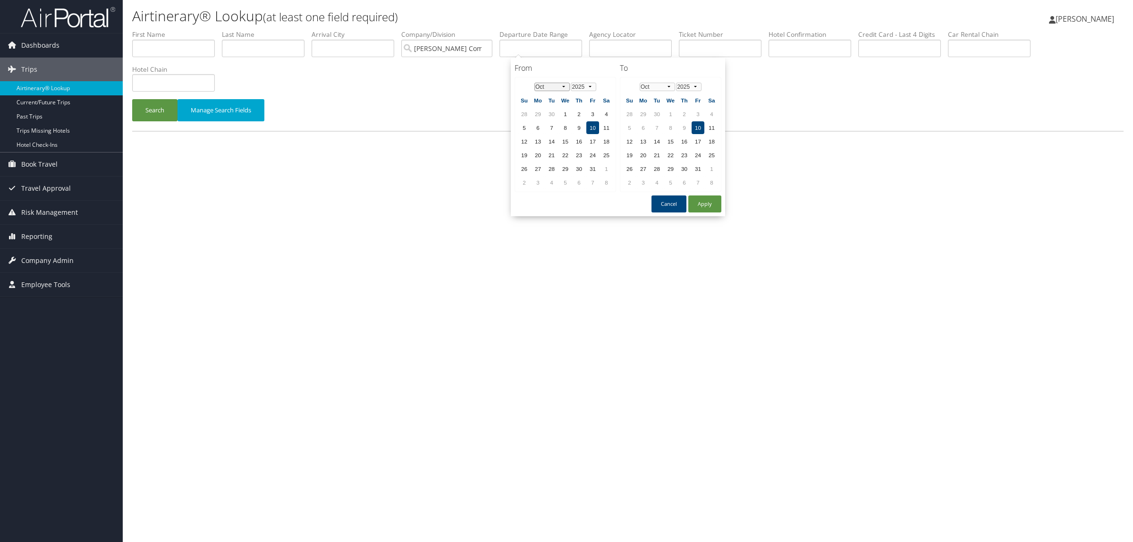
click at [560, 85] on select "Jan Feb Mar Apr May Jun [DATE] Aug Sep Oct Nov Dec" at bounding box center [551, 87] width 35 height 8
click at [553, 111] on td "2" at bounding box center [551, 114] width 13 height 13
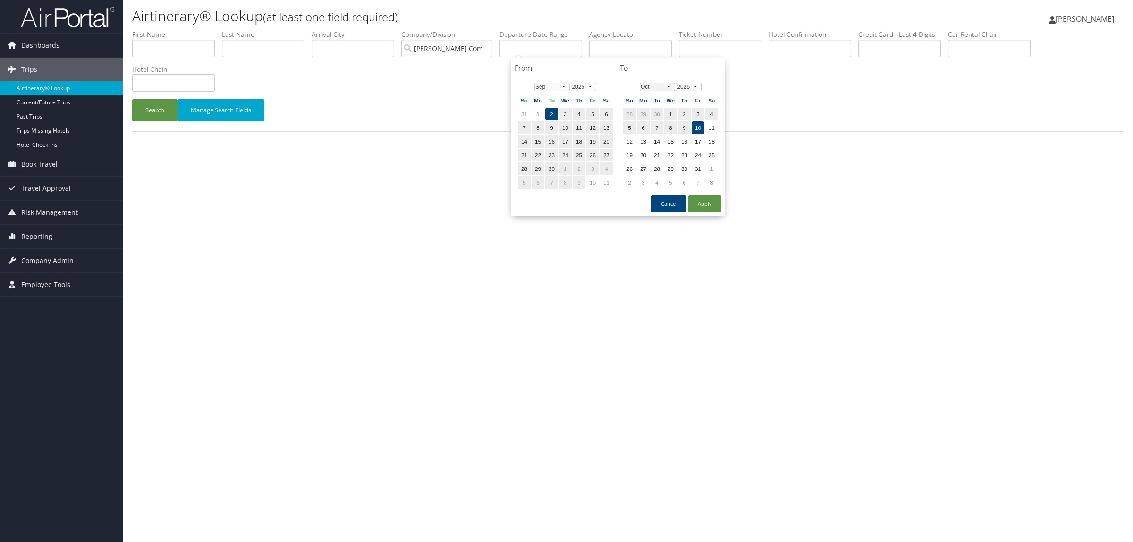
click at [662, 84] on select "Jan Feb Mar Apr May Jun [DATE] Aug Sep Oct Nov Dec" at bounding box center [657, 87] width 35 height 8
click at [716, 202] on button "Apply" at bounding box center [704, 203] width 33 height 17
drag, startPoint x: 550, startPoint y: 50, endPoint x: 674, endPoint y: 50, distance: 124.2
click at [674, 30] on ul "First Name Last Name Departure City Arrival City Company/Division [PERSON_NAME]…" at bounding box center [627, 30] width 991 height 0
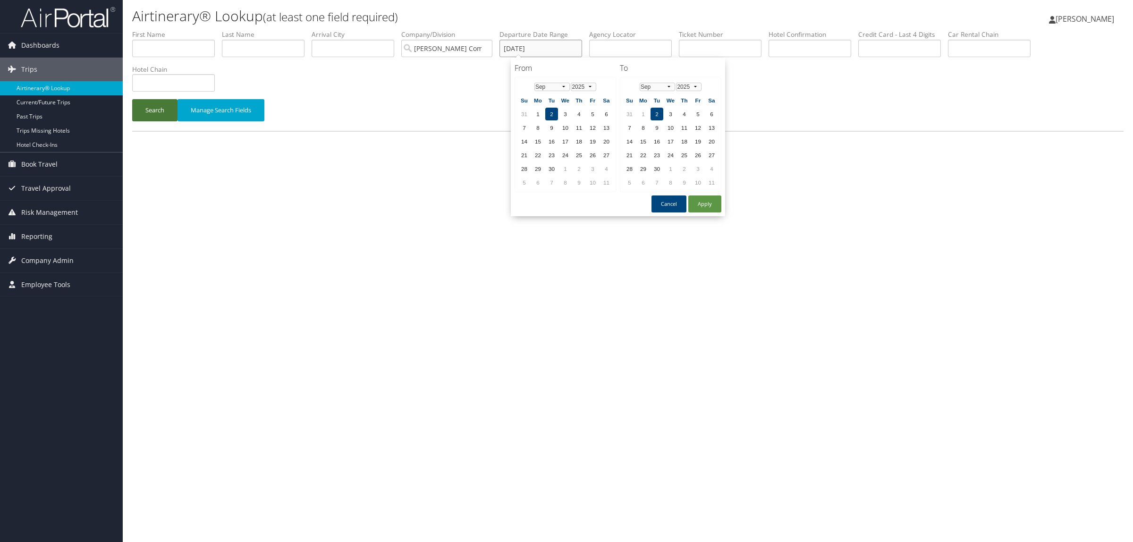
type input "[DATE]"
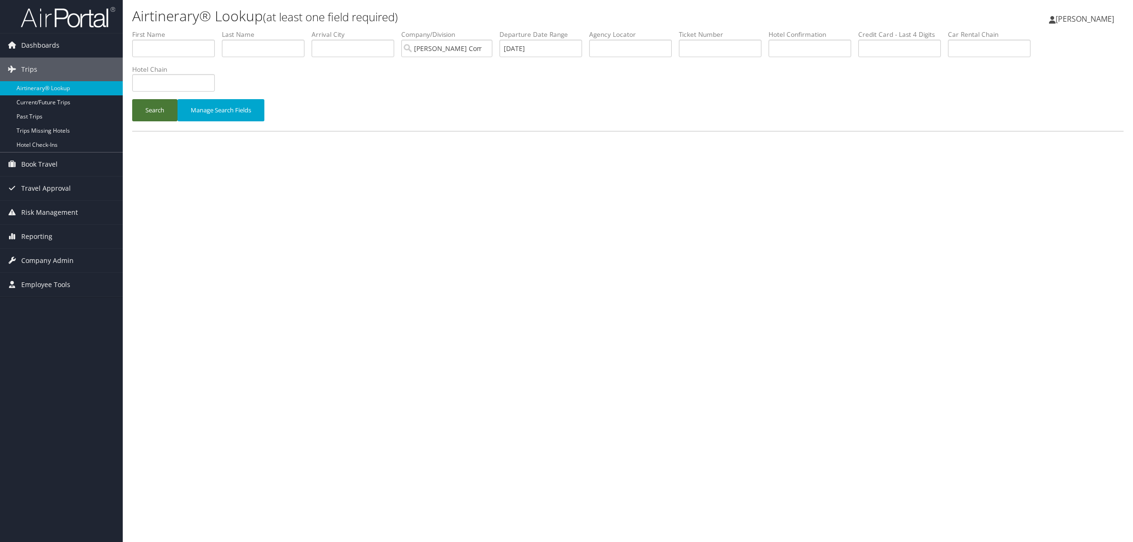
click at [159, 103] on button "Search" at bounding box center [154, 110] width 45 height 22
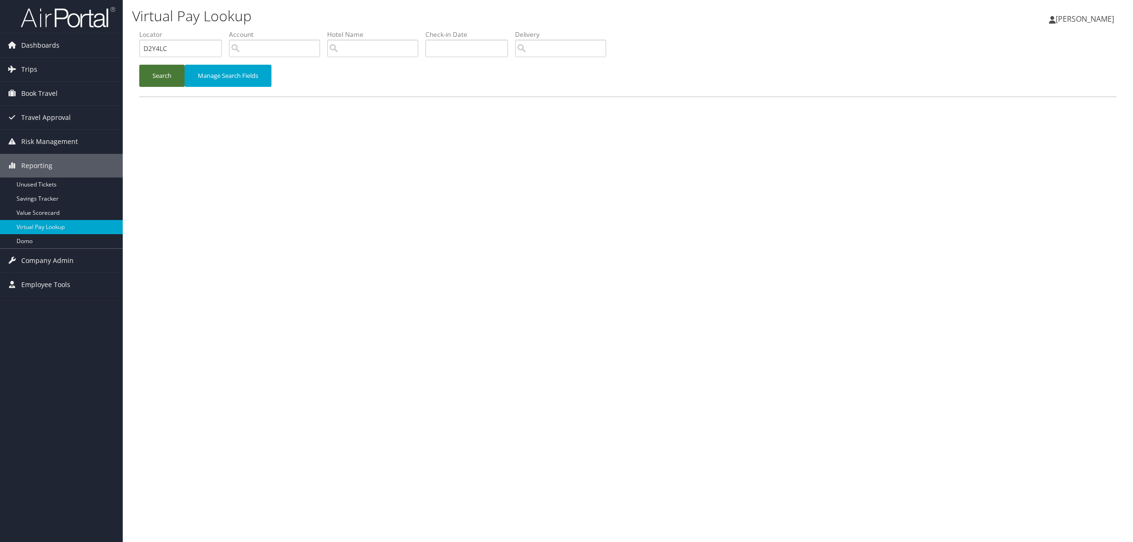
click at [167, 75] on button "Search" at bounding box center [161, 76] width 45 height 22
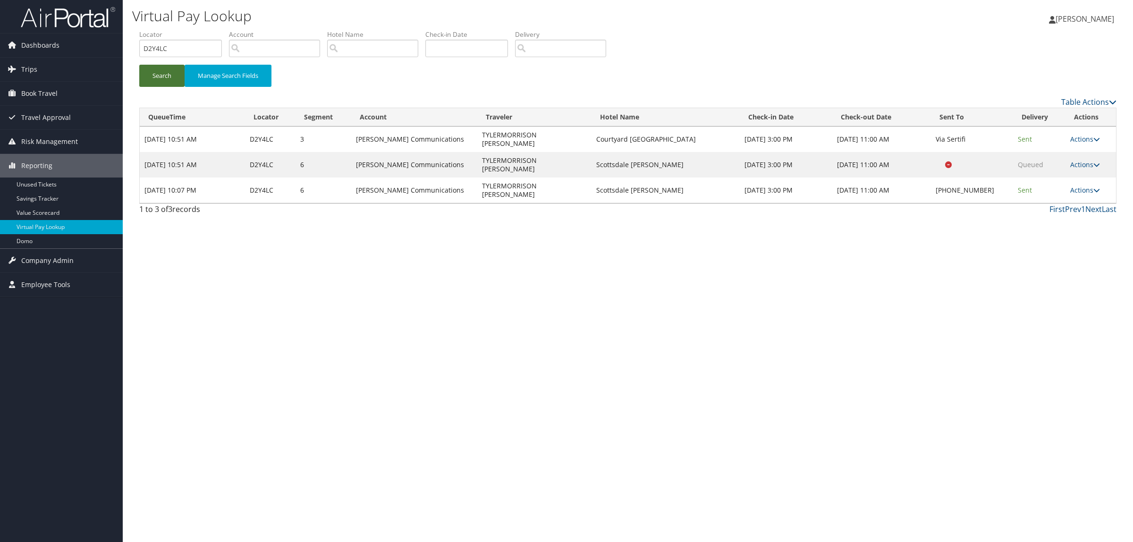
click at [161, 81] on button "Search" at bounding box center [161, 76] width 45 height 22
click at [148, 81] on button "Search" at bounding box center [161, 76] width 45 height 22
click at [162, 78] on button "Search" at bounding box center [161, 76] width 45 height 22
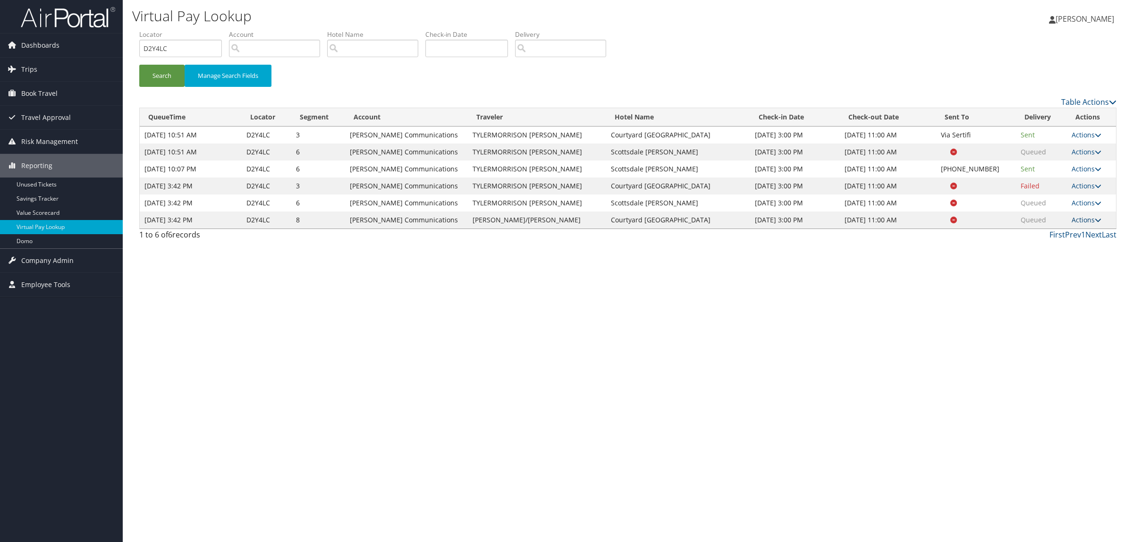
click at [1085, 216] on link "Actions" at bounding box center [1087, 219] width 30 height 9
click at [779, 309] on div "Virtual Pay Lookup [PERSON_NAME] [PERSON_NAME] My Settings Travel Agency Contac…" at bounding box center [628, 271] width 1010 height 542
click at [168, 77] on button "Search" at bounding box center [161, 76] width 45 height 22
click at [1084, 219] on link "Actions" at bounding box center [1087, 219] width 30 height 9
click at [1060, 251] on link "Logs" at bounding box center [1067, 250] width 59 height 16
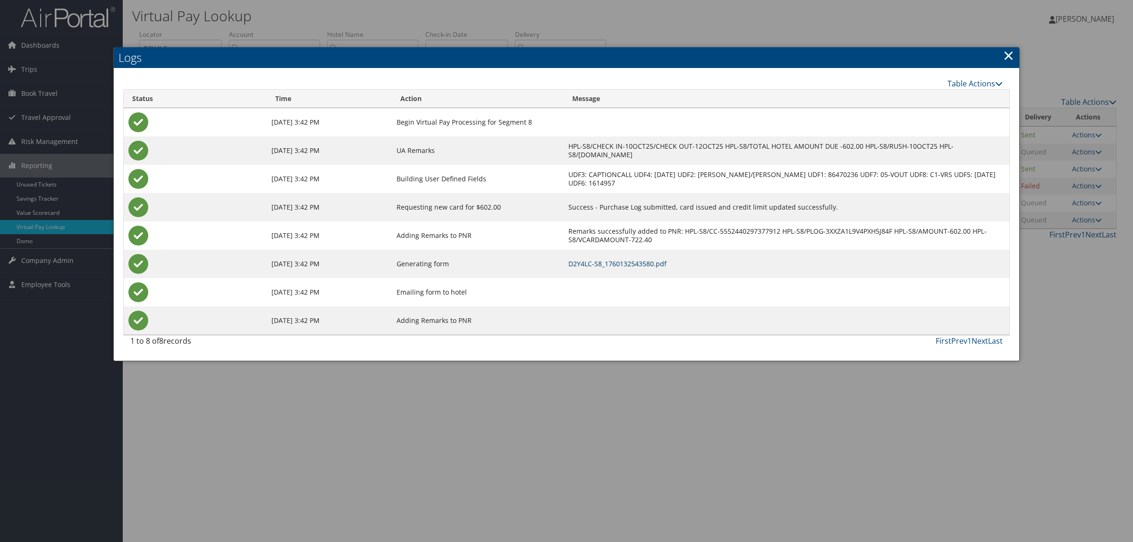
click at [667, 266] on link "D2Y4LC-S8_1760132543580.pdf" at bounding box center [617, 263] width 98 height 9
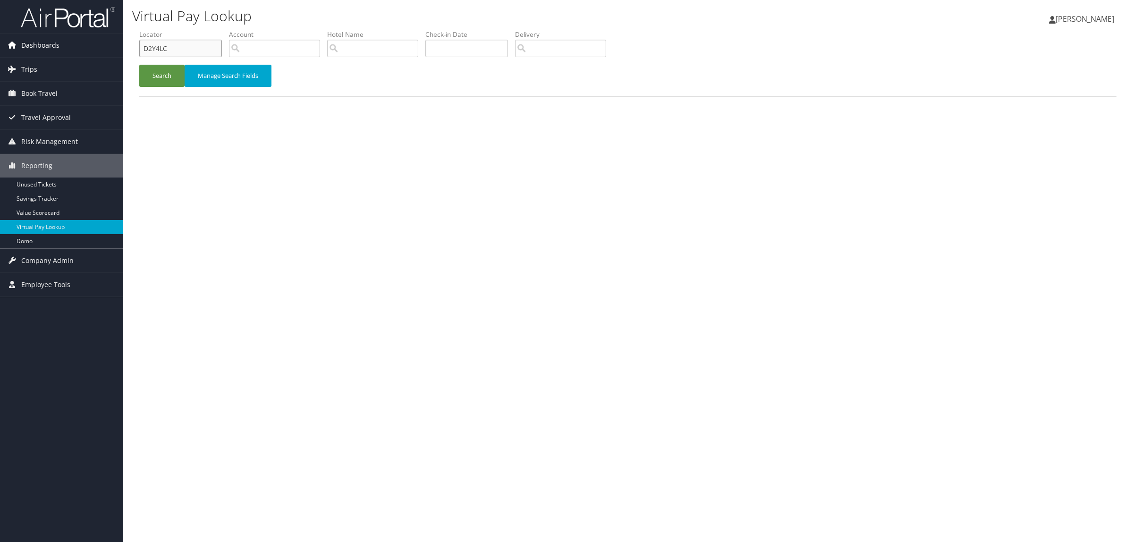
drag, startPoint x: 181, startPoint y: 48, endPoint x: 72, endPoint y: 53, distance: 108.7
click at [72, 53] on div "Dashboards AirPortal 360™ (Manager) AirPortal 360™ (Agent) My Travel Dashboard …" at bounding box center [566, 271] width 1133 height 542
paste input "BDY2N"
click at [149, 71] on button "Search" at bounding box center [161, 76] width 45 height 22
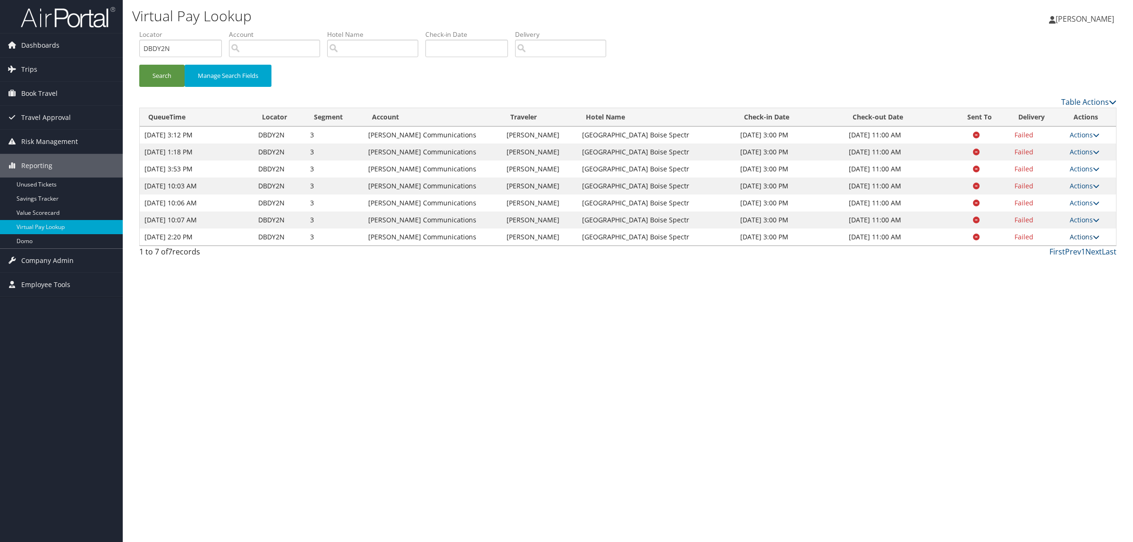
click at [1076, 237] on link "Actions" at bounding box center [1085, 236] width 30 height 9
click at [1073, 254] on link "Resend" at bounding box center [1066, 251] width 59 height 16
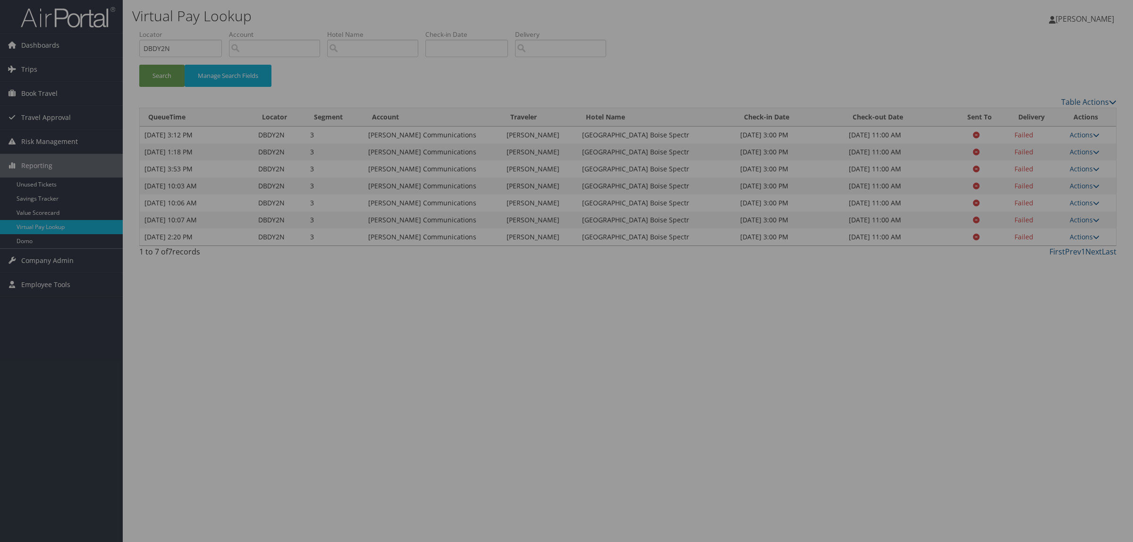
click at [1052, 98] on div at bounding box center [566, 271] width 1133 height 542
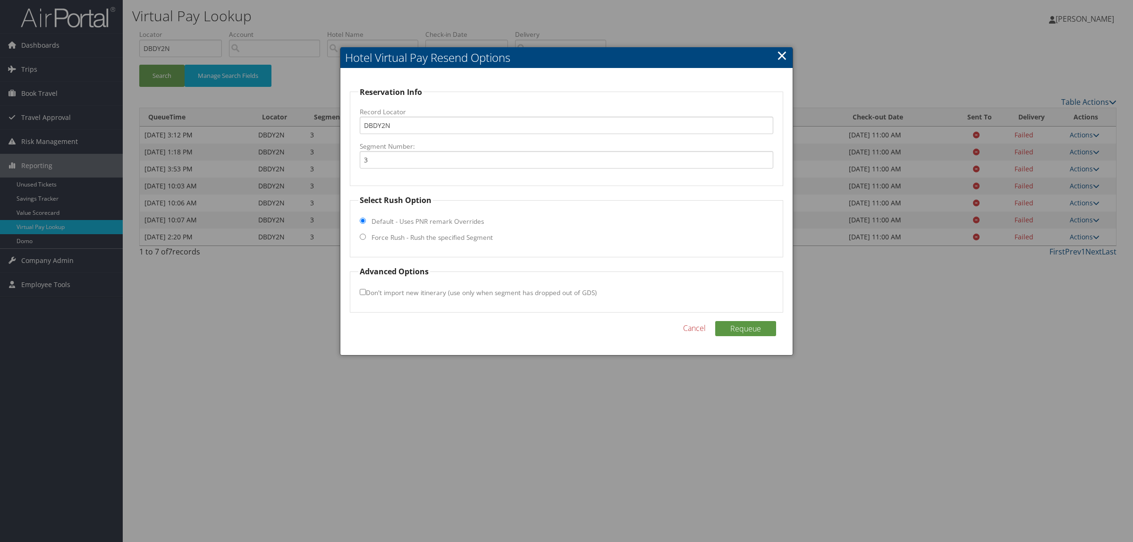
click at [1032, 367] on div at bounding box center [566, 271] width 1133 height 542
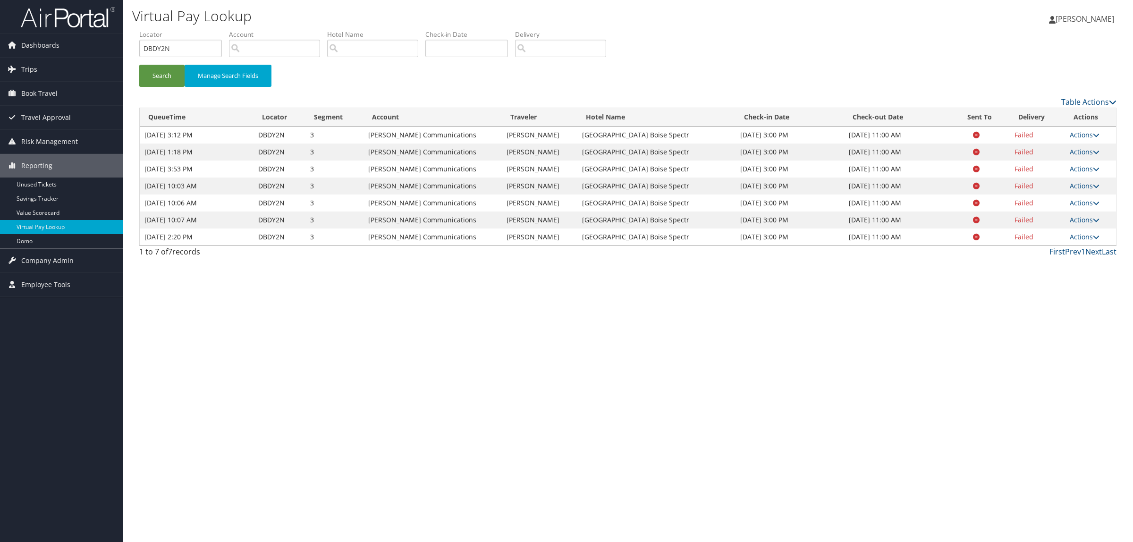
click at [1087, 231] on td "Actions Resend Logs View Itinerary" at bounding box center [1090, 236] width 51 height 17
click at [1086, 237] on link "Actions" at bounding box center [1085, 236] width 30 height 9
click at [1075, 270] on link "Logs" at bounding box center [1066, 267] width 59 height 16
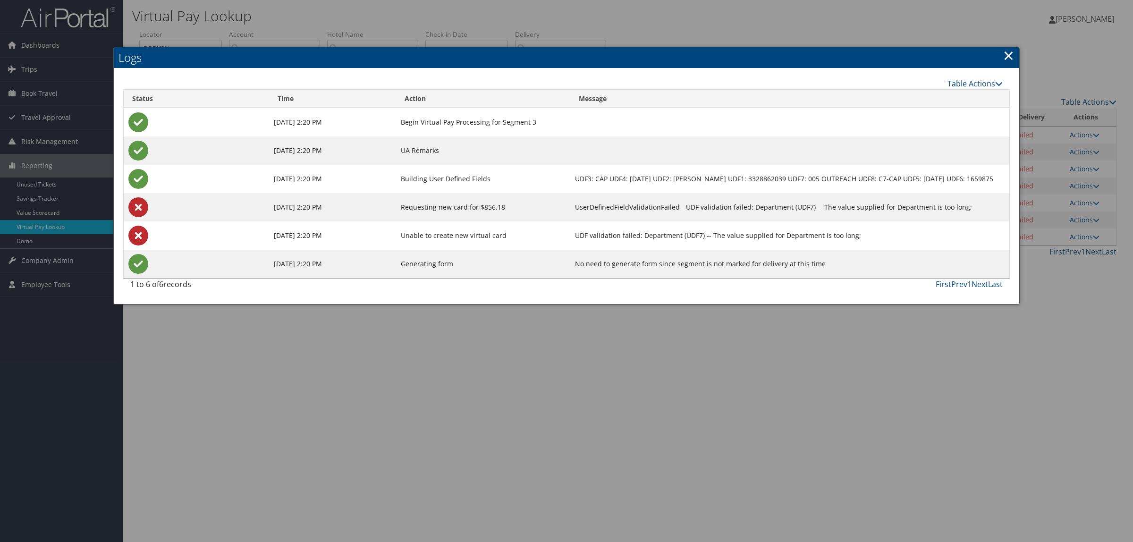
click at [633, 430] on div at bounding box center [566, 271] width 1133 height 542
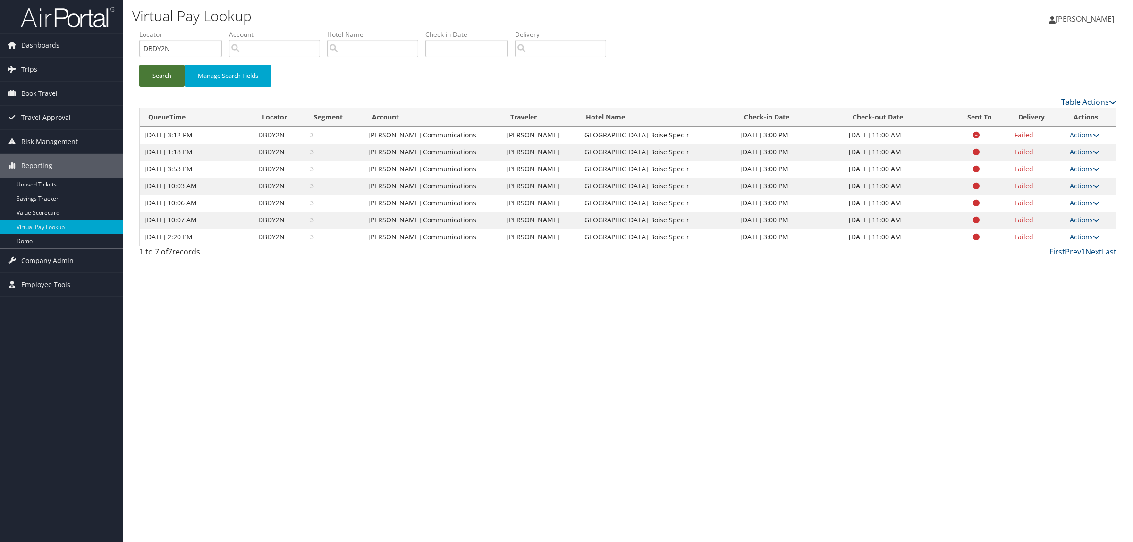
click at [167, 82] on button "Search" at bounding box center [161, 76] width 45 height 22
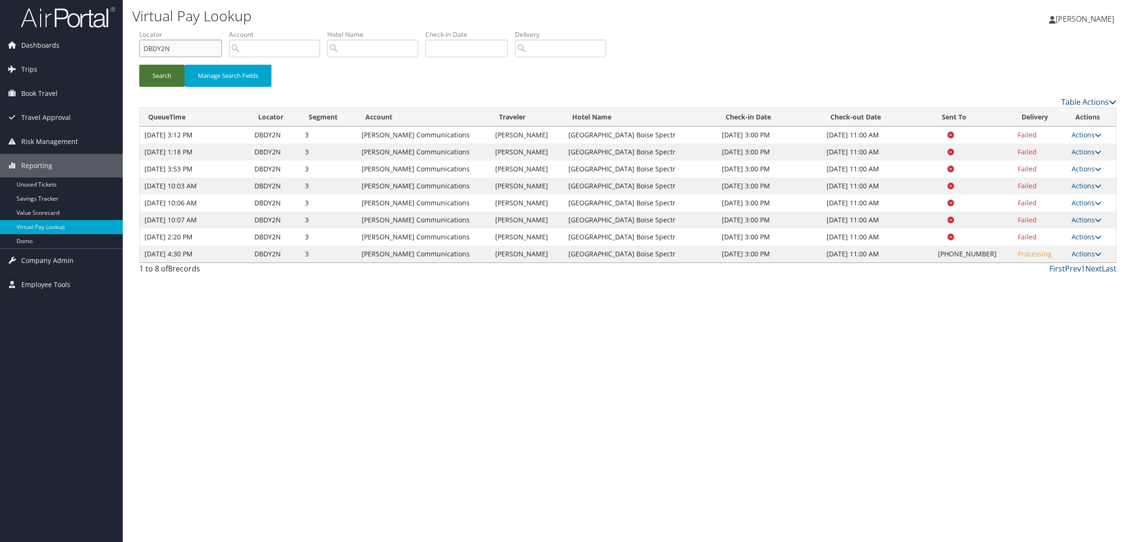
drag, startPoint x: 194, startPoint y: 43, endPoint x: 149, endPoint y: 65, distance: 50.3
click at [114, 65] on div "Dashboards AirPortal 360™ (Manager) AirPortal 360™ (Agent) My Travel Dashboard …" at bounding box center [566, 271] width 1133 height 542
paste input "MNLQK"
type input "DMNLQK"
click at [177, 72] on button "Search" at bounding box center [161, 76] width 45 height 22
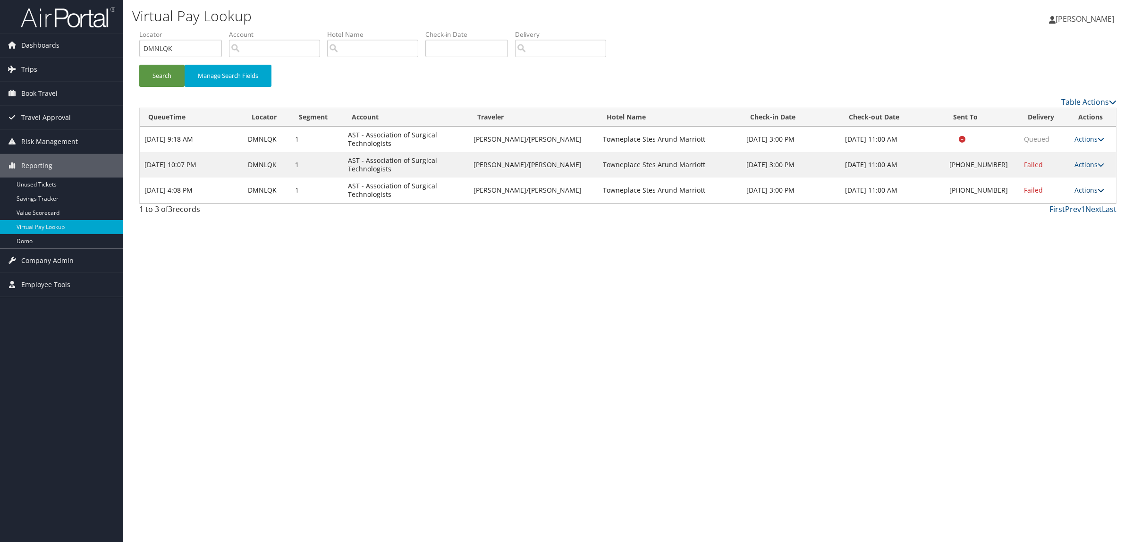
click at [1077, 187] on link "Actions" at bounding box center [1089, 190] width 30 height 9
drag, startPoint x: 1060, startPoint y: 202, endPoint x: 1052, endPoint y: 202, distance: 8.5
click at [1060, 203] on link "Resend" at bounding box center [1056, 204] width 81 height 16
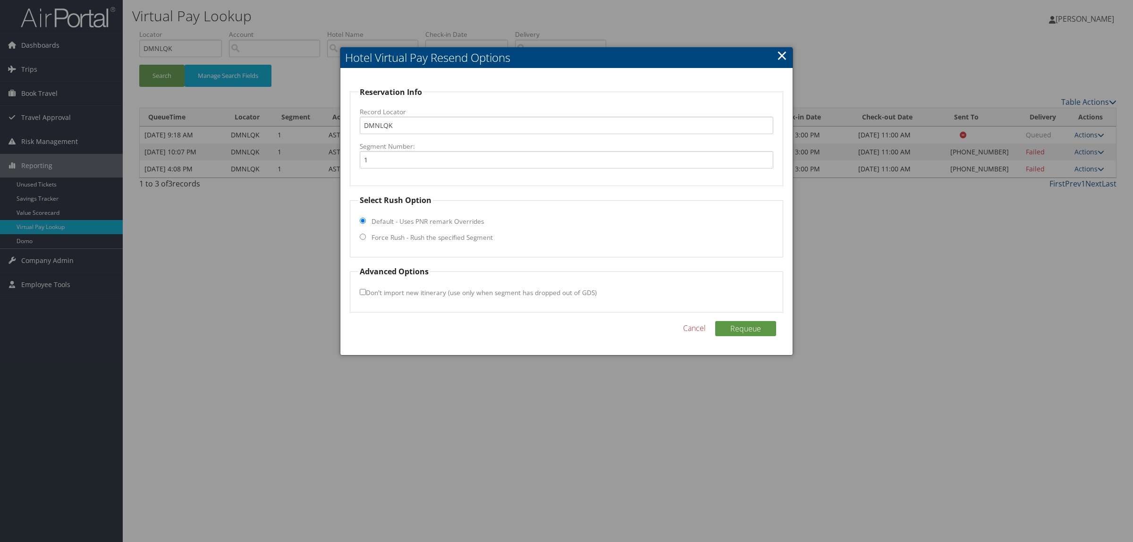
click at [432, 238] on label "Force Rush - Rush the specified Segment" at bounding box center [432, 237] width 121 height 9
click at [366, 238] on input "Force Rush - Rush the specified Segment" at bounding box center [363, 237] width 6 height 6
radio input "true"
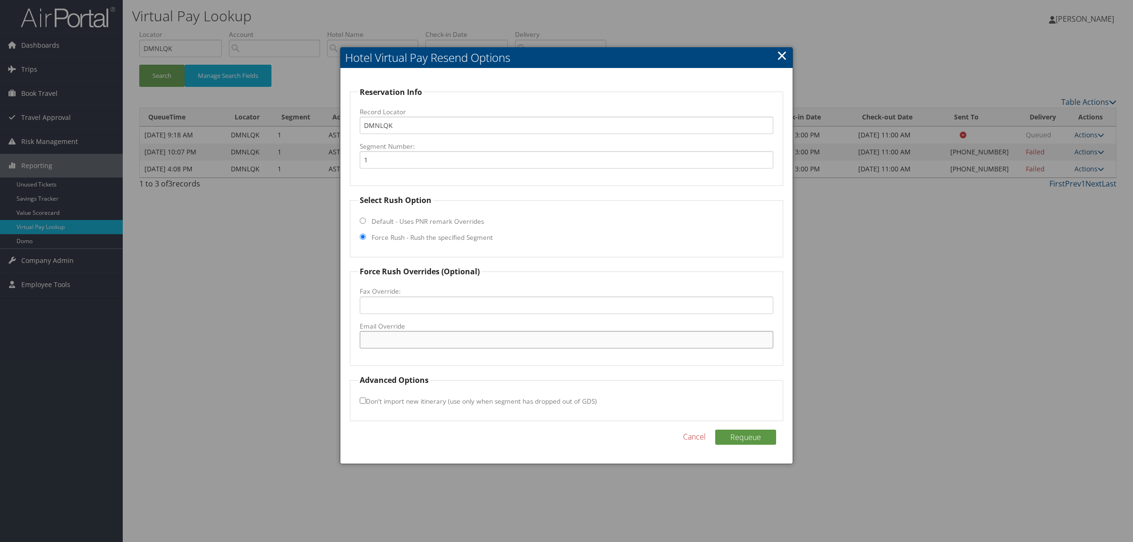
click at [430, 346] on input "Email Override" at bounding box center [567, 339] width 414 height 17
type input "guest.services@towneplace-arundel.com"
click at [769, 441] on button "Requeue" at bounding box center [745, 437] width 61 height 15
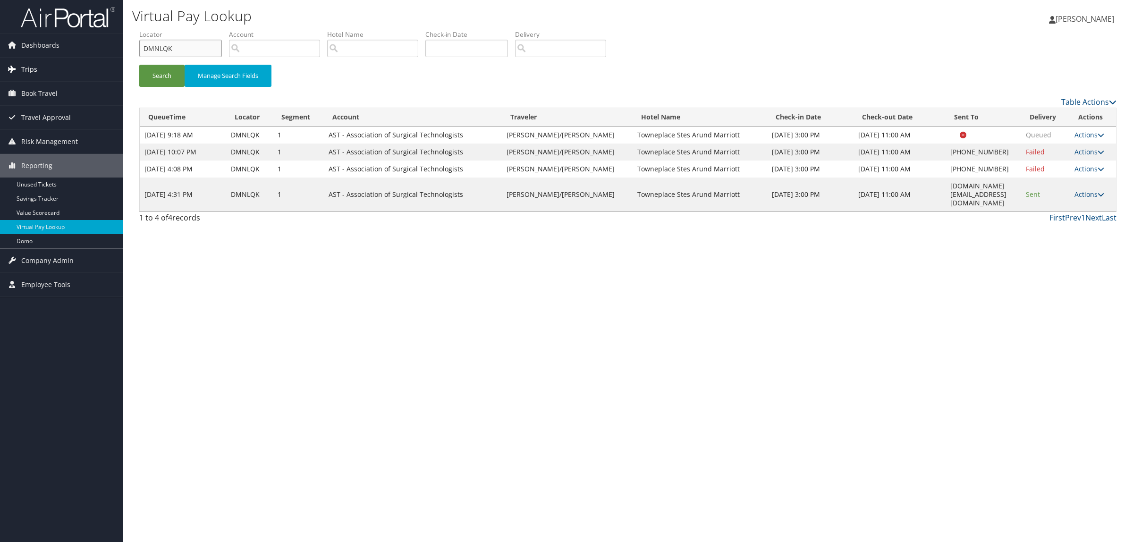
drag, startPoint x: 184, startPoint y: 45, endPoint x: 85, endPoint y: 60, distance: 100.3
click at [21, 53] on div "Dashboards AirPortal 360™ (Manager) AirPortal 360™ (Agent) My Travel Dashboard …" at bounding box center [566, 271] width 1133 height 542
paste input "BDY2N"
type input "DBDY2N"
click at [154, 64] on li "Locator DBDY2N" at bounding box center [184, 47] width 90 height 34
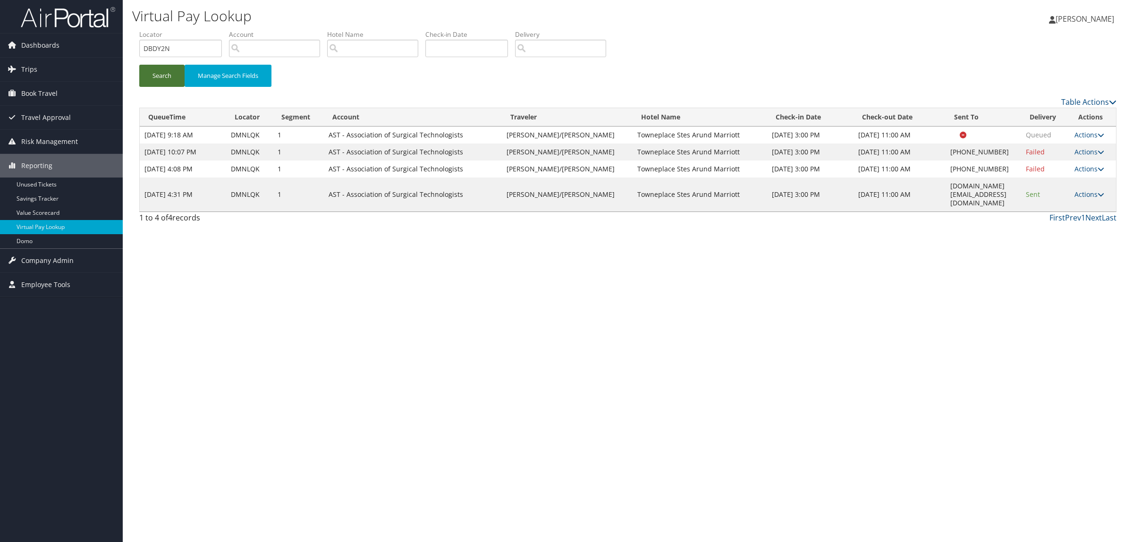
click at [168, 81] on button "Search" at bounding box center [161, 76] width 45 height 22
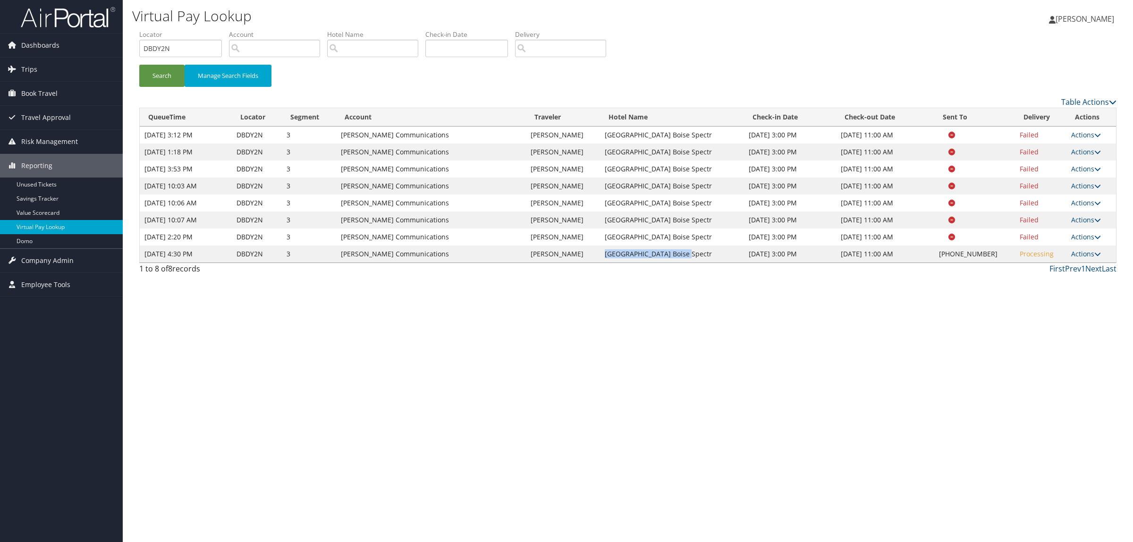
drag, startPoint x: 602, startPoint y: 251, endPoint x: 678, endPoint y: 256, distance: 76.7
click at [678, 256] on td "[GEOGRAPHIC_DATA] Boise Spectr" at bounding box center [672, 253] width 144 height 17
copy td "Hilton Garden Inn Boise"
click at [1085, 253] on link "Actions" at bounding box center [1086, 253] width 30 height 9
click at [1077, 262] on link "Resend" at bounding box center [1057, 268] width 81 height 16
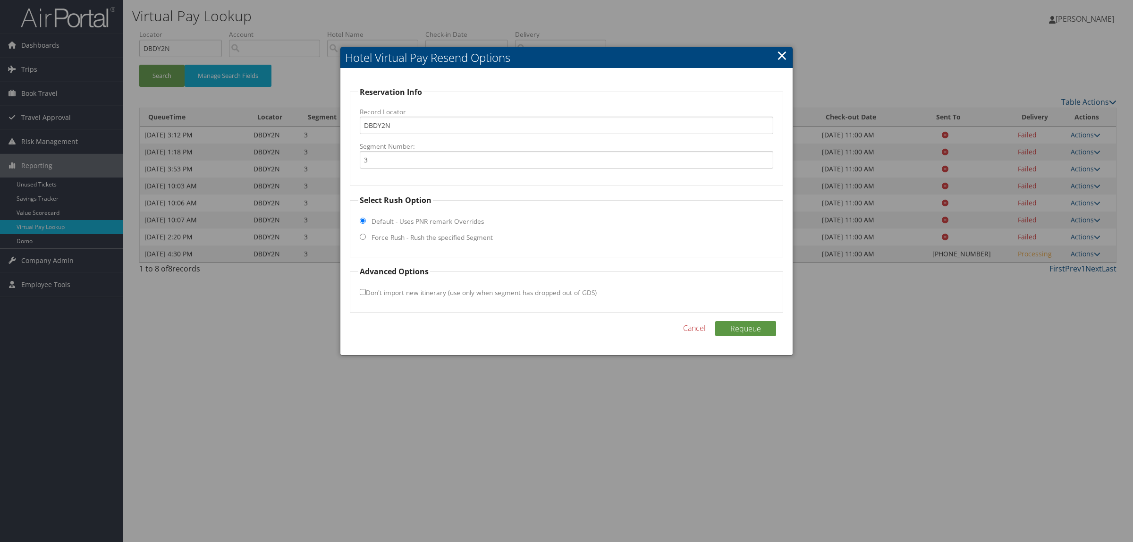
click at [403, 239] on label "Force Rush - Rush the specified Segment" at bounding box center [432, 237] width 121 height 9
click at [366, 239] on input "Force Rush - Rush the specified Segment" at bounding box center [363, 237] width 6 height 6
radio input "true"
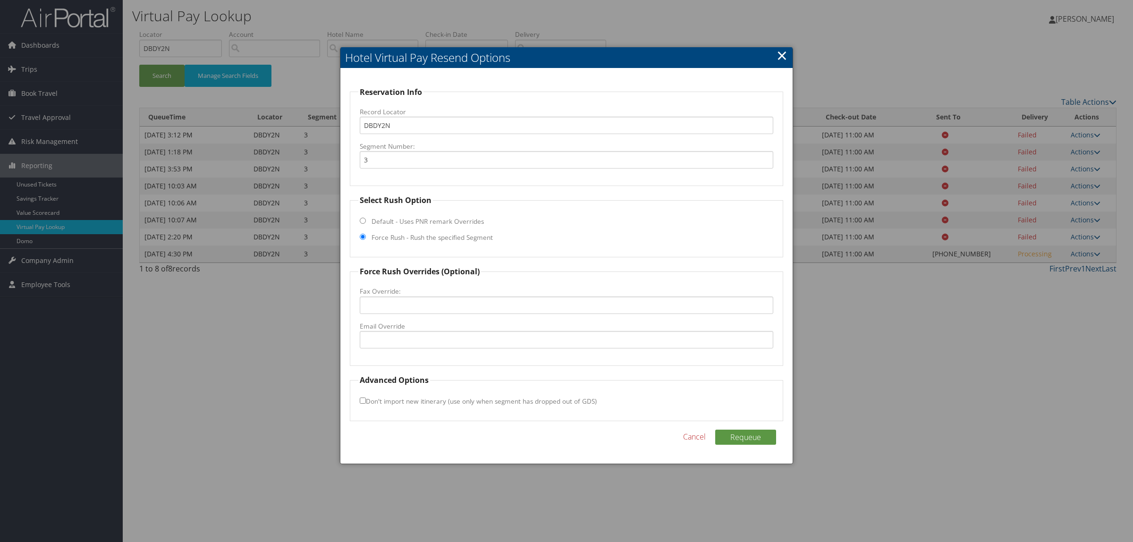
click at [457, 350] on fieldset "Force Rush Overrides (Optional) Fax Override: Email Override" at bounding box center [566, 316] width 433 height 100
click at [456, 338] on input "Email Override" at bounding box center [567, 339] width 414 height 17
paste input ""boigi_gm@hilton.com" <boigi_gm@hilton.com>"
drag, startPoint x: 431, startPoint y: 336, endPoint x: 553, endPoint y: 347, distance: 122.3
click at [553, 347] on input ""boigi_gm@hilton.com" <boigi_gm@hilton.com>" at bounding box center [567, 339] width 414 height 17
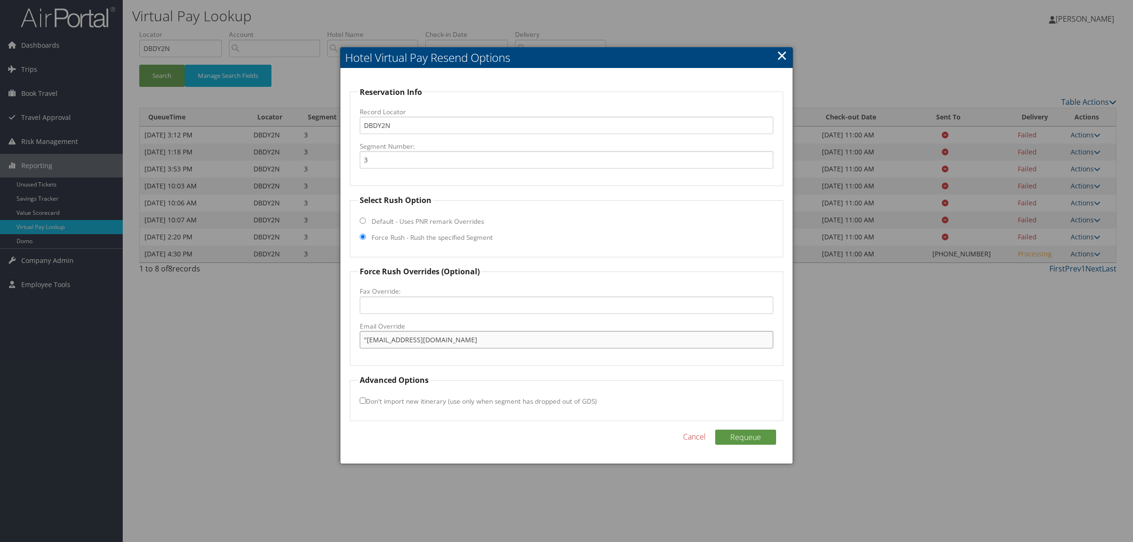
drag, startPoint x: 367, startPoint y: 334, endPoint x: 348, endPoint y: 335, distance: 19.4
click at [348, 335] on div "Reservation Info Record Locator DBDY2N Segment Number: 3 Select Rush Option Def…" at bounding box center [566, 266] width 452 height 396
type input "boigi_gm@hilton.com"
click at [728, 430] on button "Requeue" at bounding box center [745, 437] width 61 height 15
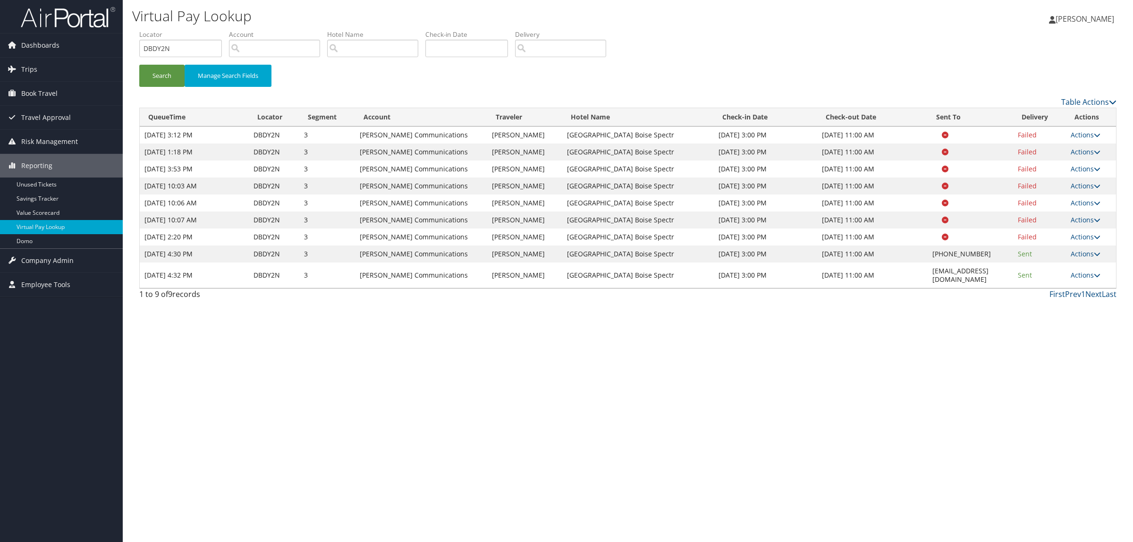
drag, startPoint x: 206, startPoint y: 445, endPoint x: 188, endPoint y: 436, distance: 20.5
click at [206, 445] on div "Virtual Pay Lookup Hope Ewing Hope Ewing My Settings Travel Agency Contacts Log…" at bounding box center [628, 271] width 1010 height 542
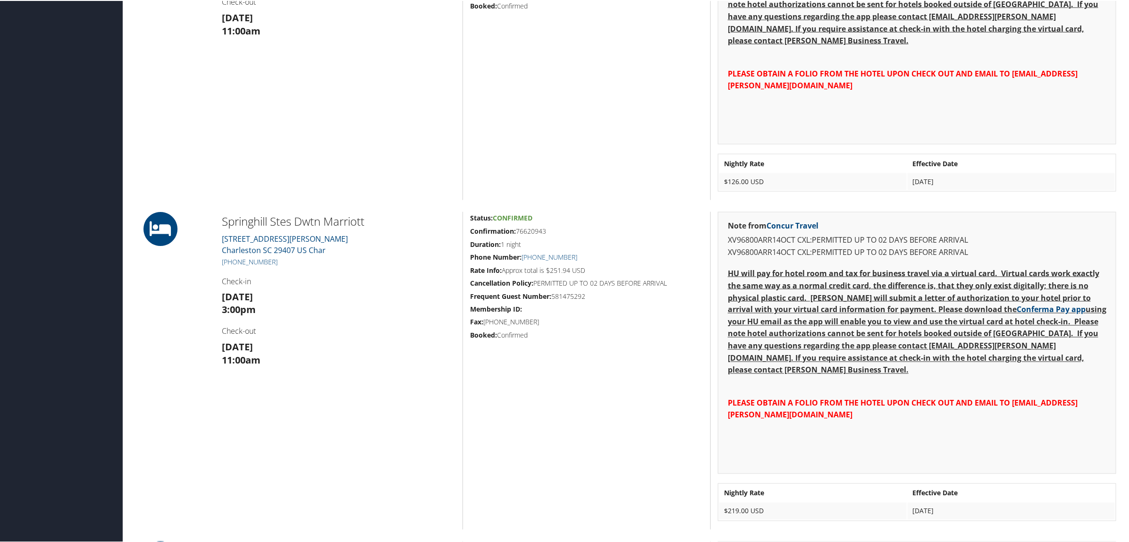
scroll to position [826, 0]
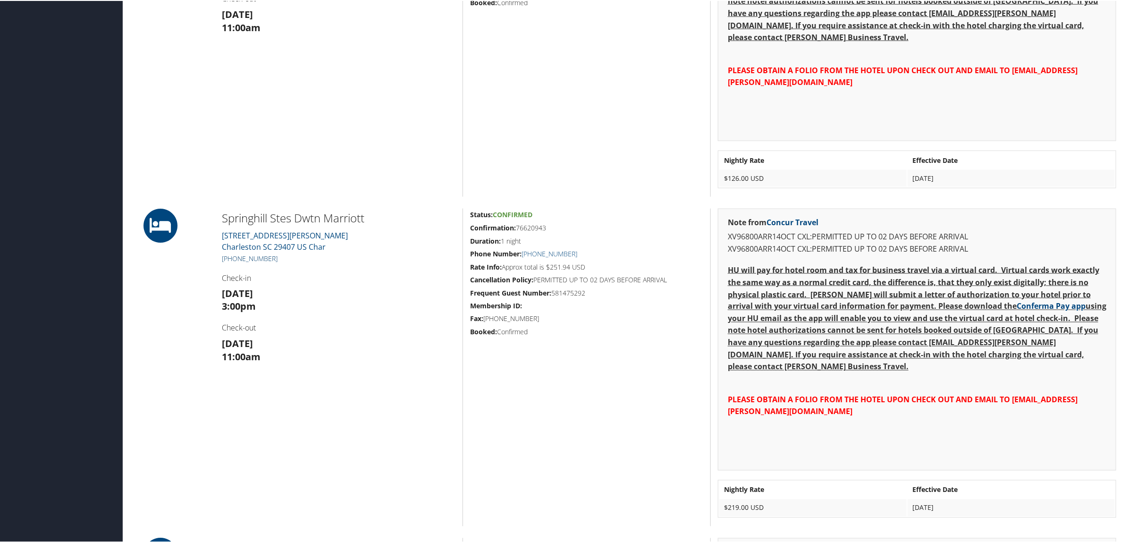
drag, startPoint x: 282, startPoint y: 257, endPoint x: 233, endPoint y: 253, distance: 49.2
click at [233, 253] on h5 "[PHONE_NUMBER]" at bounding box center [339, 257] width 234 height 9
copy link "843) 571-1711"
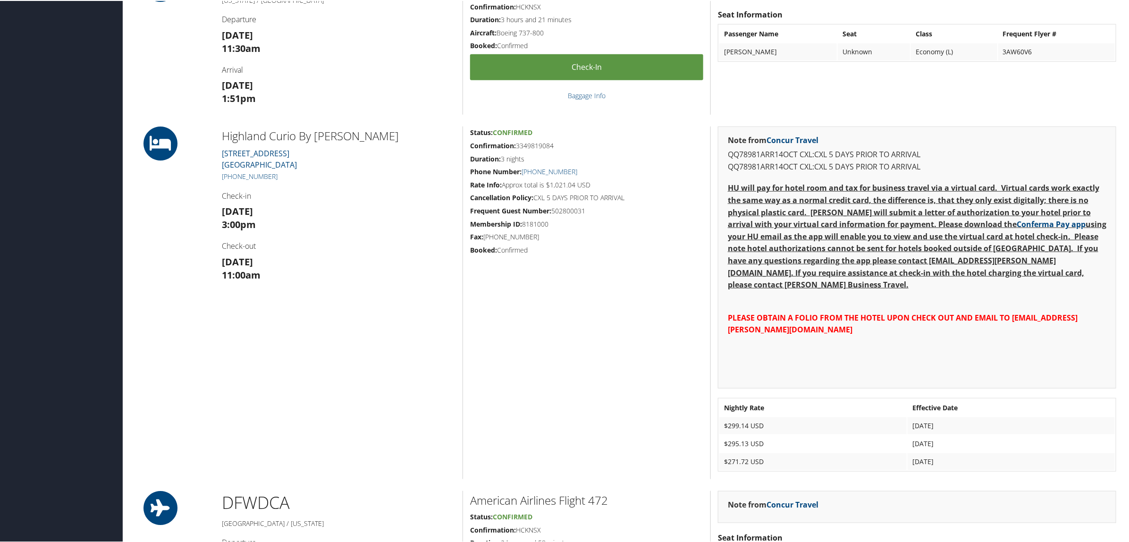
scroll to position [413, 0]
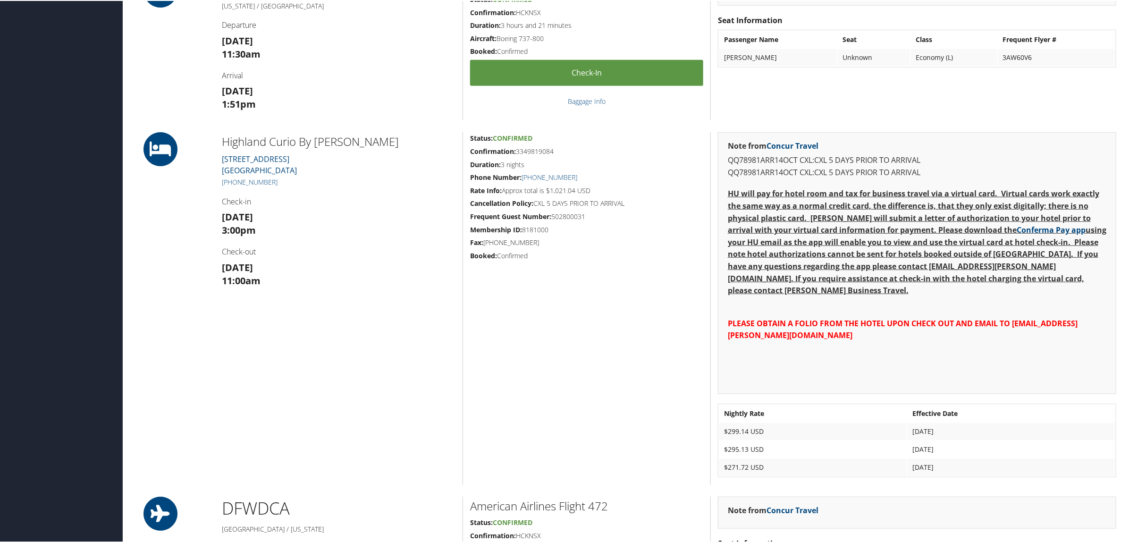
click at [386, 372] on div "Highland Curio By Hilton [STREET_ADDRESS] [PHONE_NUMBER] Check-in [DATE] 3:00pm…" at bounding box center [339, 307] width 248 height 353
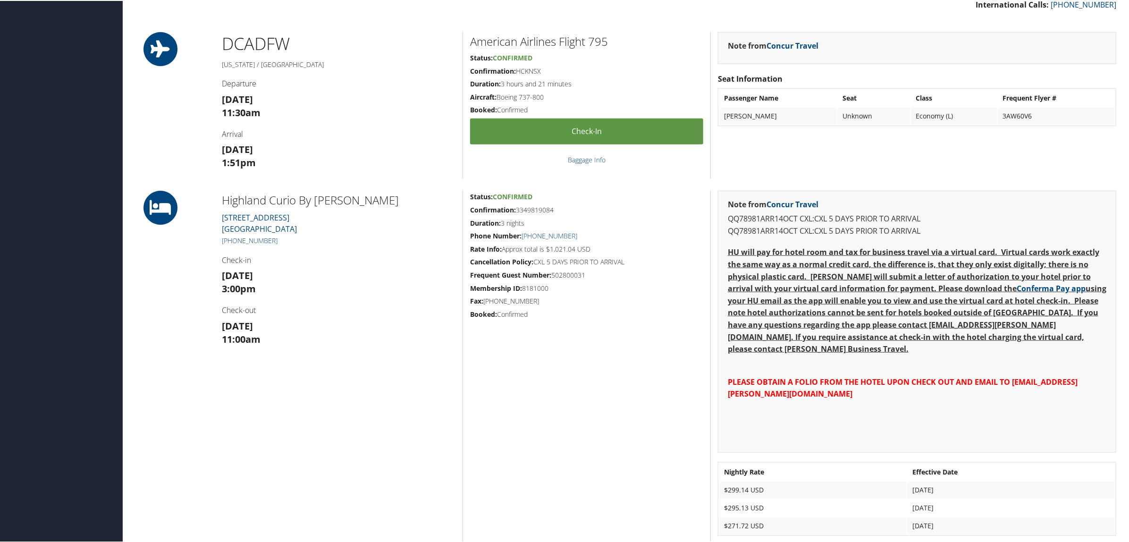
scroll to position [354, 0]
drag, startPoint x: 279, startPoint y: 239, endPoint x: 231, endPoint y: 236, distance: 47.3
click at [231, 236] on h5 "[PHONE_NUMBER]" at bounding box center [339, 240] width 234 height 9
copy link "[PHONE_NUMBER]"
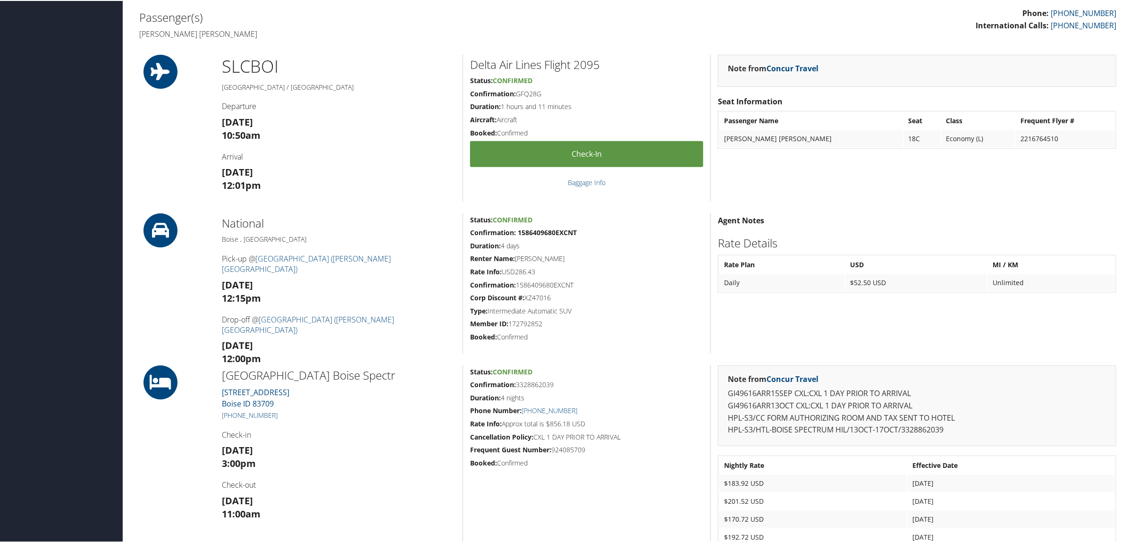
scroll to position [295, 0]
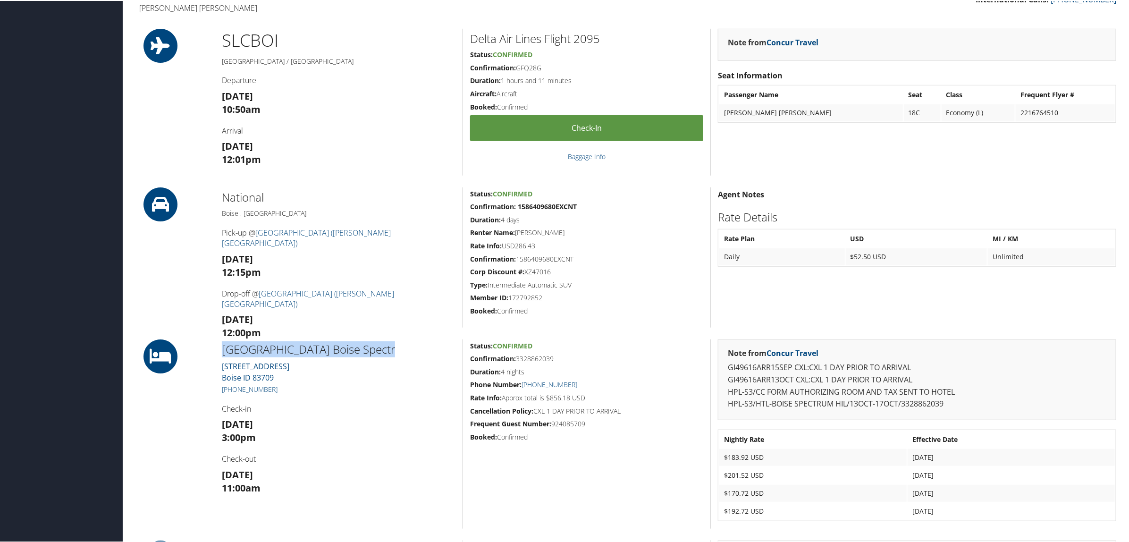
drag, startPoint x: 225, startPoint y: 347, endPoint x: 378, endPoint y: 352, distance: 153.0
click at [378, 352] on h2 "[GEOGRAPHIC_DATA] Boise Spectr" at bounding box center [339, 348] width 234 height 16
copy h2 "[GEOGRAPHIC_DATA] Boise Spectr"
drag, startPoint x: 551, startPoint y: 397, endPoint x: 570, endPoint y: 397, distance: 18.9
click at [570, 397] on h5 "Rate Info: Approx total is $856.18 USD" at bounding box center [586, 396] width 233 height 9
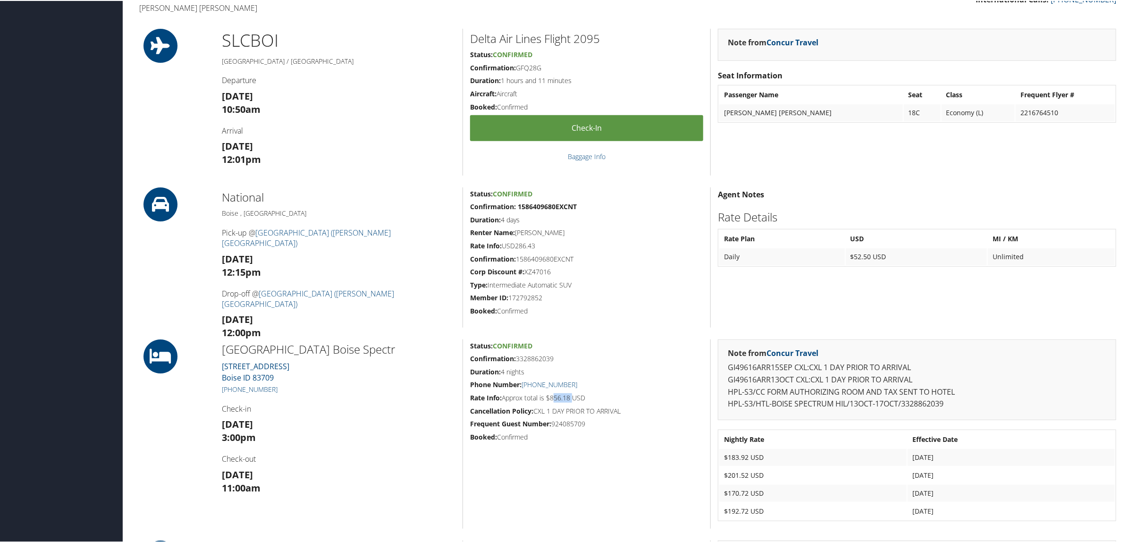
copy h5 "856.18"
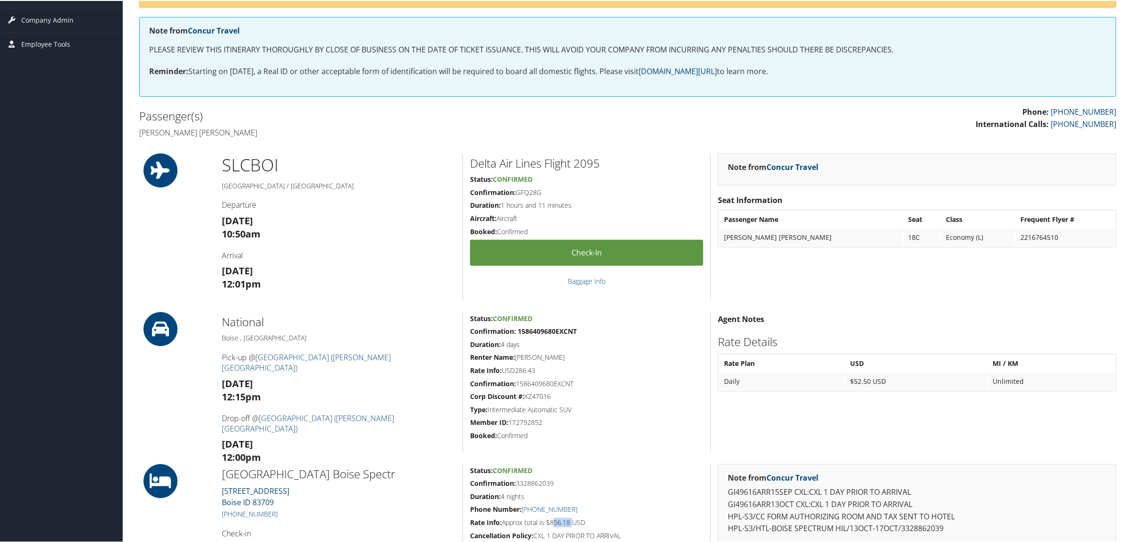
scroll to position [0, 0]
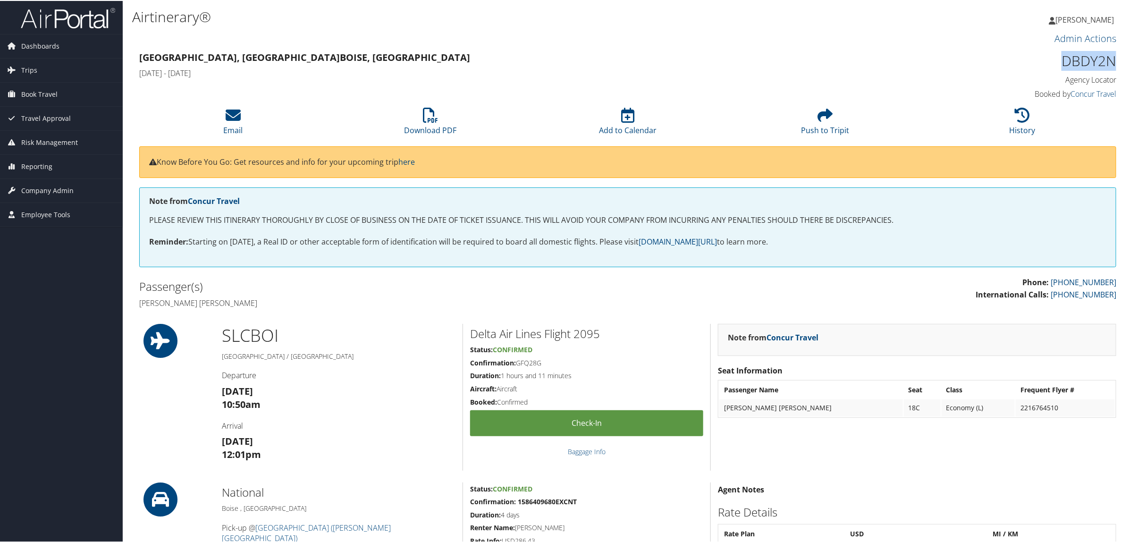
drag, startPoint x: 1052, startPoint y: 52, endPoint x: 1115, endPoint y: 63, distance: 64.6
click at [1115, 63] on div "DBDY2N Agency Locator Agency Locator DBDY2N Booked by Concur Travel Booked by C…" at bounding box center [1000, 75] width 248 height 54
copy h1 "DBDY2N"
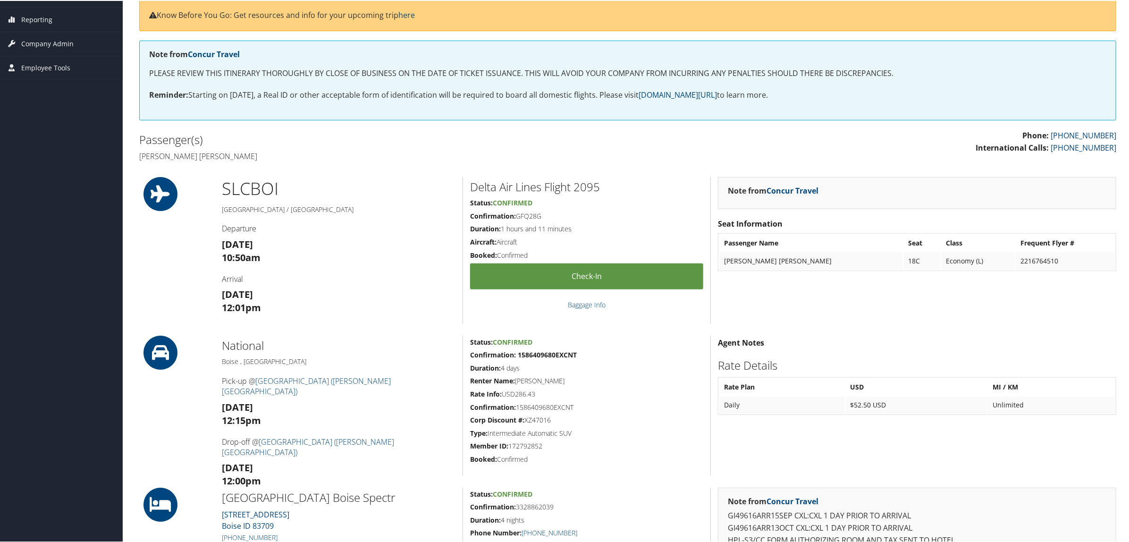
scroll to position [236, 0]
